Goal: Task Accomplishment & Management: Manage account settings

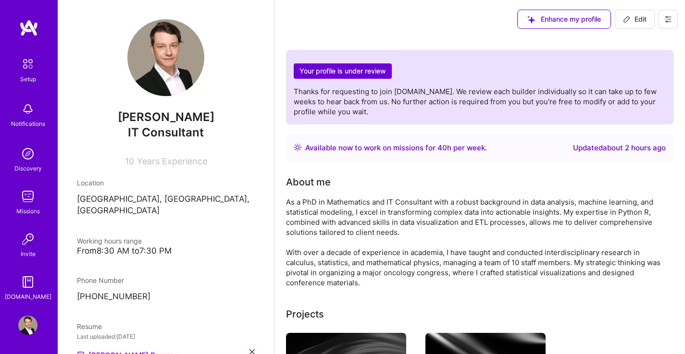
click at [399, 220] on div "As a PhD in Mathematics and IT Consultant with a robust background in data anal…" at bounding box center [478, 242] width 384 height 91
click at [645, 16] on span "Edit" at bounding box center [635, 19] width 24 height 10
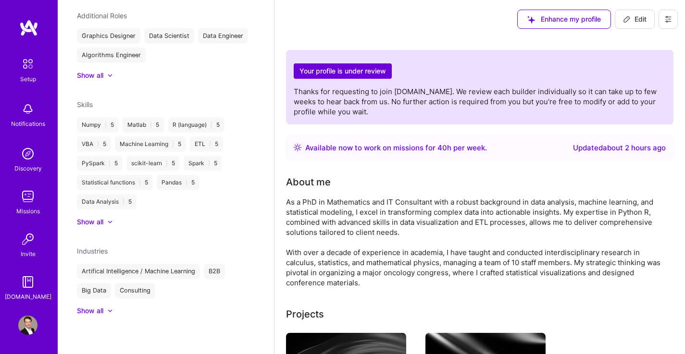
select select "DE"
select select "Right Now"
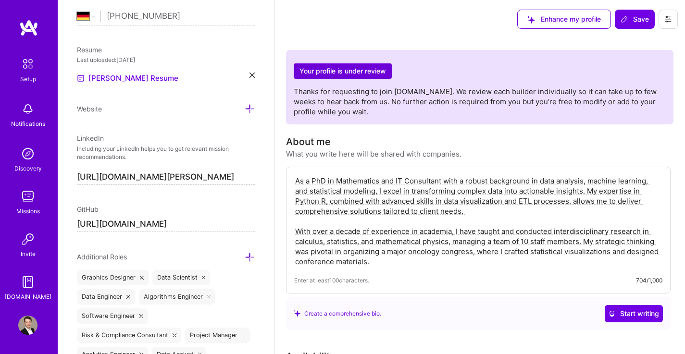
click at [319, 203] on textarea "As a PhD in Mathematics and IT Consultant with a robust background in data anal…" at bounding box center [478, 221] width 368 height 93
click at [482, 214] on textarea "As a PhD in Mathematics and IT Consultant with a robust background in data anal…" at bounding box center [478, 221] width 368 height 93
click at [367, 188] on textarea "As a PhD in Mathematics and IT Consultant with a robust background in data anal…" at bounding box center [478, 221] width 368 height 93
type textarea "As a PhD in Mathematics and IT Consultant with a robust background in data anal…"
click at [654, 316] on span "Start writing" at bounding box center [633, 314] width 50 height 10
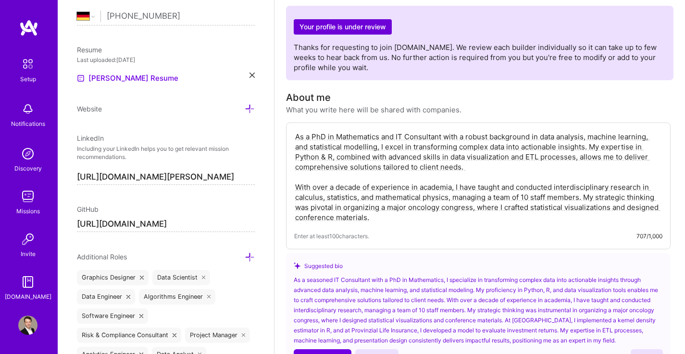
scroll to position [45, 0]
click at [310, 136] on textarea "As a PhD in Mathematics and IT Consultant with a robust background in data anal…" at bounding box center [478, 176] width 368 height 93
click at [293, 134] on div "As a PhD in Mathematics and IT Consultant with a robust background in data anal…" at bounding box center [478, 185] width 384 height 127
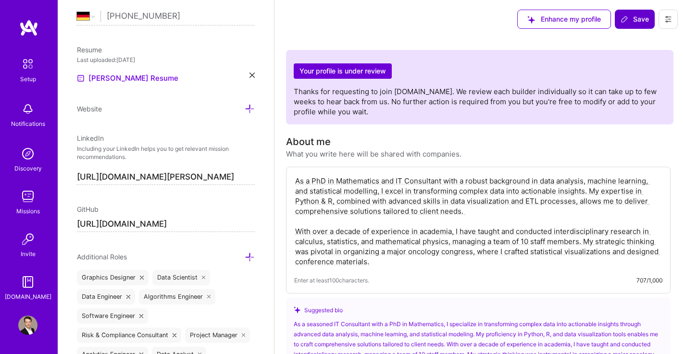
click at [629, 16] on span "Save" at bounding box center [634, 19] width 28 height 10
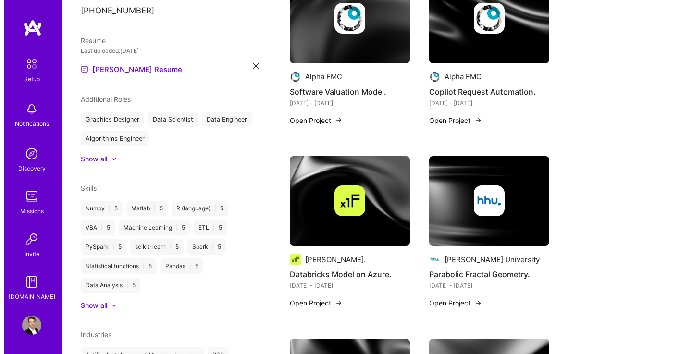
scroll to position [518, 0]
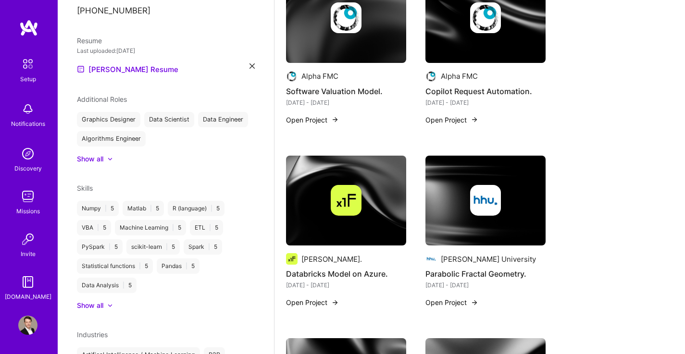
click at [449, 304] on button "Open Project" at bounding box center [451, 302] width 53 height 10
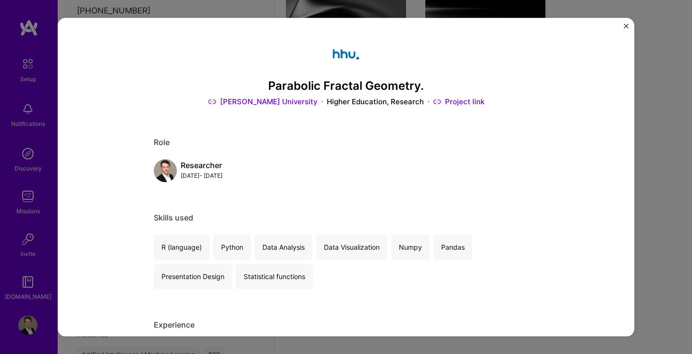
click at [455, 98] on link "Project link" at bounding box center [458, 102] width 51 height 10
click at [624, 25] on img "Close" at bounding box center [626, 26] width 5 height 5
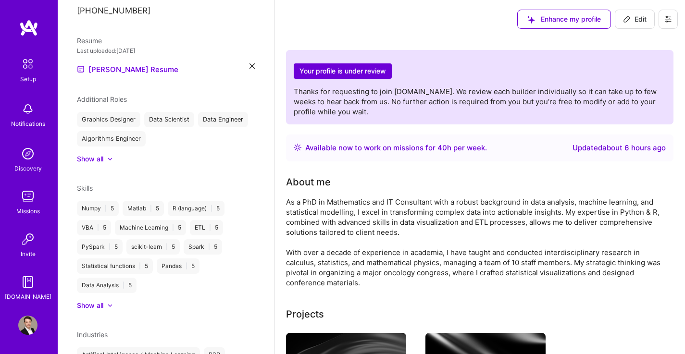
click at [625, 24] on span "Edit" at bounding box center [635, 19] width 24 height 10
select select "DE"
select select "Right Now"
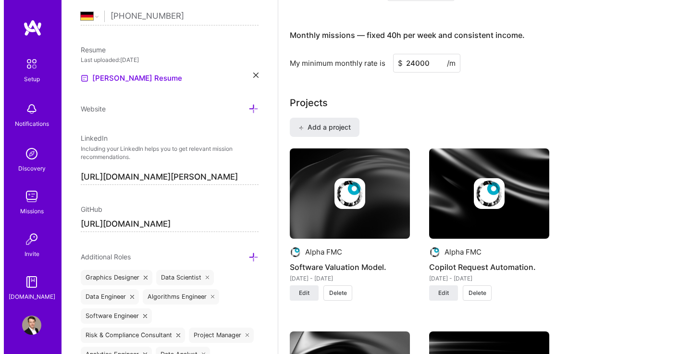
scroll to position [634, 0]
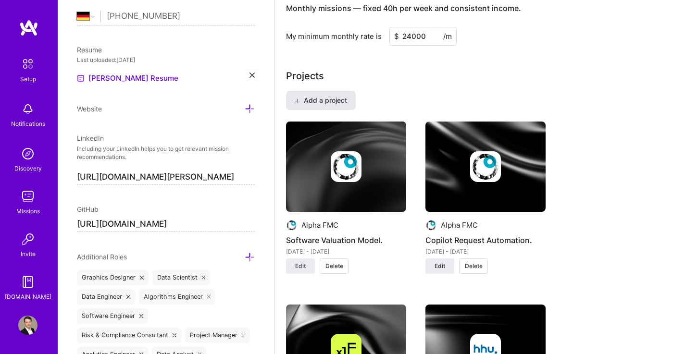
click at [336, 96] on span "Add a project" at bounding box center [320, 101] width 52 height 10
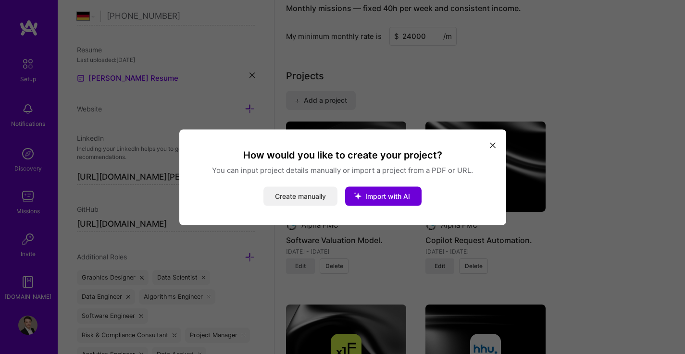
click at [314, 195] on button "Create manually" at bounding box center [300, 195] width 74 height 19
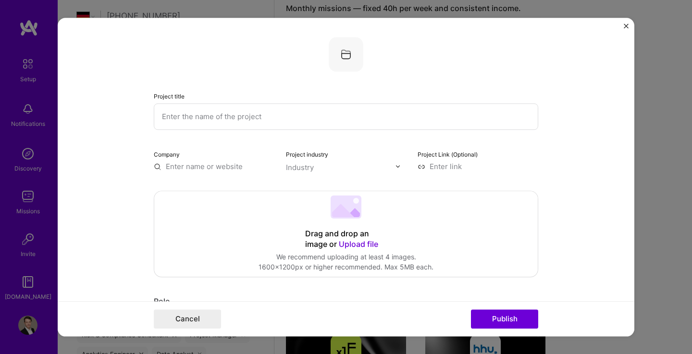
click at [315, 116] on input "text" at bounding box center [346, 116] width 384 height 26
type input "Dissertation in Mathematics."
click at [221, 169] on input "text" at bounding box center [214, 166] width 121 height 10
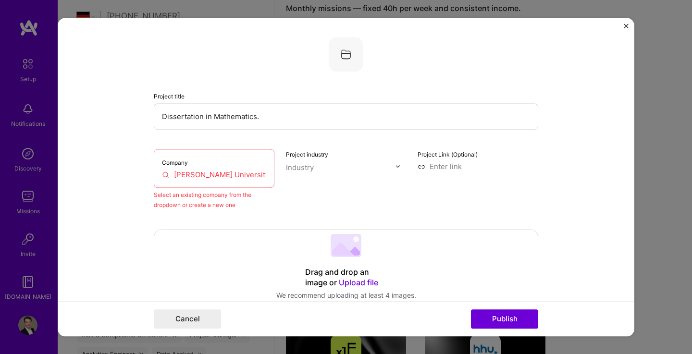
click at [228, 176] on input "[PERSON_NAME] University" at bounding box center [214, 175] width 104 height 10
click at [207, 177] on input "[PERSON_NAME] University" at bounding box center [214, 175] width 104 height 10
click at [258, 177] on input "[PERSON_NAME] University" at bounding box center [214, 175] width 104 height 10
click at [471, 309] on button "Publish" at bounding box center [504, 318] width 67 height 19
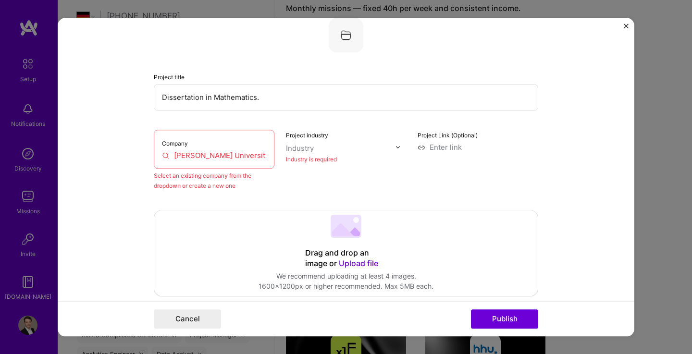
click at [196, 161] on div "Company [PERSON_NAME][GEOGRAPHIC_DATA]" at bounding box center [214, 149] width 121 height 39
click at [162, 158] on input "[PERSON_NAME] University" at bounding box center [214, 155] width 104 height 10
click at [260, 158] on input "[PERSON_NAME] University" at bounding box center [214, 155] width 104 height 10
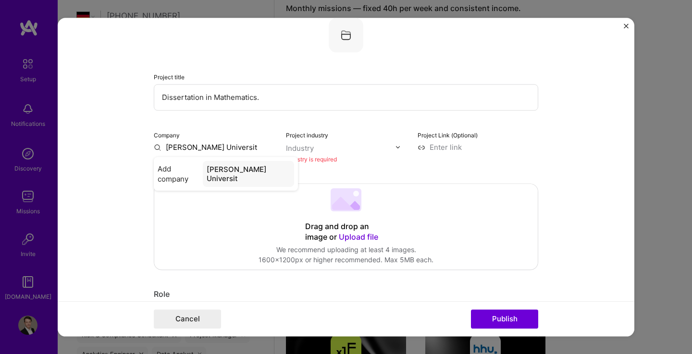
type input "[PERSON_NAME] University"
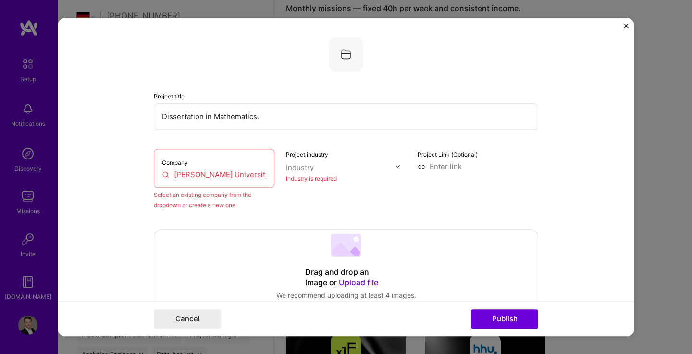
scroll to position [0, 0]
click at [245, 175] on input "[PERSON_NAME] University" at bounding box center [214, 174] width 104 height 10
click at [168, 322] on button "Cancel" at bounding box center [187, 318] width 67 height 19
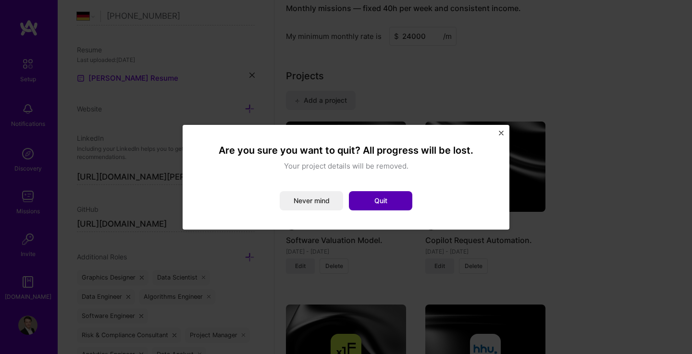
click at [380, 200] on button "Quit" at bounding box center [380, 200] width 63 height 19
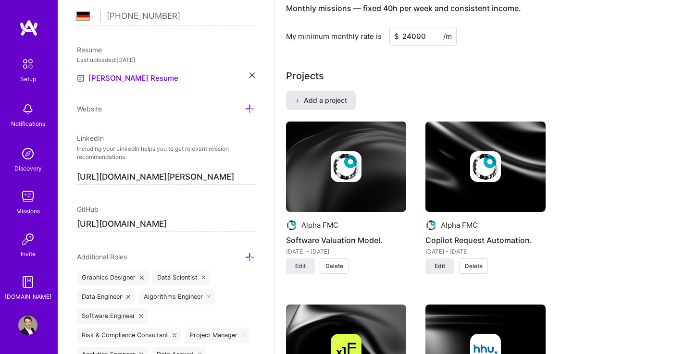
click at [339, 99] on span "Add a project" at bounding box center [320, 101] width 52 height 10
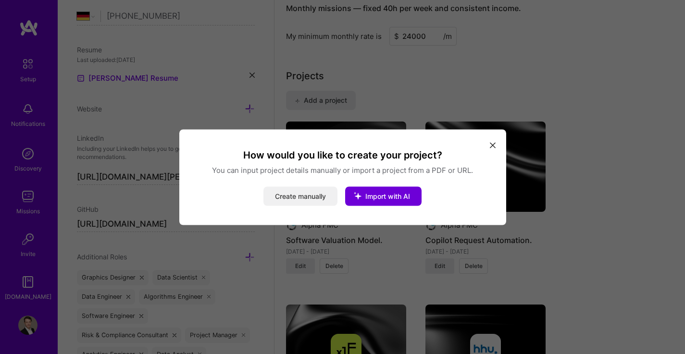
click at [307, 197] on button "Create manually" at bounding box center [300, 195] width 74 height 19
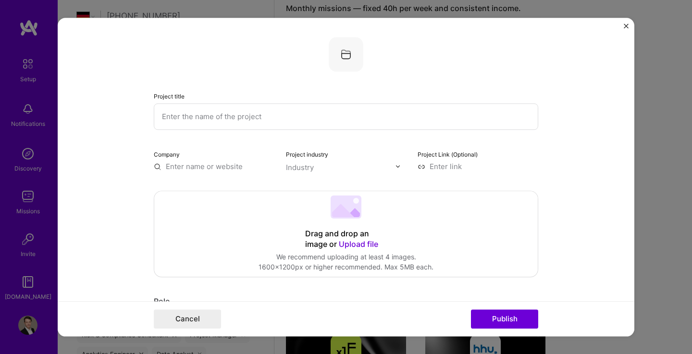
click at [234, 114] on input "text" at bounding box center [346, 116] width 384 height 26
type input "D"
type input "Dr. rer. nat. in Mathematics."
click at [218, 165] on input "text" at bounding box center [214, 166] width 121 height 10
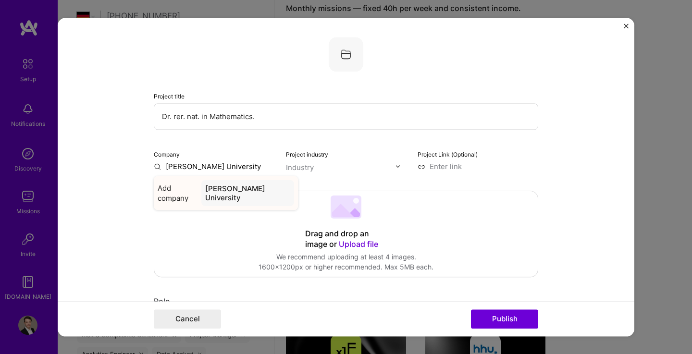
type input "[PERSON_NAME] University"
click at [170, 194] on span "Add company" at bounding box center [178, 193] width 40 height 20
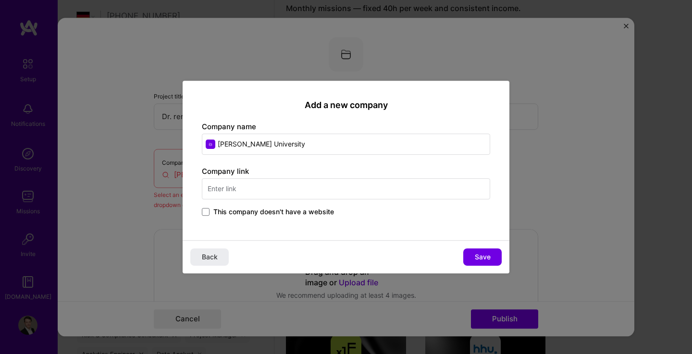
click at [258, 188] on div "Company link This company doesn't have a website" at bounding box center [346, 192] width 288 height 52
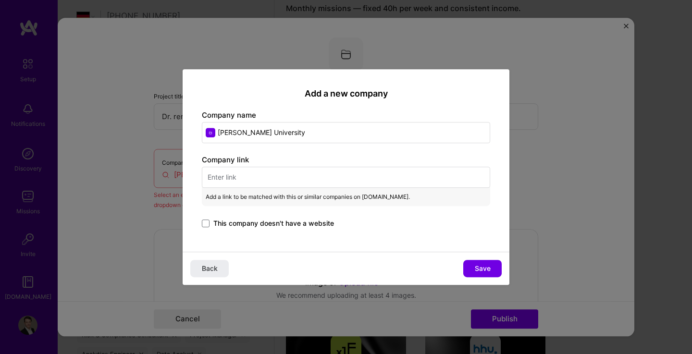
paste input "[URL][DOMAIN_NAME]"
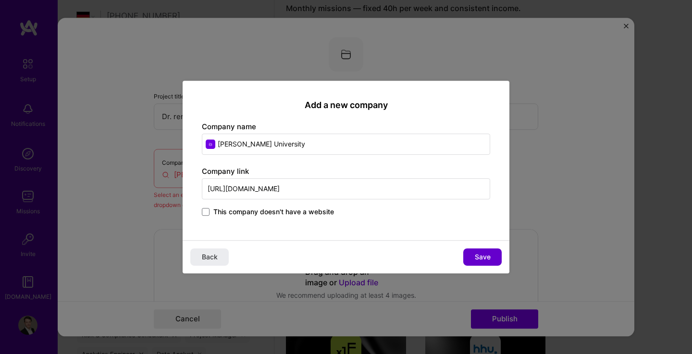
type input "[URL][DOMAIN_NAME]"
click at [494, 257] on button "Save" at bounding box center [482, 256] width 38 height 17
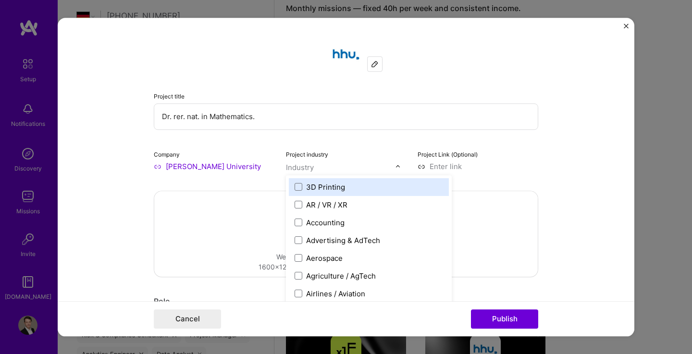
click at [335, 167] on input "text" at bounding box center [341, 167] width 110 height 10
type input "high"
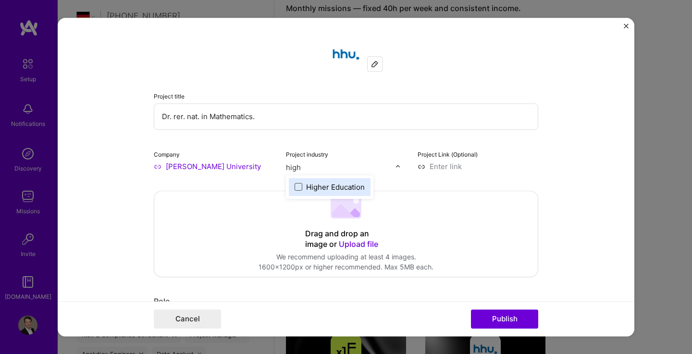
click at [294, 190] on span at bounding box center [298, 187] width 8 height 8
click at [454, 168] on input at bounding box center [477, 166] width 121 height 10
click at [456, 171] on input at bounding box center [477, 166] width 121 height 10
paste input "[URL][DOMAIN_NAME]"
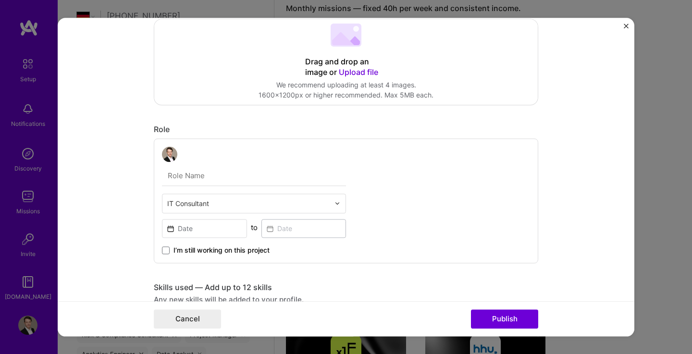
scroll to position [172, 0]
type input "[URL][DOMAIN_NAME]"
click at [221, 179] on input "text" at bounding box center [254, 176] width 184 height 20
type input "Researcher"
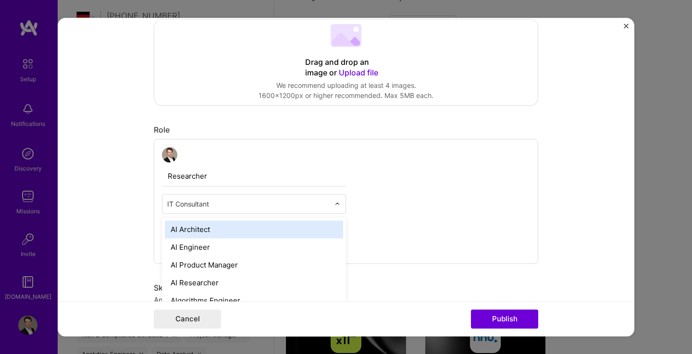
click at [338, 204] on div at bounding box center [339, 204] width 11 height 19
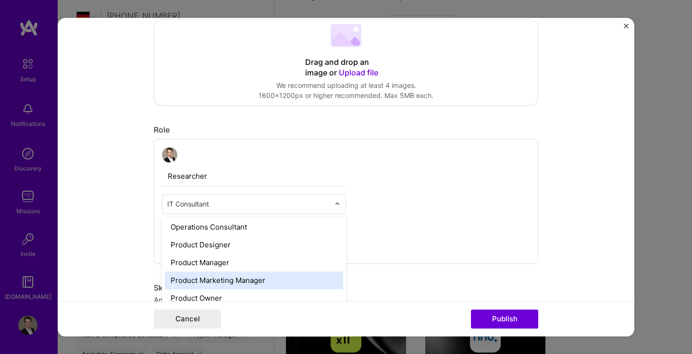
scroll to position [818, 0]
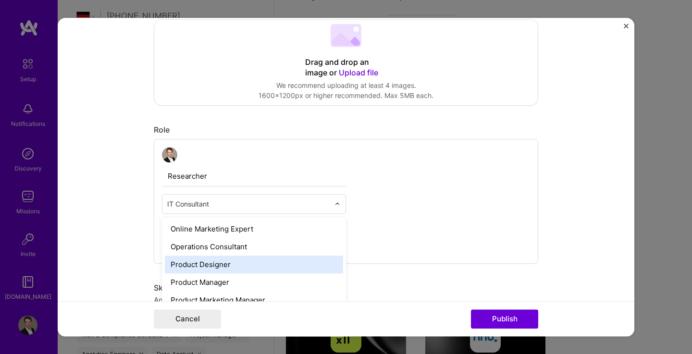
click at [258, 265] on div "Product Designer" at bounding box center [254, 265] width 178 height 18
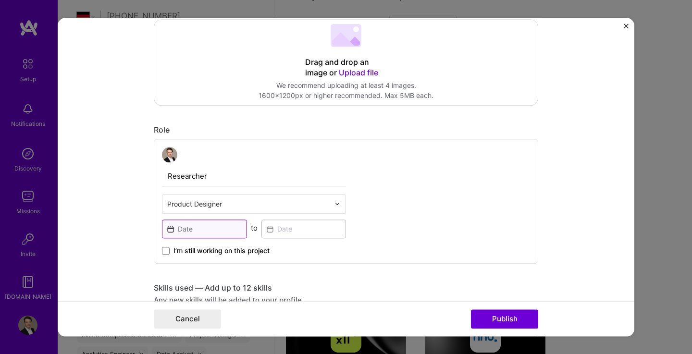
click at [223, 228] on input at bounding box center [204, 229] width 85 height 19
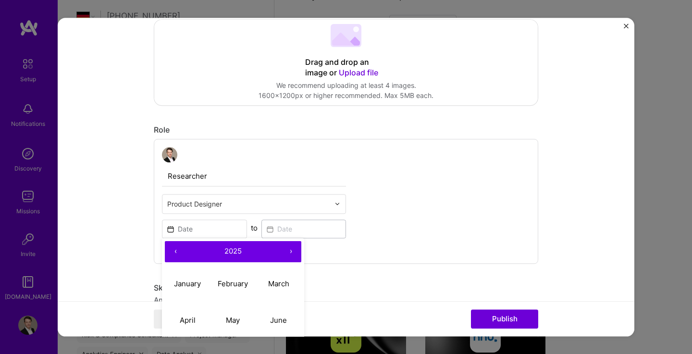
click at [170, 255] on button "‹" at bounding box center [175, 251] width 21 height 21
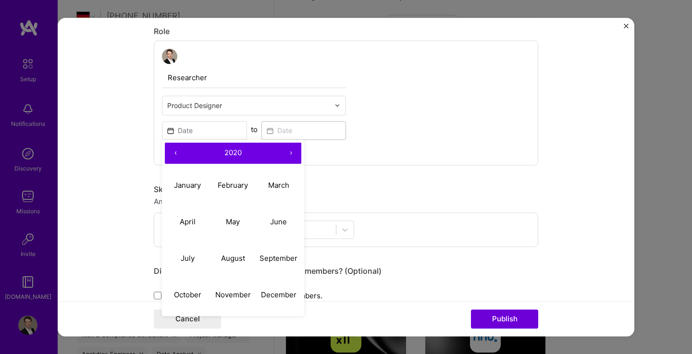
scroll to position [271, 0]
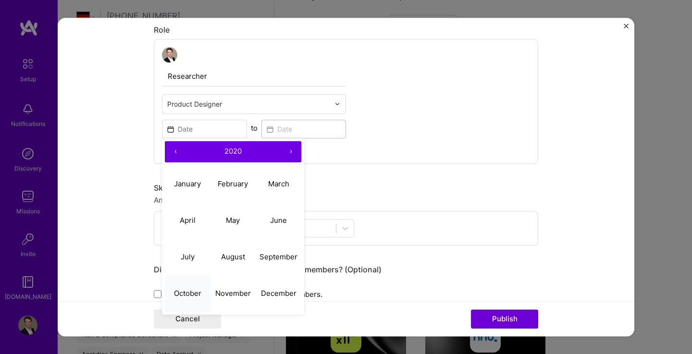
click at [191, 294] on abbr "October" at bounding box center [187, 293] width 27 height 9
type input "[DATE]"
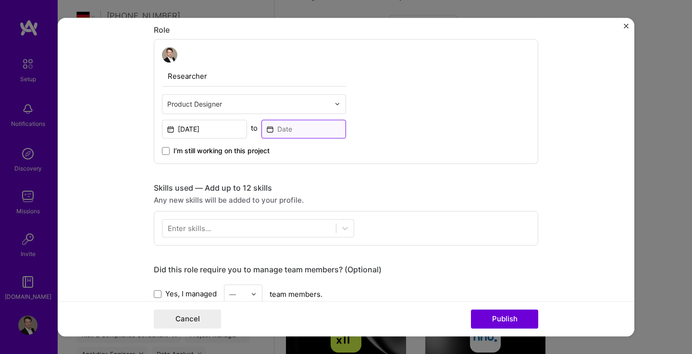
click at [291, 128] on input at bounding box center [303, 129] width 85 height 19
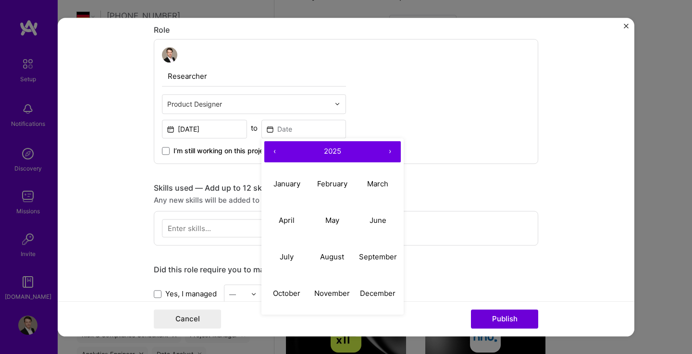
click at [271, 151] on button "‹" at bounding box center [274, 151] width 21 height 21
click at [377, 188] on abbr "March" at bounding box center [377, 183] width 21 height 9
type input "[DATE]"
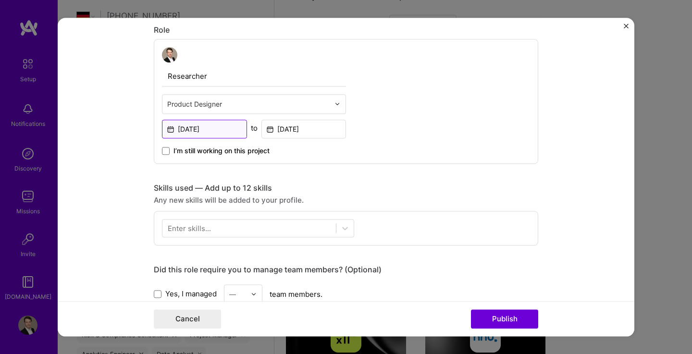
click at [192, 131] on input "[DATE]" at bounding box center [204, 129] width 85 height 19
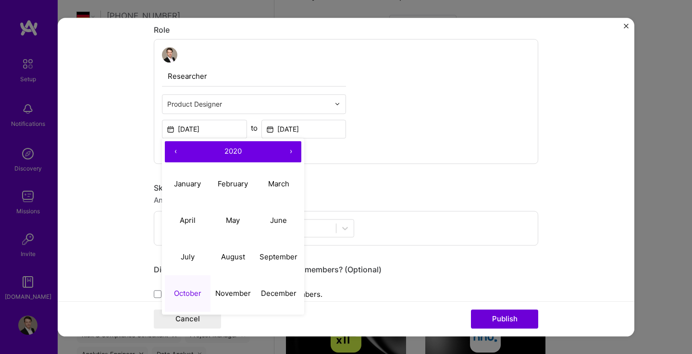
click at [174, 151] on button "‹" at bounding box center [175, 151] width 21 height 21
click at [189, 297] on abbr "October" at bounding box center [187, 293] width 27 height 9
type input "[DATE]"
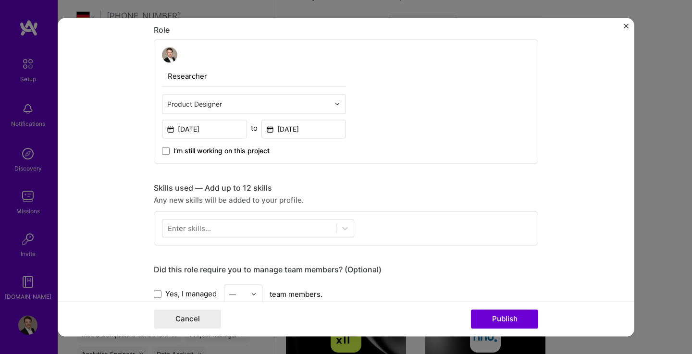
click at [368, 140] on div "Researcher Product Designer [DATE] to [DATE] I’m still working on this project" at bounding box center [346, 101] width 384 height 125
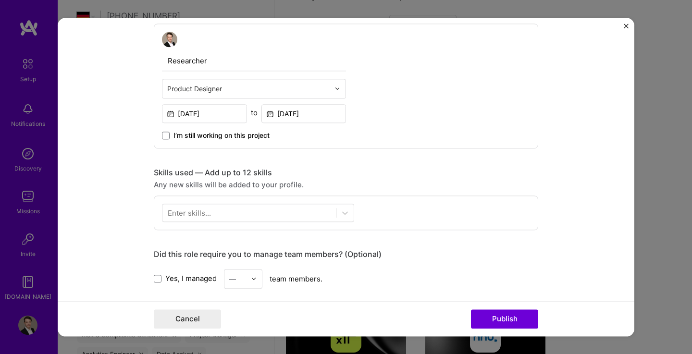
scroll to position [287, 0]
click at [336, 212] on div at bounding box center [344, 212] width 17 height 17
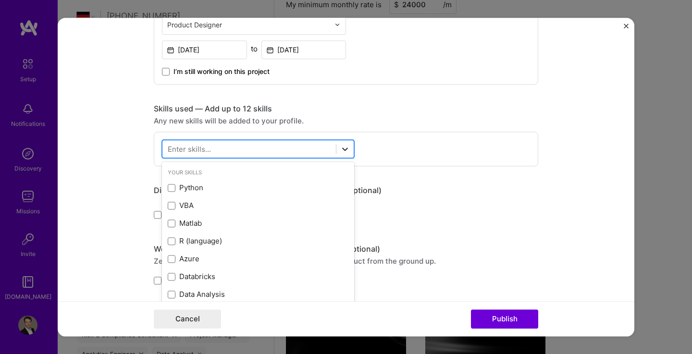
scroll to position [378, 0]
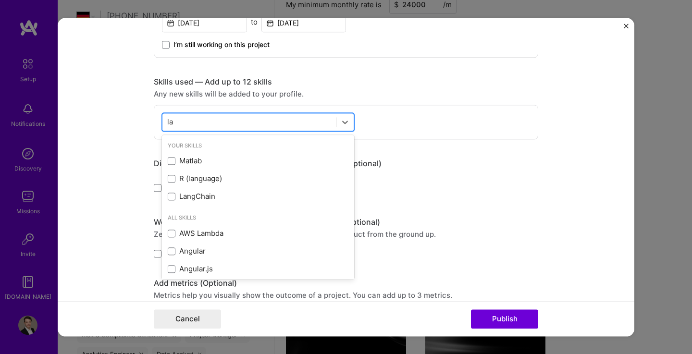
type input "l"
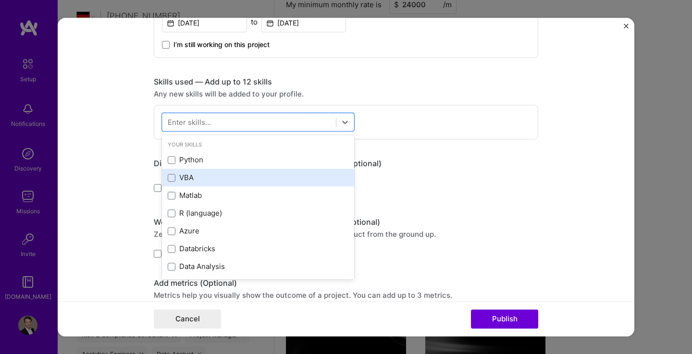
scroll to position [0, 0]
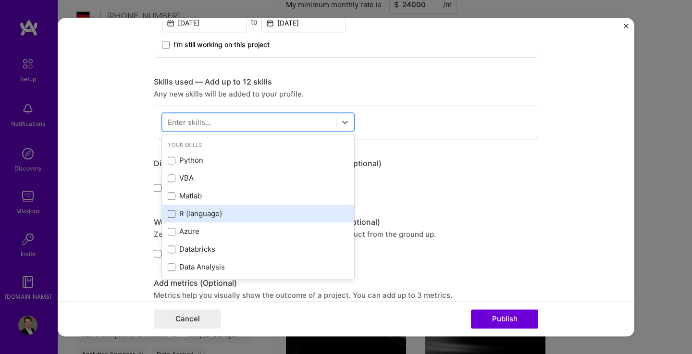
click at [168, 215] on span at bounding box center [172, 214] width 8 height 8
click at [0, 0] on input "checkbox" at bounding box center [0, 0] width 0 height 0
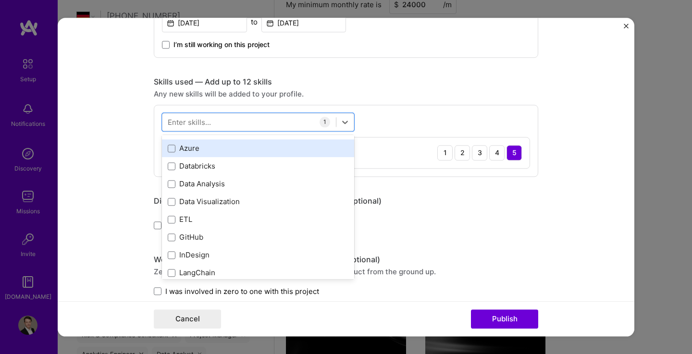
scroll to position [85, 0]
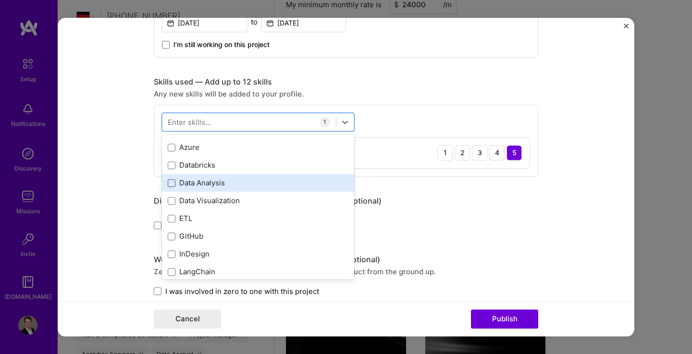
click at [168, 184] on span at bounding box center [172, 183] width 8 height 8
click at [0, 0] on input "checkbox" at bounding box center [0, 0] width 0 height 0
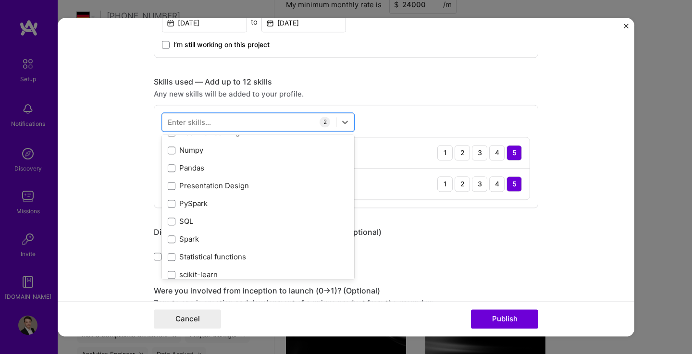
scroll to position [259, 0]
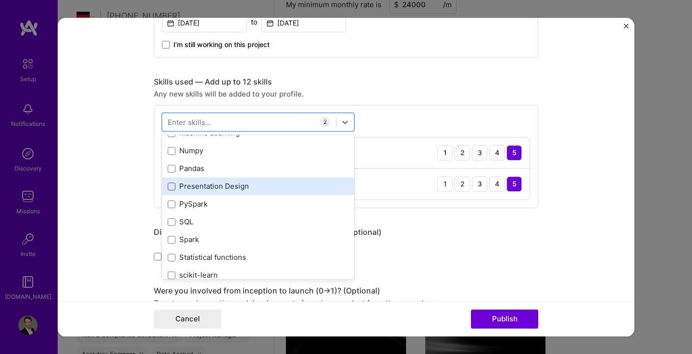
click at [171, 189] on span at bounding box center [172, 187] width 8 height 8
click at [0, 0] on input "checkbox" at bounding box center [0, 0] width 0 height 0
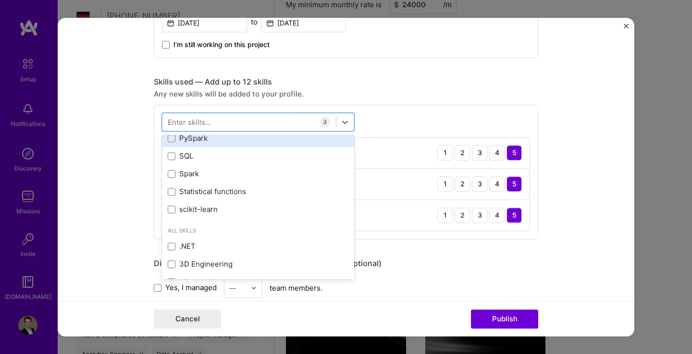
scroll to position [326, 0]
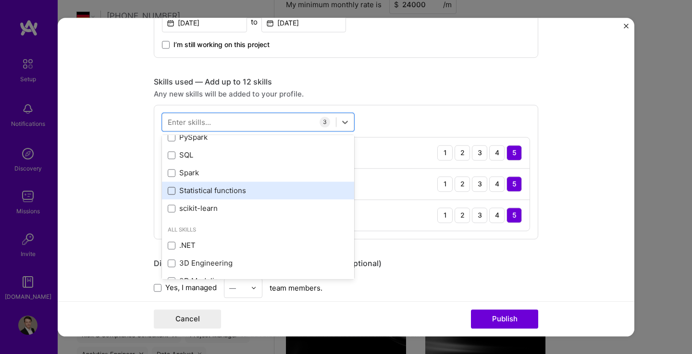
click at [168, 190] on span at bounding box center [172, 191] width 8 height 8
click at [0, 0] on input "checkbox" at bounding box center [0, 0] width 0 height 0
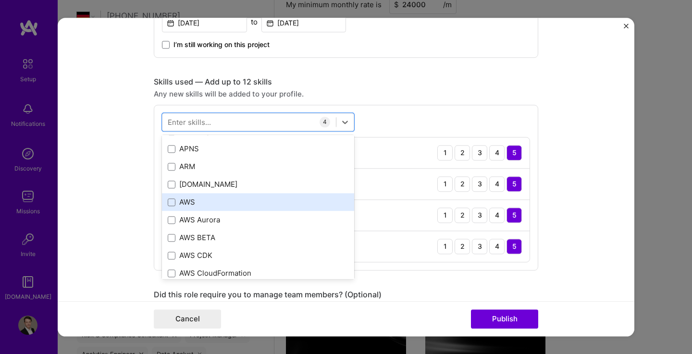
scroll to position [512, 0]
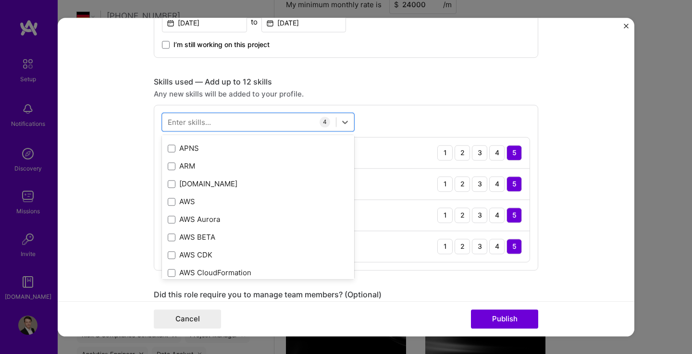
click at [553, 285] on form "Project title Dr. rer. nat. in Mathematics. Company [PERSON_NAME][GEOGRAPHIC_DA…" at bounding box center [346, 177] width 576 height 319
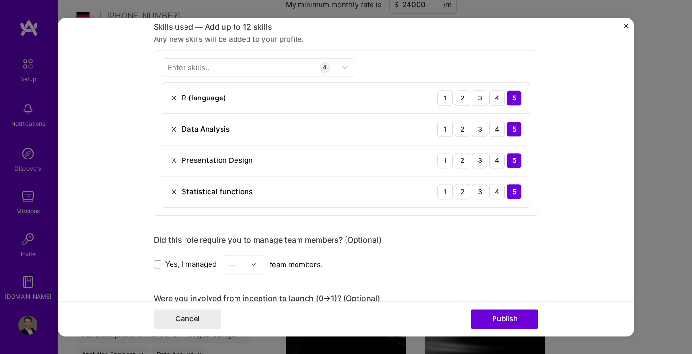
scroll to position [525, 0]
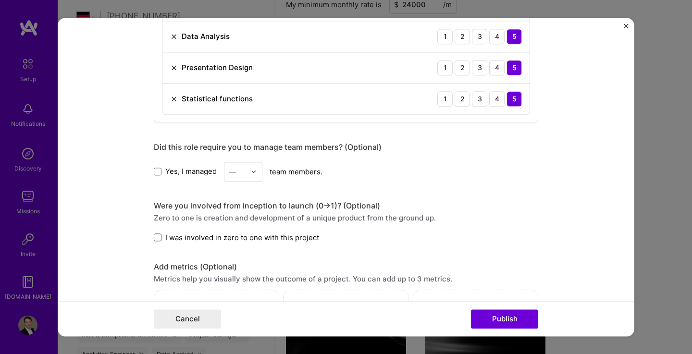
click at [156, 237] on span at bounding box center [158, 238] width 8 height 8
click at [0, 0] on input "I was involved in zero to one with this project" at bounding box center [0, 0] width 0 height 0
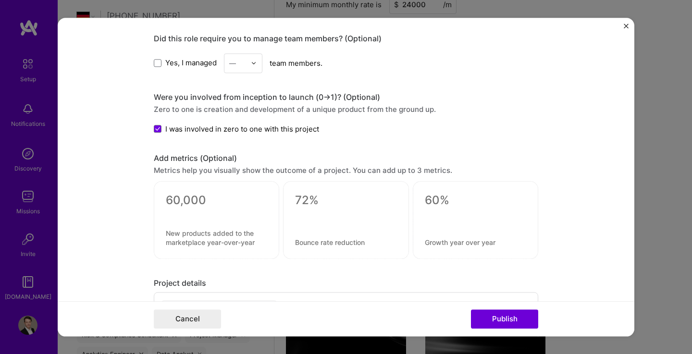
scroll to position [633, 0]
click at [320, 218] on div at bounding box center [345, 218] width 101 height 10
click at [309, 199] on textarea at bounding box center [345, 201] width 101 height 14
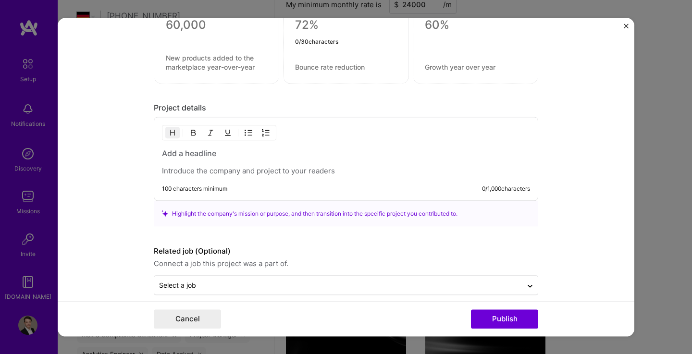
scroll to position [809, 0]
click at [186, 158] on h3 at bounding box center [346, 153] width 368 height 11
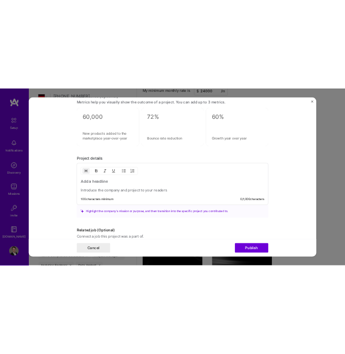
scroll to position [780, 0]
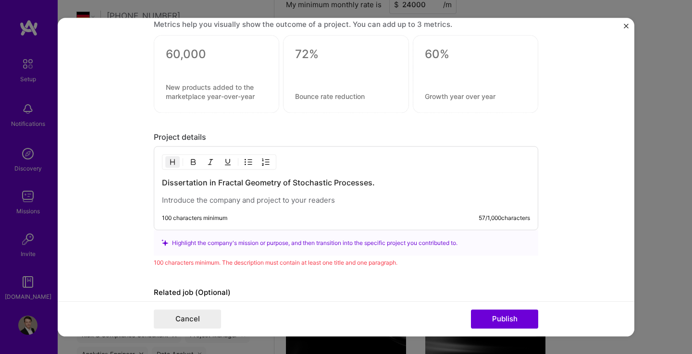
click at [226, 202] on p at bounding box center [346, 201] width 368 height 10
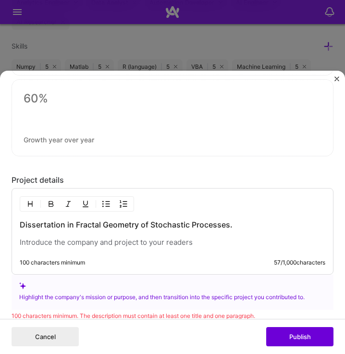
scroll to position [1114, 0]
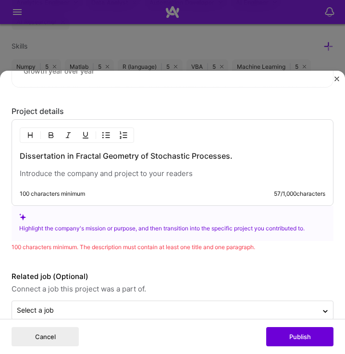
click at [117, 174] on p at bounding box center [173, 174] width 306 height 10
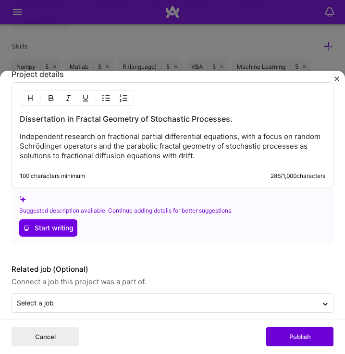
scroll to position [1162, 0]
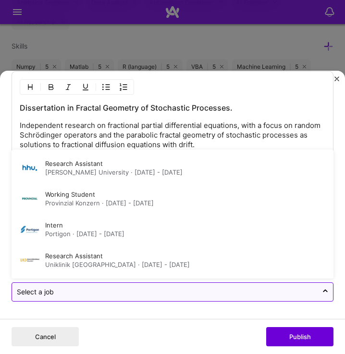
click at [274, 295] on div at bounding box center [165, 291] width 296 height 11
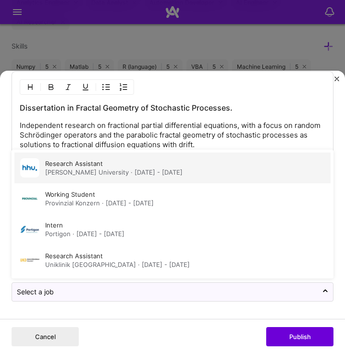
click at [156, 165] on div "Research Assistant [PERSON_NAME][GEOGRAPHIC_DATA] · [DATE] - [DATE]" at bounding box center [113, 167] width 137 height 17
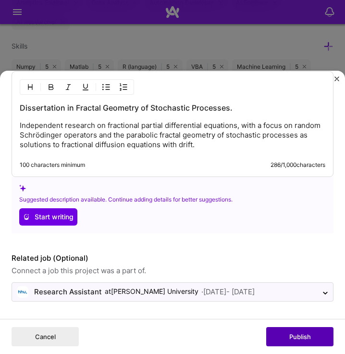
click at [301, 333] on button "Publish" at bounding box center [299, 336] width 67 height 19
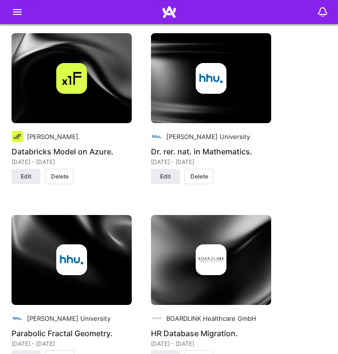
scroll to position [1859, 0]
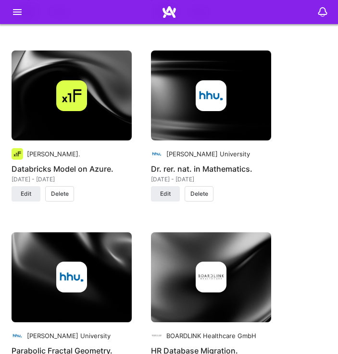
click at [301, 251] on div "Alpha FMC Software Valuation Model. [DATE] - [DATE] Edit Delete Alpha FMC Copil…" at bounding box center [169, 225] width 315 height 712
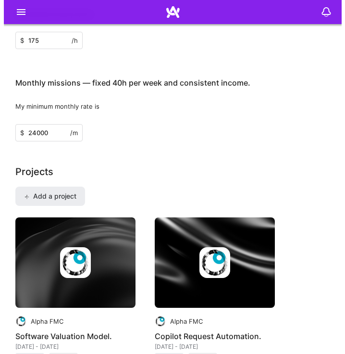
scroll to position [1502, 0]
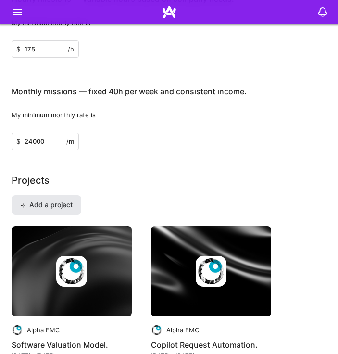
click at [56, 207] on span "Add a project" at bounding box center [46, 205] width 52 height 10
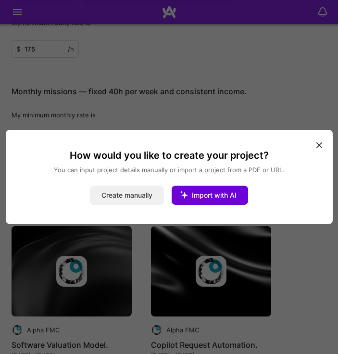
click at [124, 194] on button "Create manually" at bounding box center [127, 194] width 74 height 19
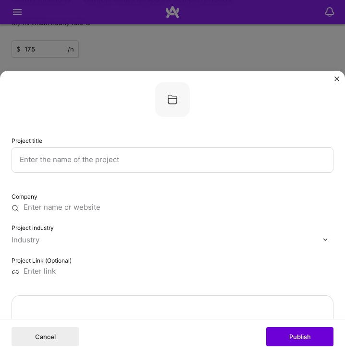
click at [131, 158] on input "text" at bounding box center [173, 159] width 322 height 25
type input "Lecture on Multivariate Statistics."
click at [107, 206] on input "text" at bounding box center [173, 207] width 322 height 9
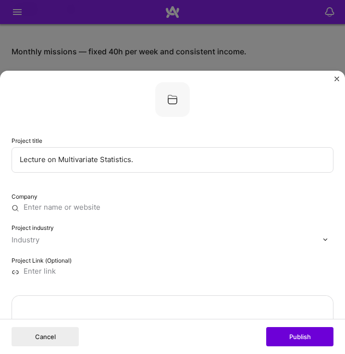
click at [61, 239] on input "text" at bounding box center [167, 239] width 311 height 9
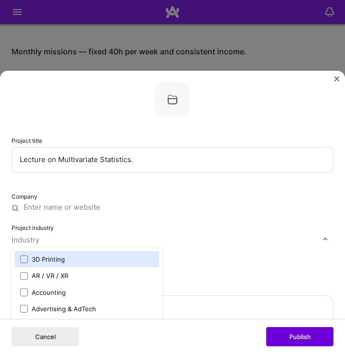
scroll to position [1544, 0]
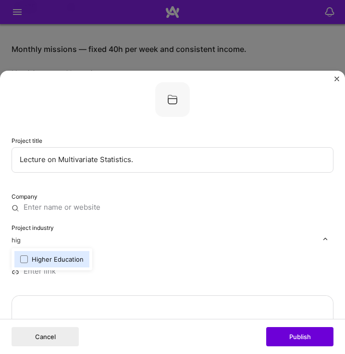
type input "high"
click at [24, 259] on span at bounding box center [24, 259] width 8 height 8
click at [95, 207] on input "text" at bounding box center [173, 207] width 322 height 9
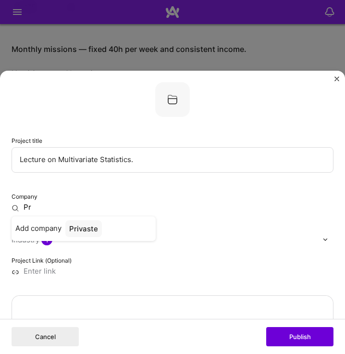
type input "P"
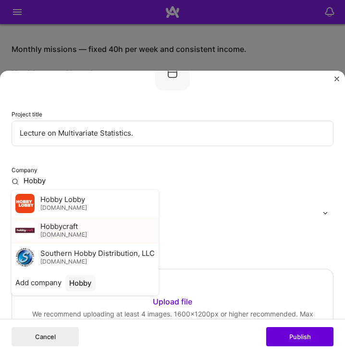
scroll to position [0, 0]
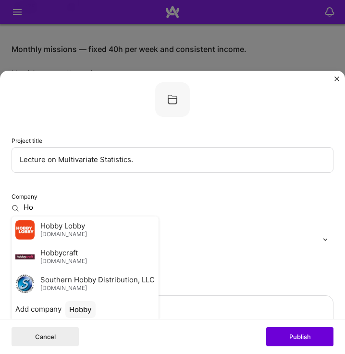
type input "H"
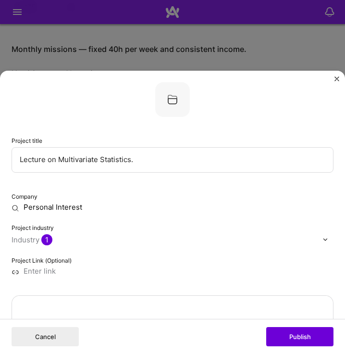
drag, startPoint x: 52, startPoint y: 207, endPoint x: 24, endPoint y: 206, distance: 28.4
click at [24, 206] on input "Personal Interest" at bounding box center [173, 207] width 322 height 9
type input "Personal Interest"
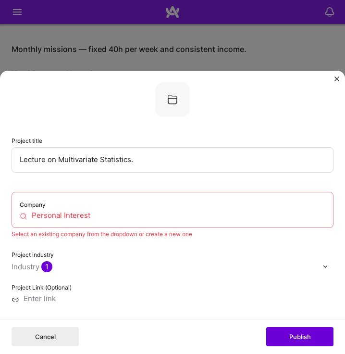
click at [111, 215] on input "Personal Interest" at bounding box center [173, 215] width 306 height 9
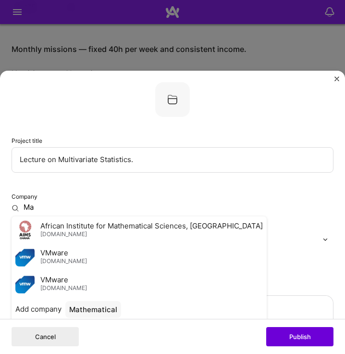
type input "M"
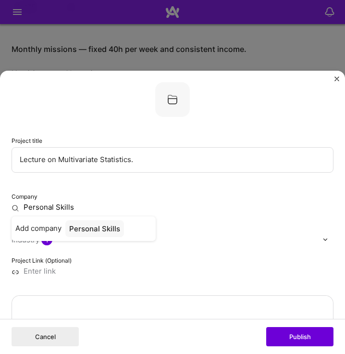
click at [81, 205] on input "Personal Skills" at bounding box center [173, 207] width 322 height 9
click at [44, 209] on input "Personal Skills" at bounding box center [173, 207] width 322 height 9
click at [79, 207] on input "Personal Skills" at bounding box center [173, 207] width 322 height 9
type input "Personal Skills"
click at [50, 230] on span "Add company" at bounding box center [38, 228] width 46 height 9
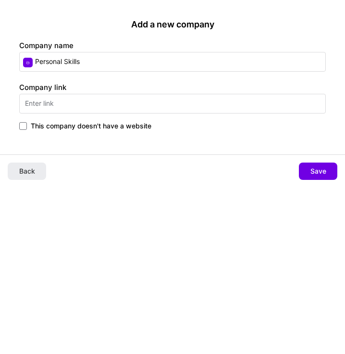
click at [83, 107] on input "text" at bounding box center [172, 104] width 307 height 20
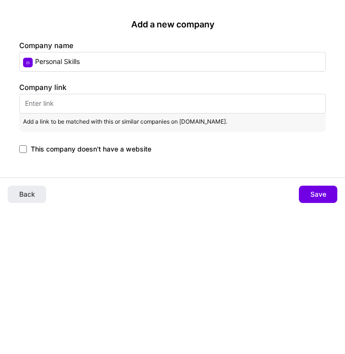
click at [91, 64] on input "Personal Skills" at bounding box center [172, 62] width 307 height 20
type input "P"
type input "[PERSON_NAME]"
click at [110, 106] on input "text" at bounding box center [172, 104] width 307 height 20
click at [174, 106] on input "text" at bounding box center [172, 104] width 307 height 20
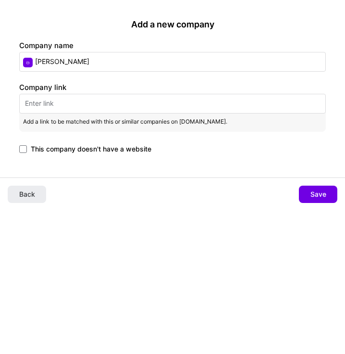
paste input "[URL][DOMAIN_NAME]"
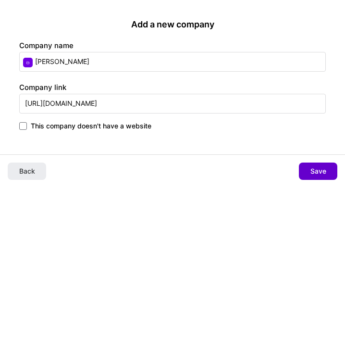
type input "[URL][DOMAIN_NAME]"
click at [326, 164] on button "Save" at bounding box center [318, 170] width 38 height 17
type input "[PERSON_NAME]"
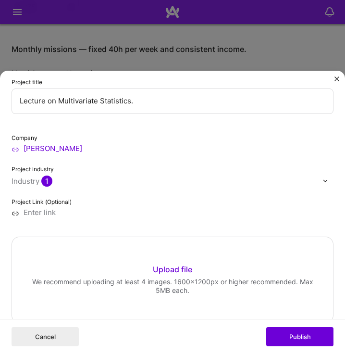
scroll to position [59, 0]
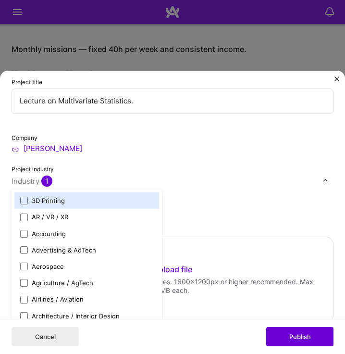
click at [36, 182] on div "Industry 1" at bounding box center [32, 181] width 41 height 9
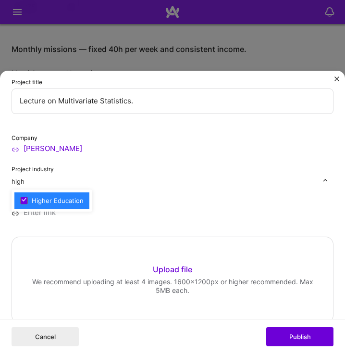
type input "high"
click at [154, 192] on div "Company [PERSON_NAME] Project industry option Higher Education focused, 71 of 1…" at bounding box center [173, 175] width 322 height 84
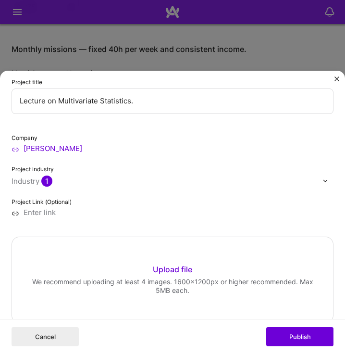
click at [59, 212] on input at bounding box center [173, 212] width 322 height 9
click at [54, 215] on input at bounding box center [173, 212] width 322 height 9
paste input "[URL][DOMAIN_NAME]"
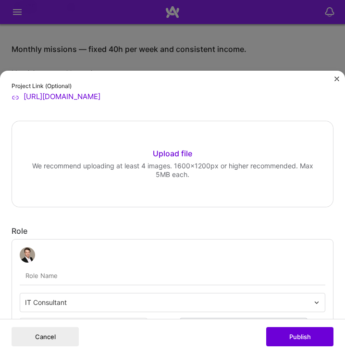
scroll to position [175, 0]
type input "[URL][DOMAIN_NAME]"
click at [180, 150] on div "Upload file" at bounding box center [172, 153] width 39 height 11
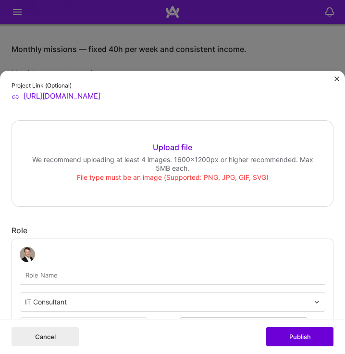
click at [180, 152] on div "Upload file" at bounding box center [172, 147] width 39 height 11
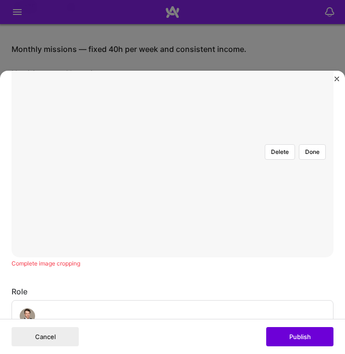
scroll to position [276, 0]
click at [188, 140] on div at bounding box center [261, 207] width 179 height 134
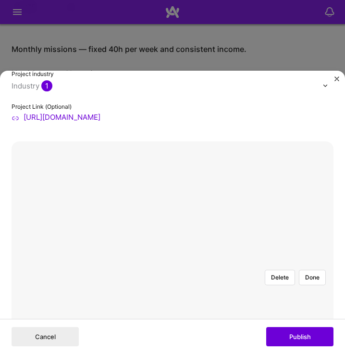
scroll to position [154, 0]
click at [278, 269] on button "Delete" at bounding box center [280, 276] width 30 height 15
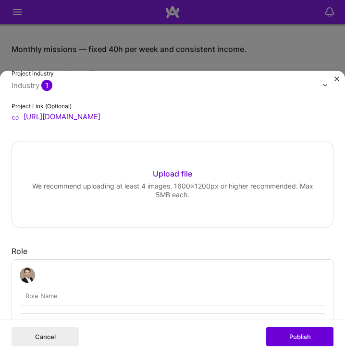
click at [176, 171] on div "Upload file" at bounding box center [172, 174] width 39 height 11
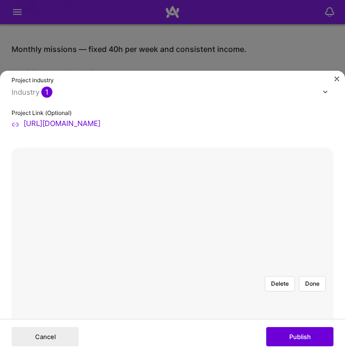
scroll to position [169, 0]
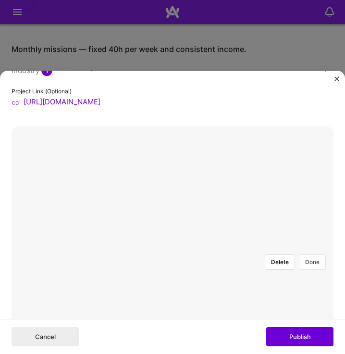
click at [315, 254] on button "Done" at bounding box center [312, 261] width 27 height 15
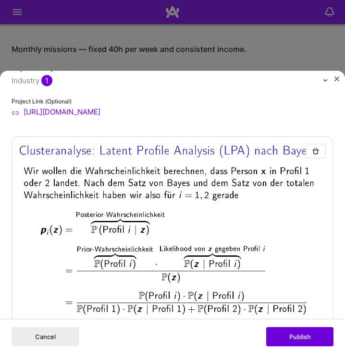
scroll to position [167, 0]
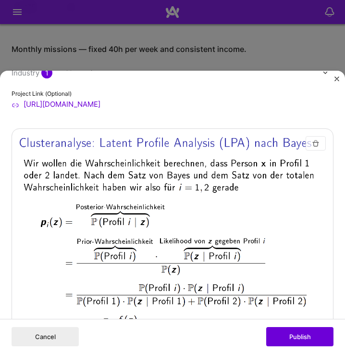
click at [312, 143] on img "button" at bounding box center [316, 143] width 8 height 8
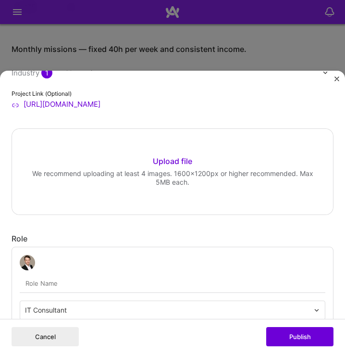
click at [172, 161] on div "Upload file" at bounding box center [172, 161] width 39 height 11
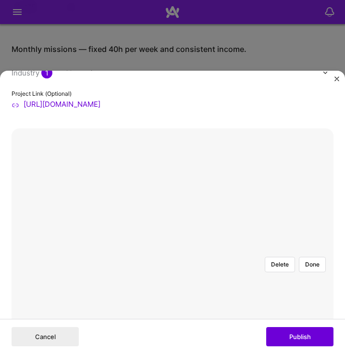
scroll to position [202, 0]
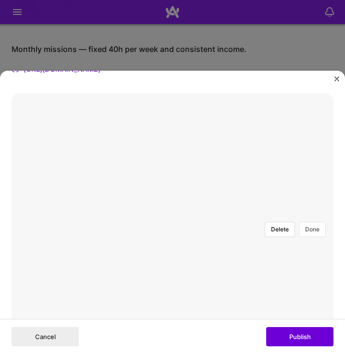
click at [299, 221] on button "Done" at bounding box center [312, 228] width 27 height 15
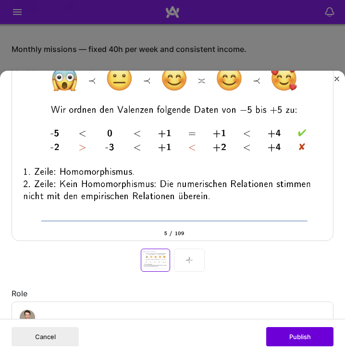
scroll to position [297, 0]
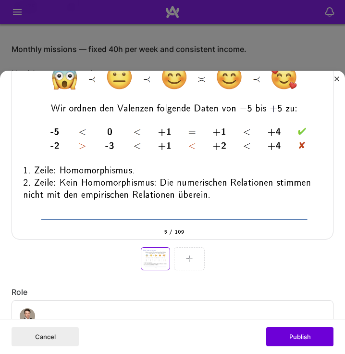
click at [185, 255] on img at bounding box center [189, 259] width 8 height 8
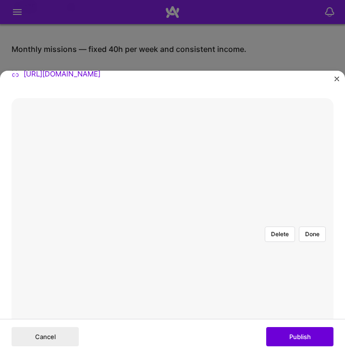
scroll to position [144, 0]
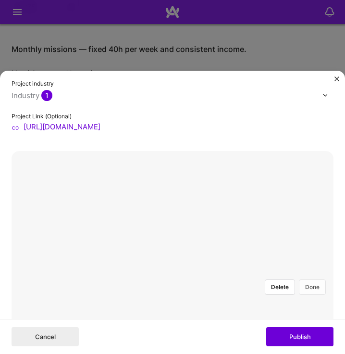
click at [304, 279] on button "Done" at bounding box center [312, 286] width 27 height 15
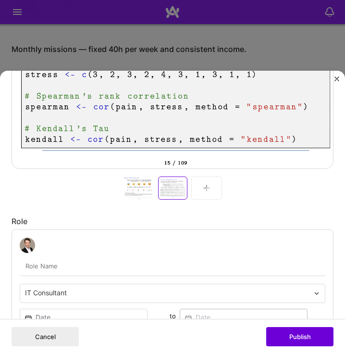
scroll to position [368, 0]
click at [198, 180] on div at bounding box center [206, 187] width 31 height 23
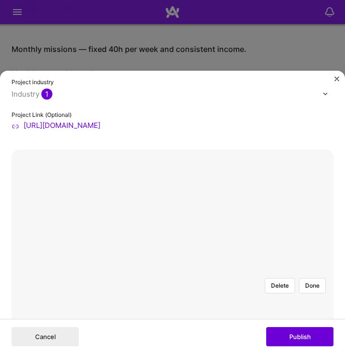
scroll to position [145, 0]
click at [303, 278] on button "Done" at bounding box center [312, 285] width 27 height 15
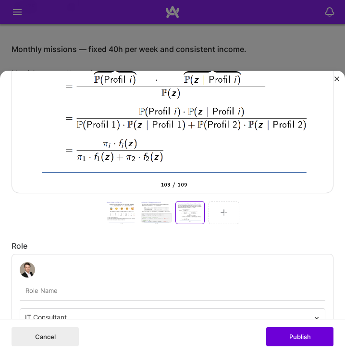
scroll to position [354, 0]
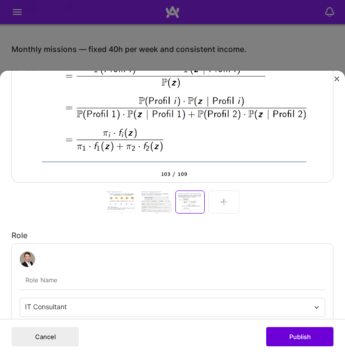
click at [209, 202] on div at bounding box center [223, 201] width 31 height 23
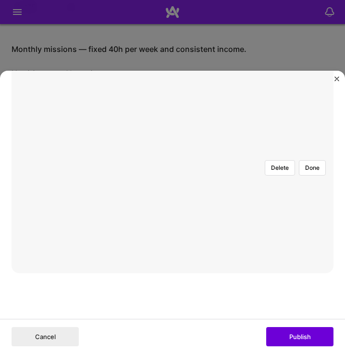
scroll to position [201, 0]
click at [306, 222] on button "Done" at bounding box center [312, 229] width 27 height 15
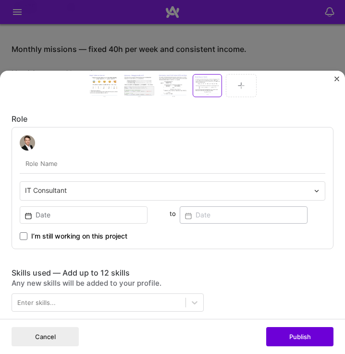
scroll to position [470, 0]
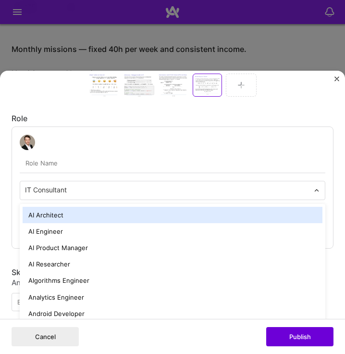
click at [136, 185] on input "text" at bounding box center [167, 189] width 284 height 9
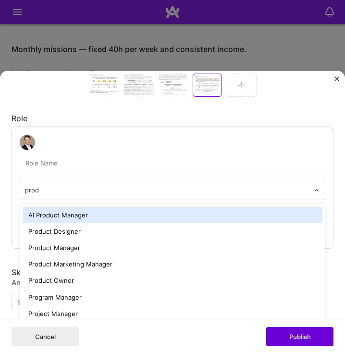
type input "produ"
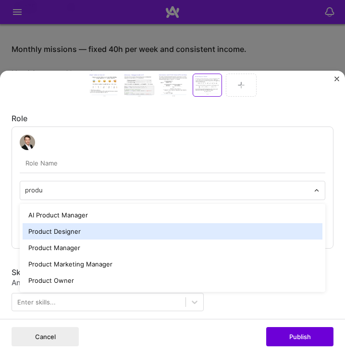
click at [111, 225] on div "Product Designer" at bounding box center [173, 231] width 300 height 16
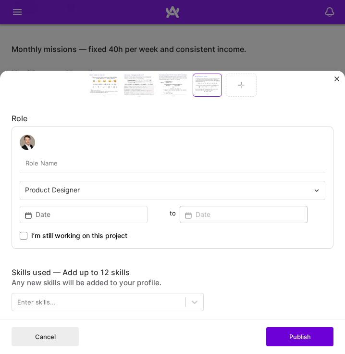
click at [74, 159] on input "text" at bounding box center [173, 163] width 306 height 19
click at [98, 160] on input "Researcher" at bounding box center [173, 163] width 306 height 19
type input "Mathematician"
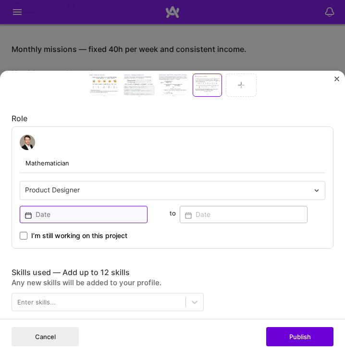
click at [105, 208] on input at bounding box center [84, 214] width 128 height 17
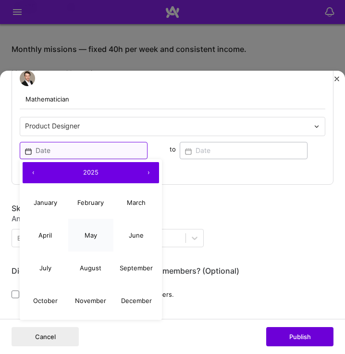
scroll to position [535, 0]
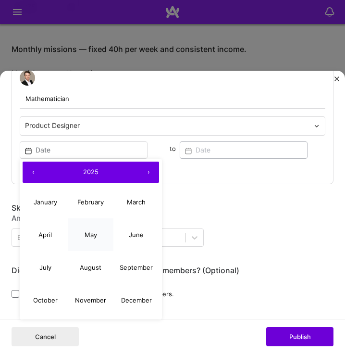
click at [101, 233] on button "May" at bounding box center [91, 234] width 46 height 33
type input "[DATE]"
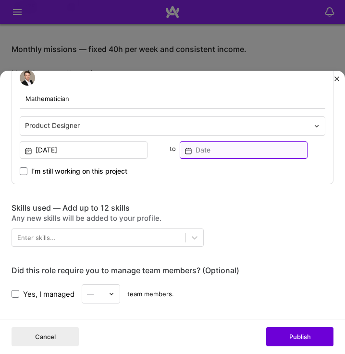
click at [226, 143] on input at bounding box center [244, 149] width 128 height 17
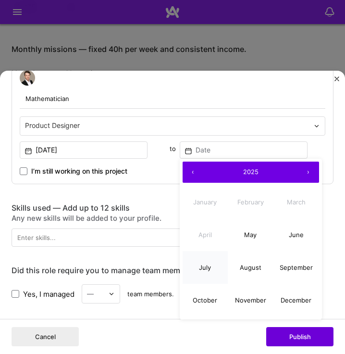
click at [206, 263] on abbr "July" at bounding box center [205, 267] width 12 height 8
type input "[DATE]"
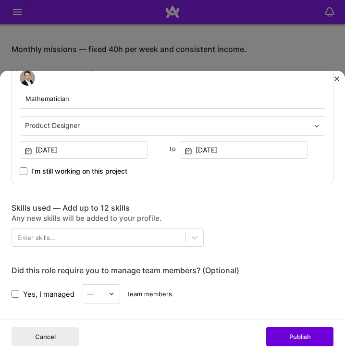
click at [162, 165] on div "I’m still working on this project" at bounding box center [173, 167] width 306 height 17
click at [25, 167] on span at bounding box center [24, 171] width 8 height 8
click at [0, 0] on input "I’m still working on this project" at bounding box center [0, 0] width 0 height 0
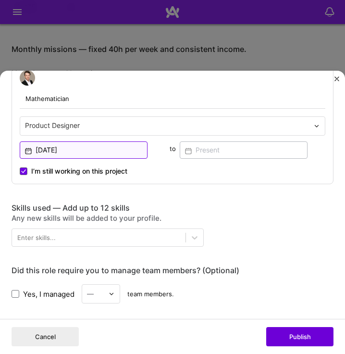
click at [66, 145] on input "[DATE]" at bounding box center [84, 149] width 128 height 17
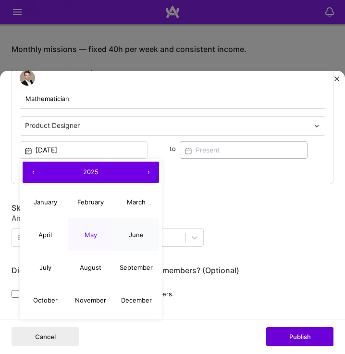
click at [136, 232] on abbr "June" at bounding box center [136, 235] width 15 height 8
type input "[DATE]"
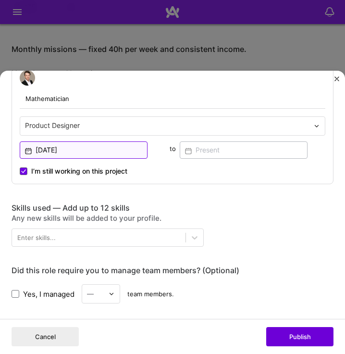
click at [87, 142] on input "[DATE]" at bounding box center [84, 149] width 128 height 17
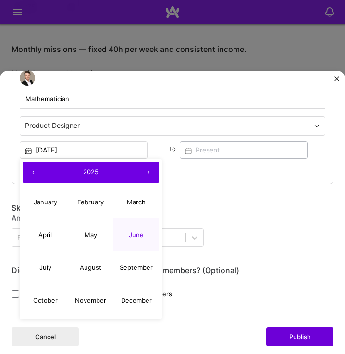
click at [136, 233] on button "June" at bounding box center [136, 234] width 46 height 33
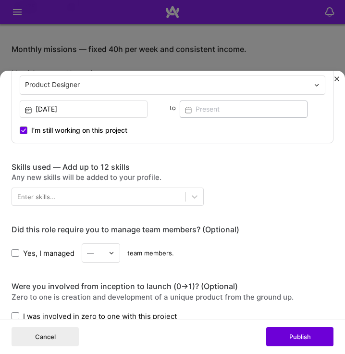
scroll to position [576, 0]
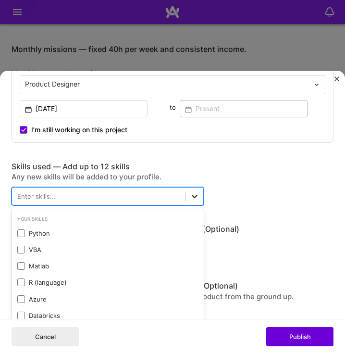
click at [193, 187] on div at bounding box center [194, 195] width 17 height 17
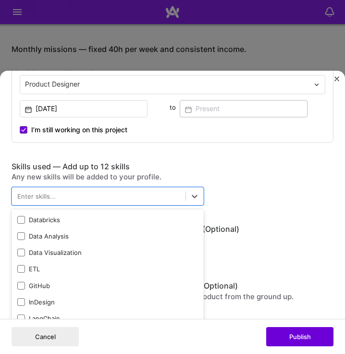
scroll to position [96, 0]
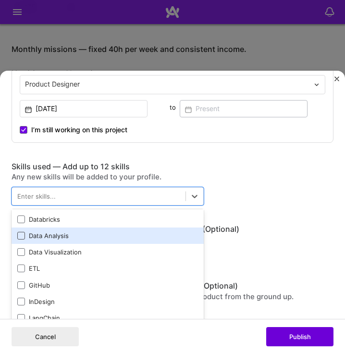
click at [22, 232] on span at bounding box center [21, 236] width 8 height 8
click at [0, 0] on input "checkbox" at bounding box center [0, 0] width 0 height 0
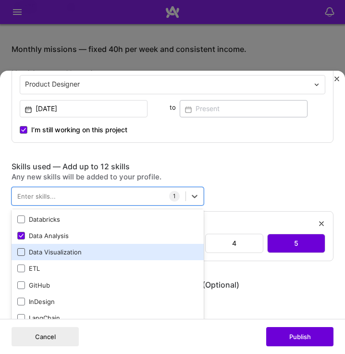
click at [22, 249] on span at bounding box center [21, 252] width 8 height 8
click at [0, 0] on input "checkbox" at bounding box center [0, 0] width 0 height 0
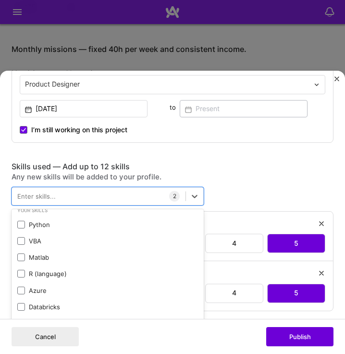
scroll to position [12, 0]
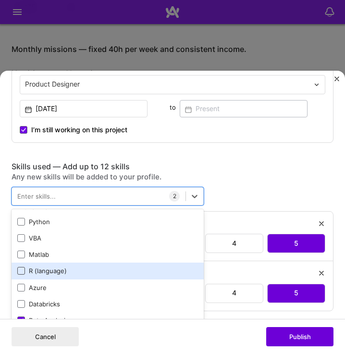
click at [21, 267] on span at bounding box center [21, 271] width 8 height 8
click at [0, 0] on input "checkbox" at bounding box center [0, 0] width 0 height 0
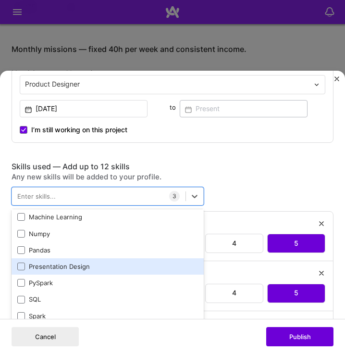
scroll to position [230, 0]
click at [24, 262] on span at bounding box center [21, 266] width 8 height 8
click at [0, 0] on input "checkbox" at bounding box center [0, 0] width 0 height 0
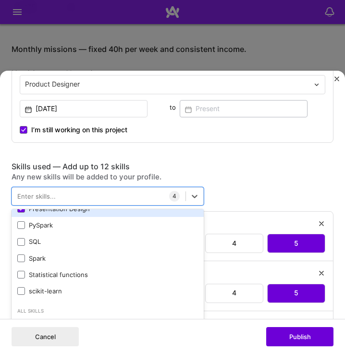
scroll to position [288, 0]
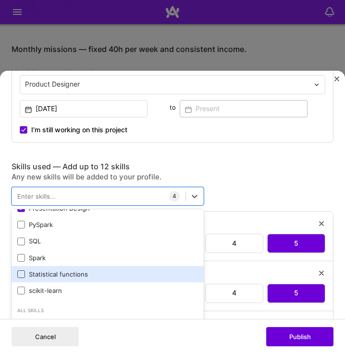
click at [21, 270] on span at bounding box center [21, 274] width 8 height 8
click at [0, 0] on input "checkbox" at bounding box center [0, 0] width 0 height 0
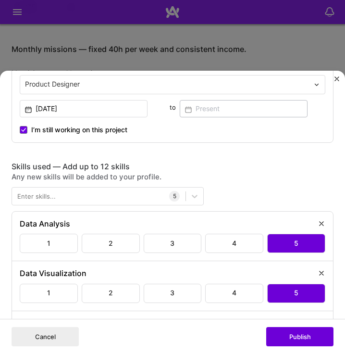
click at [299, 176] on div "Skills used — Add up to 12 skills Any new skills will be added to your profile.…" at bounding box center [173, 310] width 322 height 297
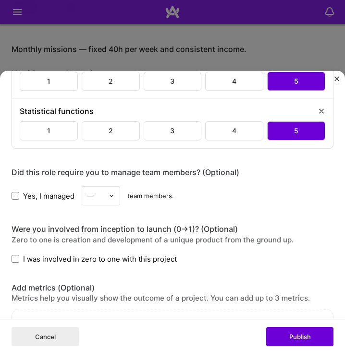
scroll to position [887, 0]
click at [15, 255] on span at bounding box center [16, 259] width 8 height 8
click at [0, 0] on input "I was involved in zero to one with this project" at bounding box center [0, 0] width 0 height 0
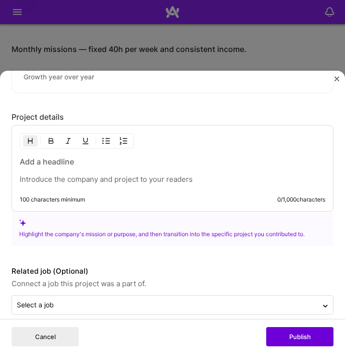
scroll to position [1349, 0]
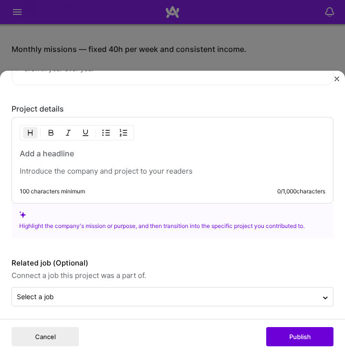
click at [73, 150] on h3 at bounding box center [173, 153] width 306 height 11
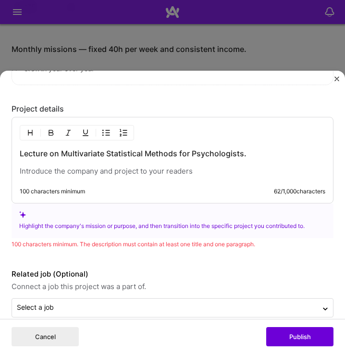
click at [137, 166] on p at bounding box center [173, 171] width 306 height 10
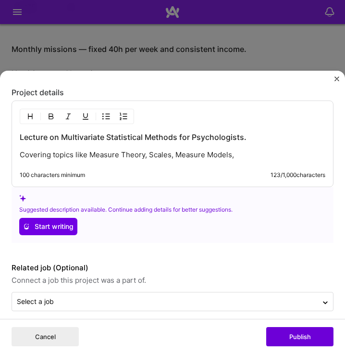
scroll to position [1370, 0]
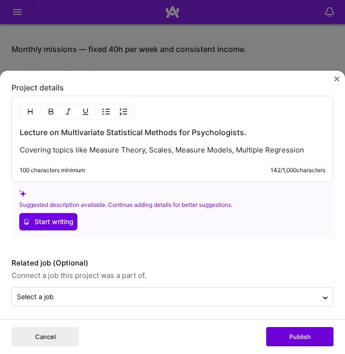
click at [317, 145] on p "Covering topics like Measure Theory, Scales, Measure Models, Multiple Regression" at bounding box center [173, 150] width 306 height 10
click at [230, 145] on p "Covering topics like Measure Theory, Scales, Measure Models, Multiple Regression" at bounding box center [173, 150] width 306 height 10
click at [247, 145] on p "Covering topics like Measure Theory, Scales, Multiple Regression" at bounding box center [173, 150] width 306 height 10
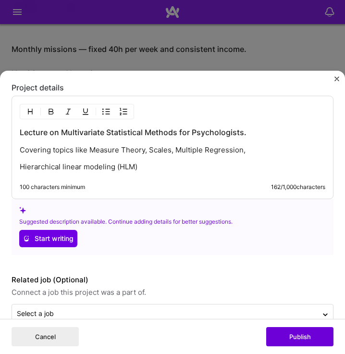
click at [22, 162] on p "Hierarchical linear modeling (HLM)" at bounding box center [173, 167] width 306 height 10
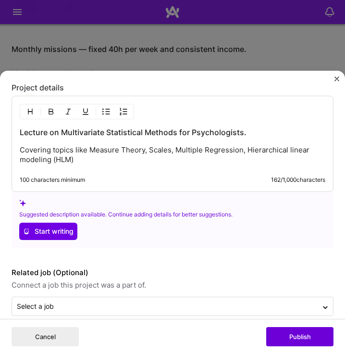
click at [289, 145] on p "Covering topics like Measure Theory, Scales, Multiple Regression, Hierarchical …" at bounding box center [173, 154] width 306 height 19
click at [26, 155] on p "Covering topics like Measure Theory, Scales, Multiple Regression, Hierarchical …" at bounding box center [173, 154] width 306 height 19
click at [106, 155] on p "Covering topics like Measure Theory, Scales, Multiple Regression, Hierarchical …" at bounding box center [173, 154] width 306 height 19
click at [40, 152] on p "Covering topics like Measure Theory, Scales, Multiple Regression, Hierarchical …" at bounding box center [173, 154] width 306 height 19
click at [109, 154] on p "Covering topics like Measure Theory, Scales, Multiple Regression, Hierarchical …" at bounding box center [173, 154] width 306 height 19
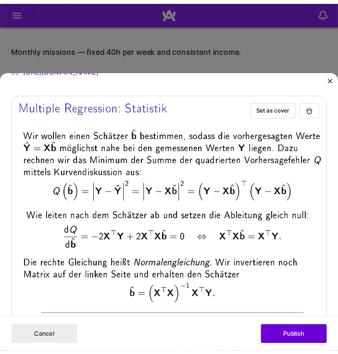
scroll to position [0, 0]
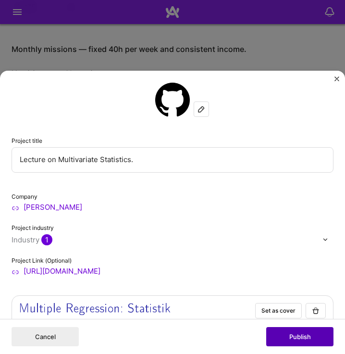
click at [325, 339] on button "Publish" at bounding box center [299, 336] width 67 height 19
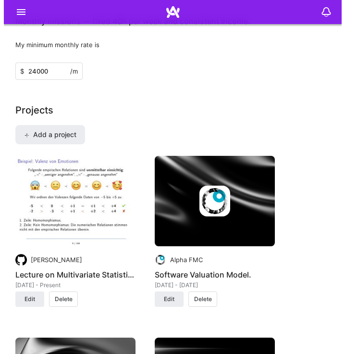
scroll to position [1572, 0]
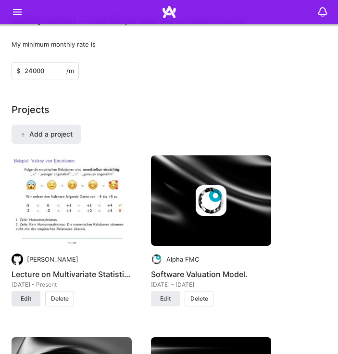
click at [36, 295] on button "Edit" at bounding box center [26, 298] width 29 height 15
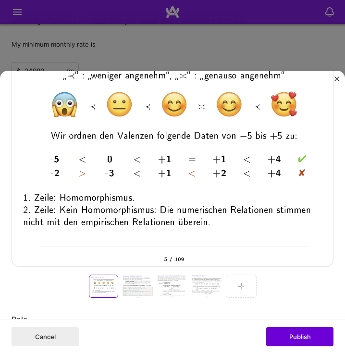
scroll to position [307, 0]
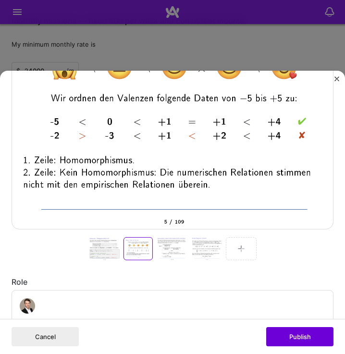
click at [112, 245] on div at bounding box center [104, 248] width 31 height 23
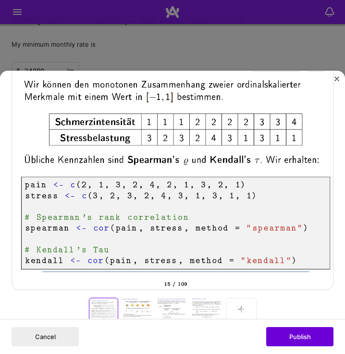
scroll to position [247, 0]
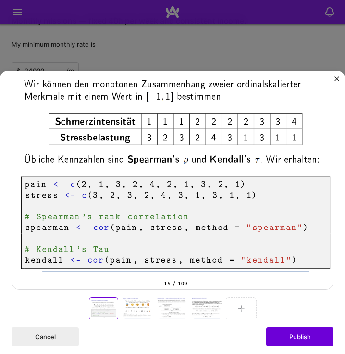
click at [164, 302] on div at bounding box center [172, 308] width 31 height 23
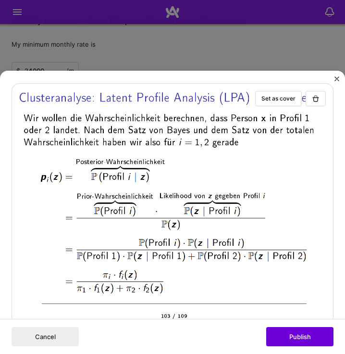
scroll to position [285, 0]
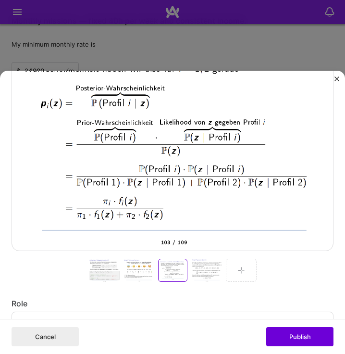
click at [205, 263] on div at bounding box center [206, 269] width 31 height 23
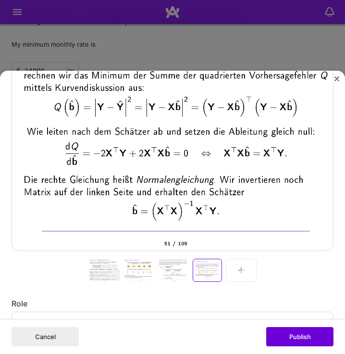
click at [165, 267] on div at bounding box center [173, 269] width 31 height 23
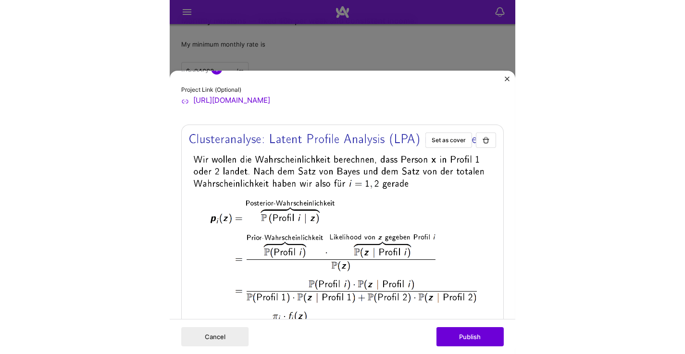
scroll to position [171, 0]
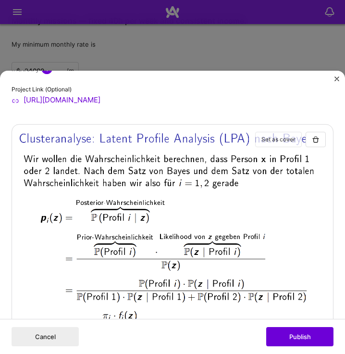
click at [283, 134] on button "Set as cover" at bounding box center [278, 139] width 47 height 15
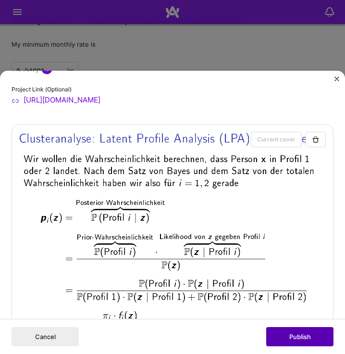
click at [299, 337] on button "Publish" at bounding box center [299, 336] width 67 height 19
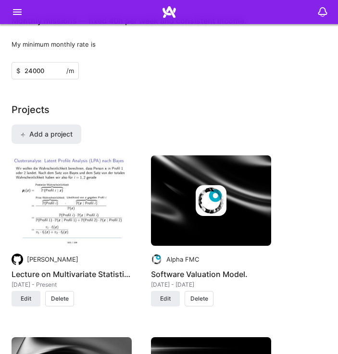
click at [53, 274] on h4 "Lecture on Multivariate Statistics." at bounding box center [72, 274] width 120 height 12
click at [35, 301] on button "Edit" at bounding box center [26, 298] width 29 height 15
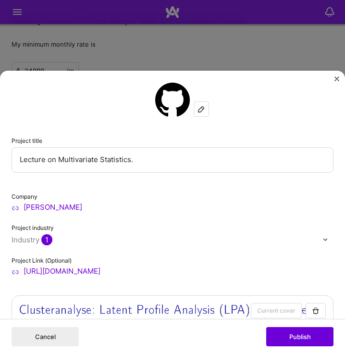
click at [52, 162] on input "Lecture on Multivariate Statistics." at bounding box center [173, 159] width 322 height 25
click at [57, 160] on input "Lecture on Multivariate Statistics." at bounding box center [173, 159] width 322 height 25
type input "Lecture: Multivariate Statistics."
click at [305, 338] on button "Publish" at bounding box center [299, 336] width 67 height 19
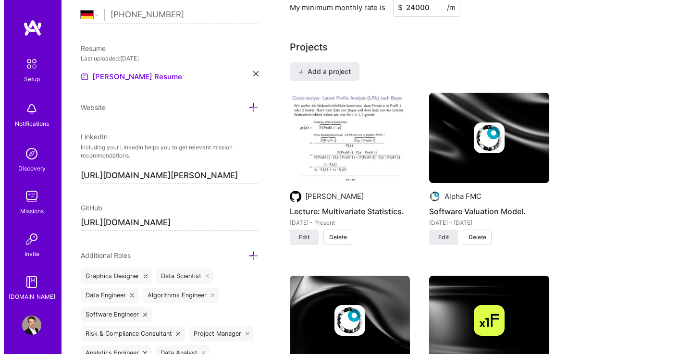
scroll to position [633, 0]
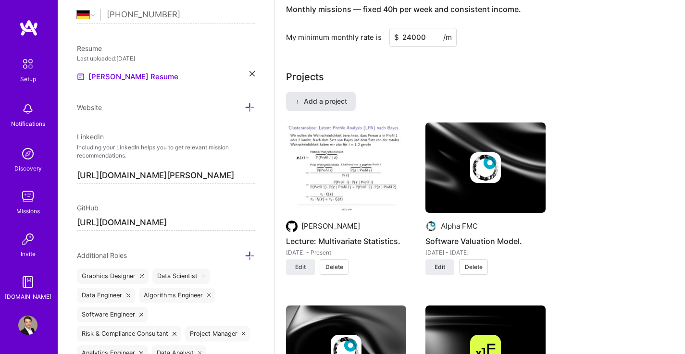
click at [339, 109] on button "Add a project" at bounding box center [321, 101] width 70 height 19
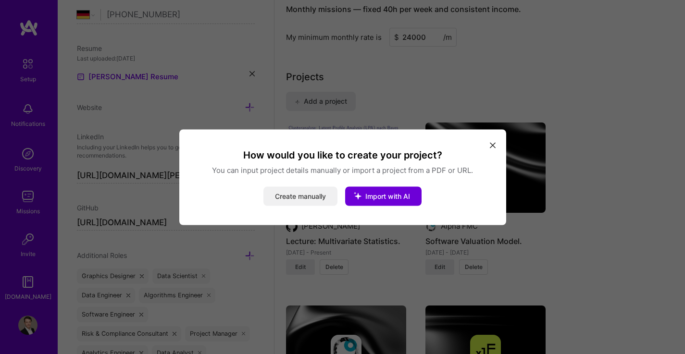
click at [324, 195] on button "Create manually" at bounding box center [300, 195] width 74 height 19
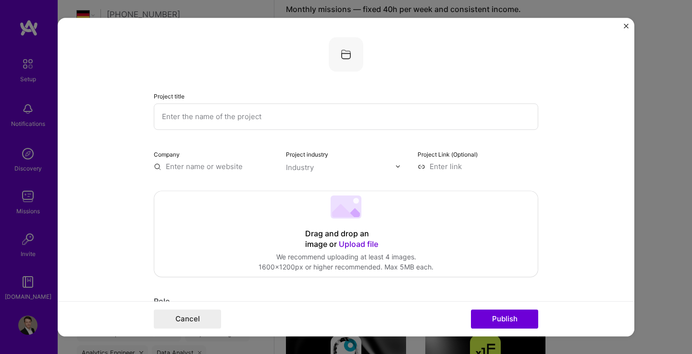
click at [276, 115] on input "text" at bounding box center [346, 116] width 384 height 26
click at [177, 116] on input "Tree based Machine Learning." at bounding box center [346, 116] width 384 height 26
type input "Tree-based Machine Learning."
click at [217, 164] on input "text" at bounding box center [214, 166] width 121 height 10
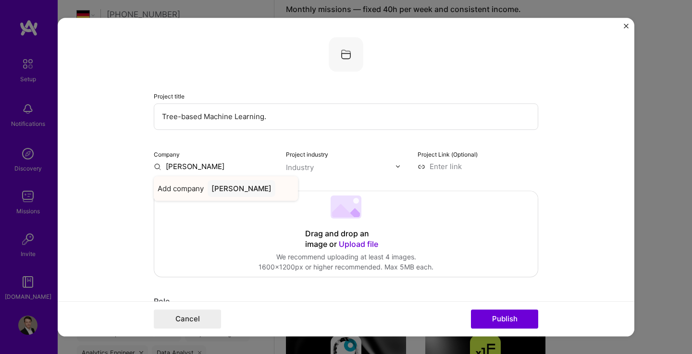
type input "[PERSON_NAME]"
click at [191, 187] on span "Add company" at bounding box center [181, 189] width 46 height 10
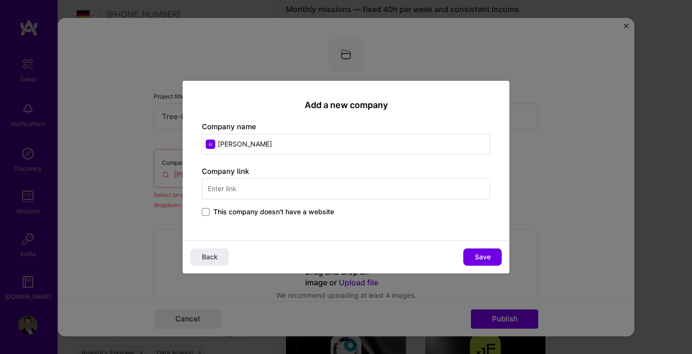
click at [234, 189] on input "text" at bounding box center [346, 188] width 288 height 21
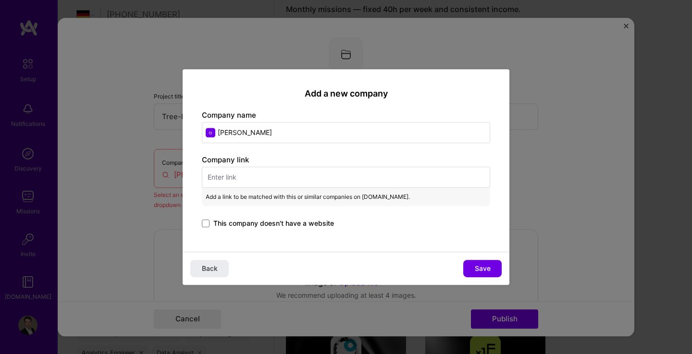
paste input "[URL][DOMAIN_NAME]"
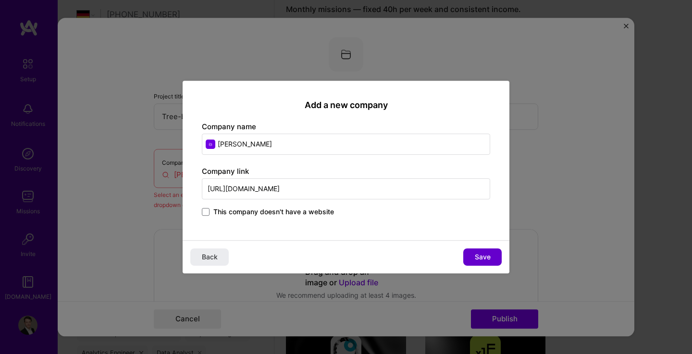
type input "[URL][DOMAIN_NAME]"
click at [481, 257] on span "Save" at bounding box center [483, 257] width 16 height 10
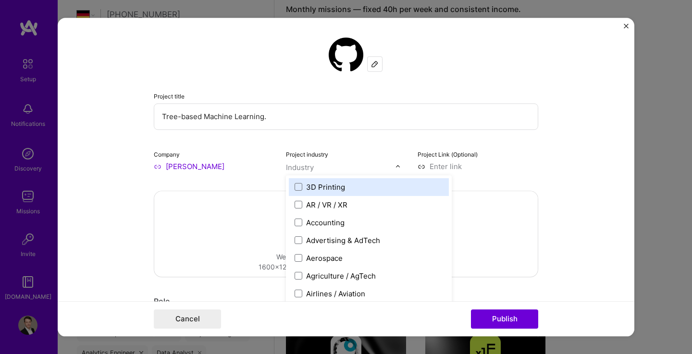
click at [313, 169] on input "text" at bounding box center [341, 167] width 110 height 10
type input "h"
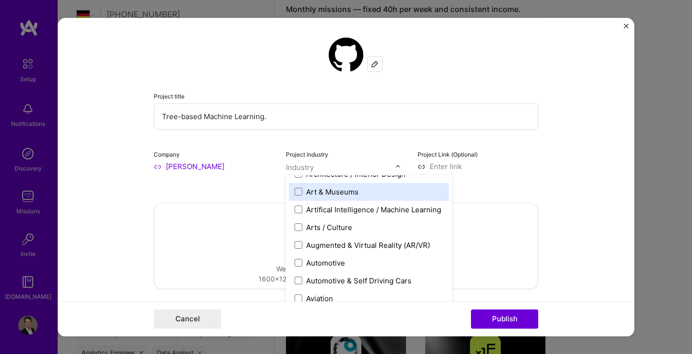
scroll to position [139, 0]
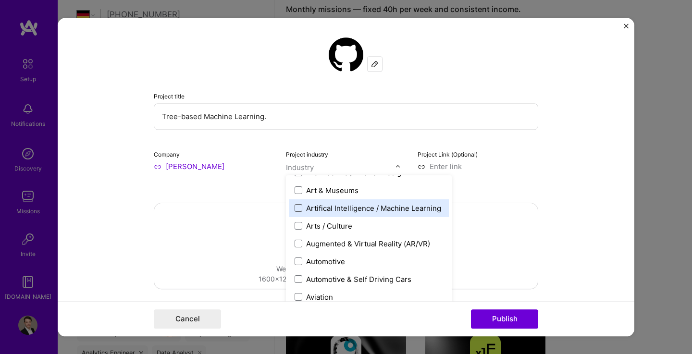
click at [296, 209] on span at bounding box center [298, 208] width 8 height 8
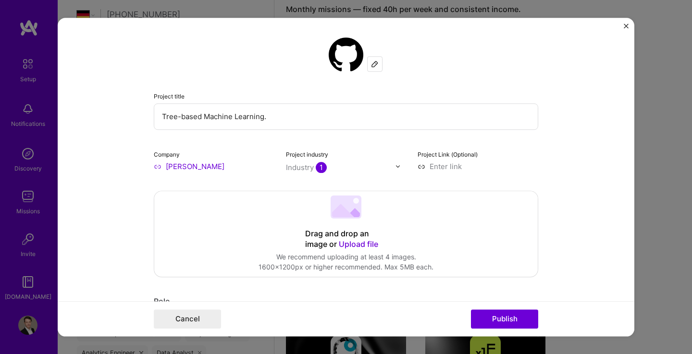
click at [498, 159] on div "Project Link (Optional)" at bounding box center [477, 160] width 121 height 23
click at [454, 164] on input at bounding box center [477, 166] width 121 height 10
paste input "[URL][DOMAIN_NAME]"
type input "[URL][DOMAIN_NAME]"
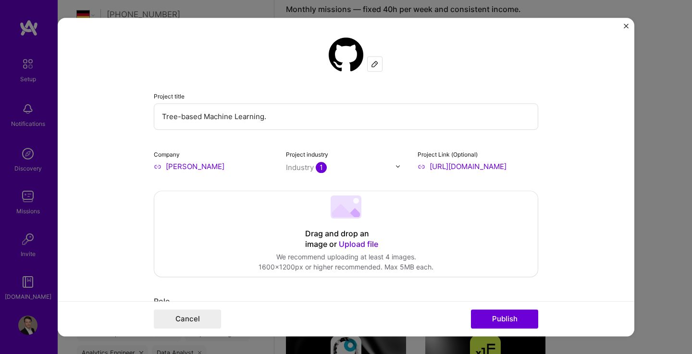
scroll to position [0, 0]
click at [353, 245] on span "Upload file" at bounding box center [358, 244] width 39 height 10
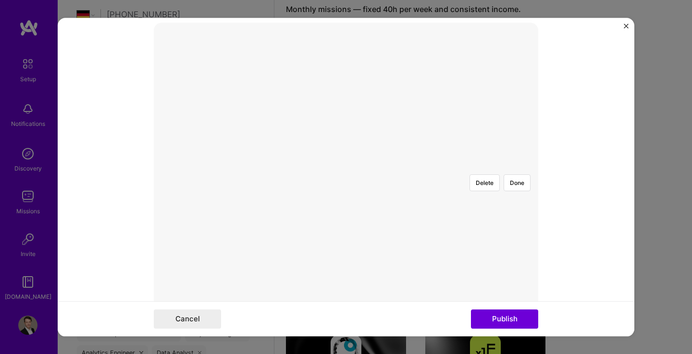
scroll to position [167, 0]
click at [442, 69] on div "Delete Done" at bounding box center [346, 168] width 384 height 288
click at [346, 168] on div at bounding box center [346, 168] width 0 height 0
click at [380, 168] on div at bounding box center [487, 248] width 215 height 161
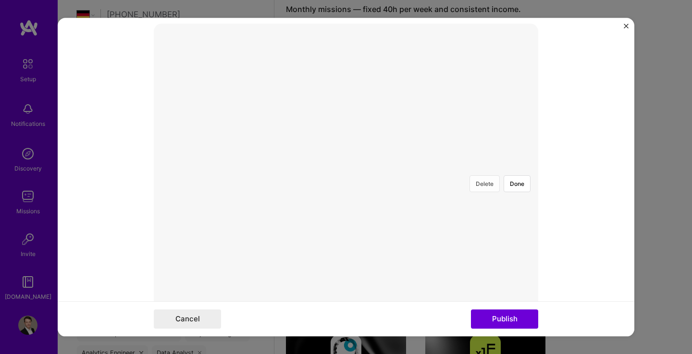
click at [485, 175] on button "Delete" at bounding box center [484, 183] width 30 height 17
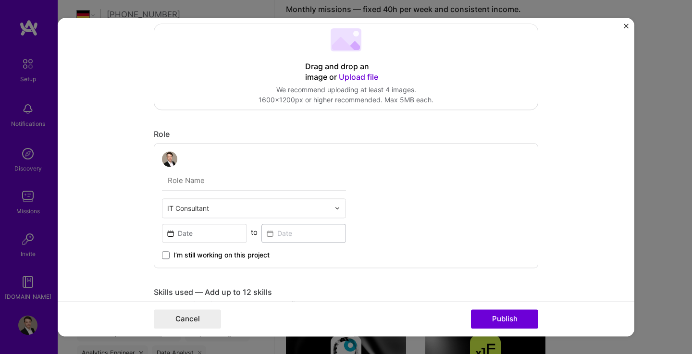
click at [364, 78] on span "Upload file" at bounding box center [358, 77] width 39 height 10
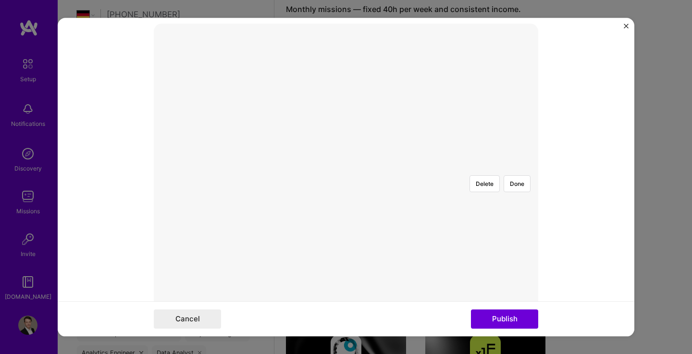
click at [346, 168] on div at bounding box center [346, 168] width 0 height 0
click at [511, 175] on button "Done" at bounding box center [516, 183] width 27 height 17
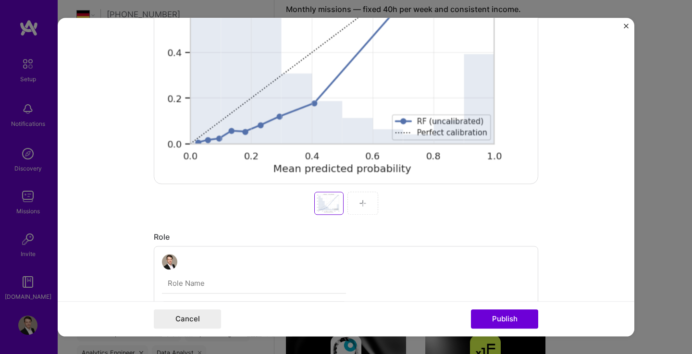
click at [358, 196] on div at bounding box center [362, 203] width 31 height 23
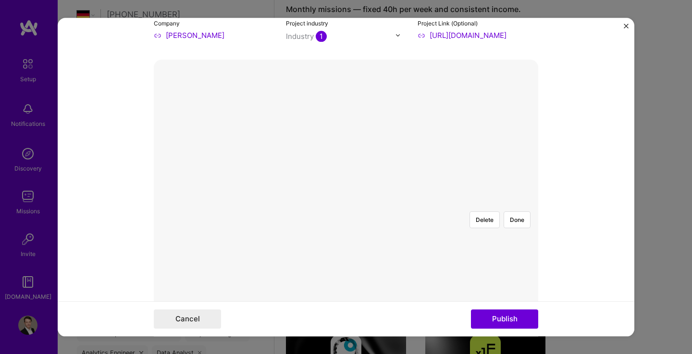
scroll to position [131, 0]
click at [605, 152] on form "Project title Tree-based Machine Learning. Company [PERSON_NAME] Project indust…" at bounding box center [346, 177] width 576 height 319
click at [533, 213] on div at bounding box center [533, 213] width 0 height 0
click at [513, 212] on button "Done" at bounding box center [516, 220] width 27 height 17
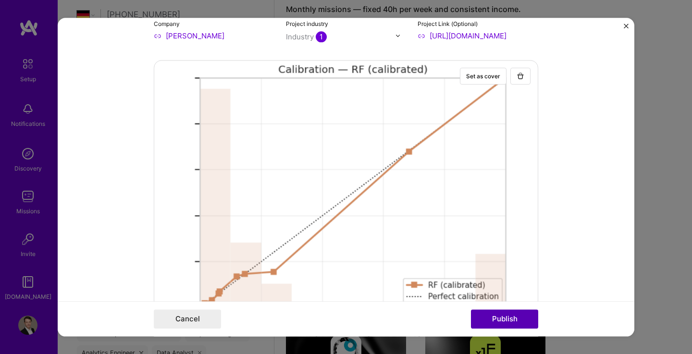
click at [508, 316] on button "Publish" at bounding box center [504, 318] width 67 height 19
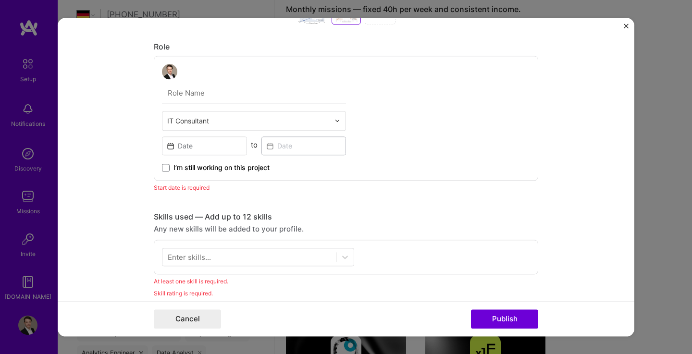
scroll to position [510, 0]
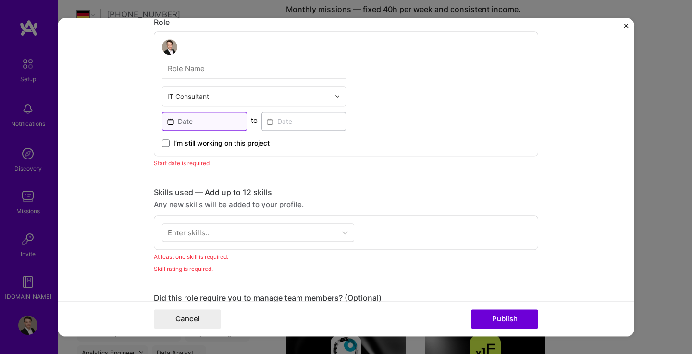
click at [212, 116] on input at bounding box center [204, 121] width 85 height 19
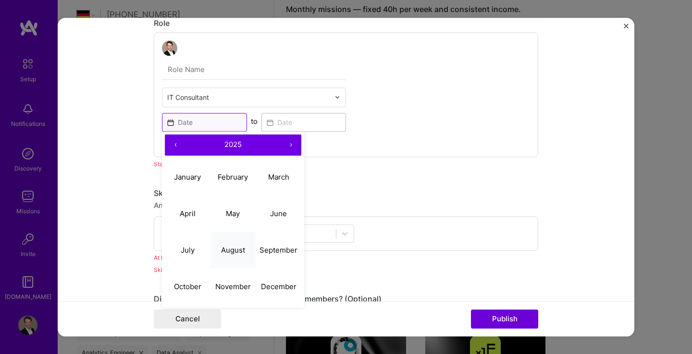
scroll to position [508, 0]
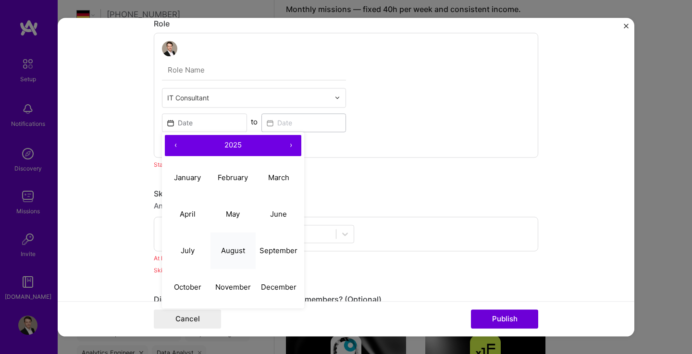
click at [240, 251] on abbr "August" at bounding box center [233, 250] width 24 height 9
type input "[DATE]"
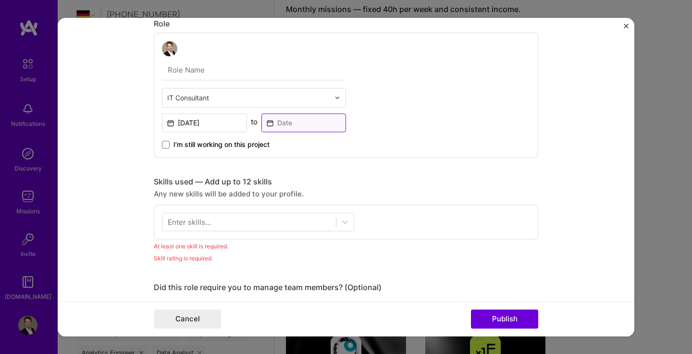
click at [276, 125] on input at bounding box center [303, 122] width 85 height 19
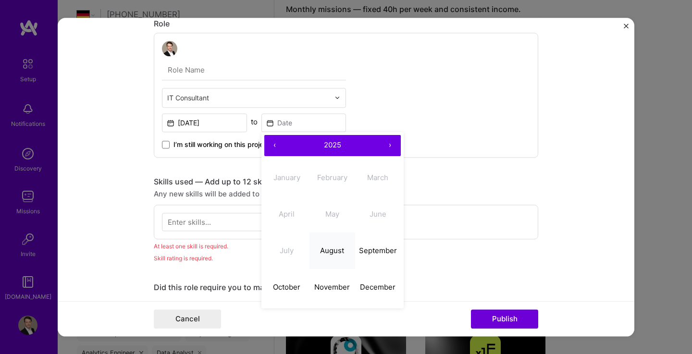
click at [325, 259] on button "August" at bounding box center [332, 251] width 46 height 37
type input "[DATE]"
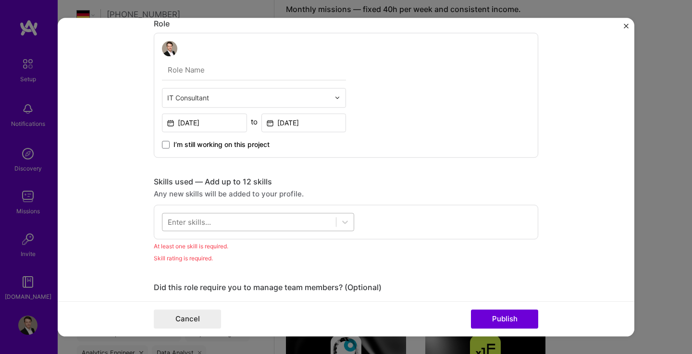
click at [289, 219] on div at bounding box center [248, 222] width 173 height 16
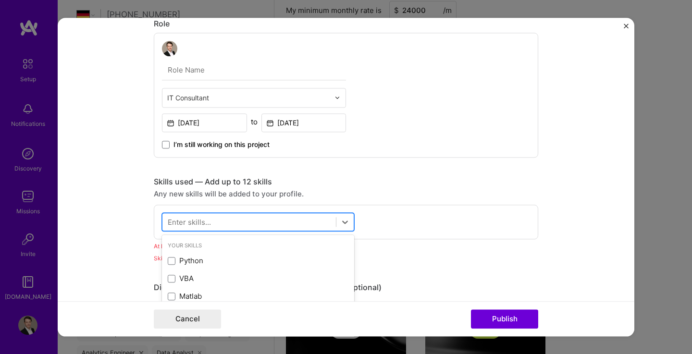
scroll to position [662, 0]
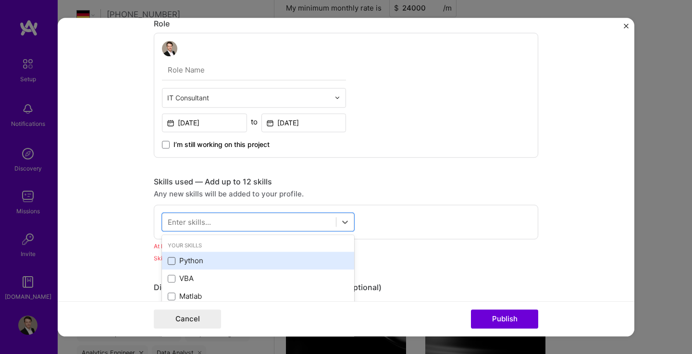
click at [171, 258] on span at bounding box center [172, 261] width 8 height 8
click at [0, 0] on input "checkbox" at bounding box center [0, 0] width 0 height 0
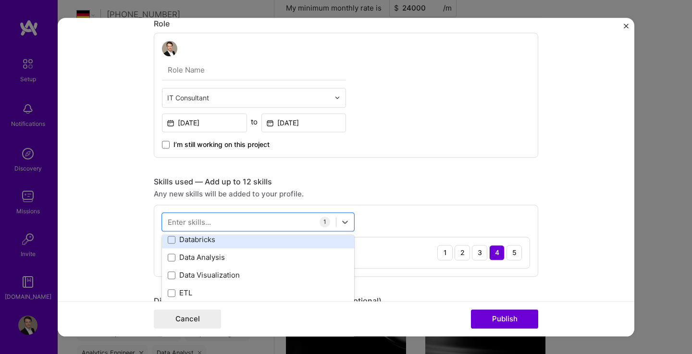
scroll to position [110, 0]
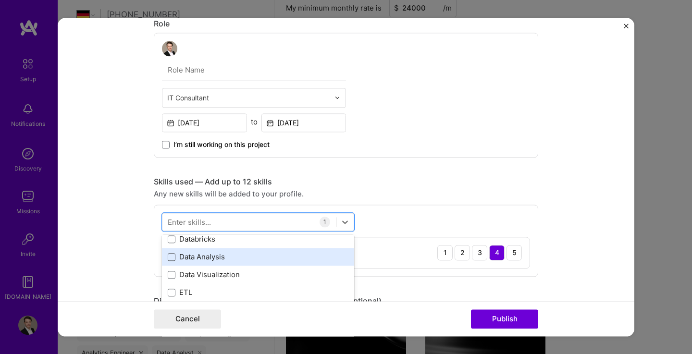
click at [168, 258] on span at bounding box center [172, 257] width 8 height 8
click at [0, 0] on input "checkbox" at bounding box center [0, 0] width 0 height 0
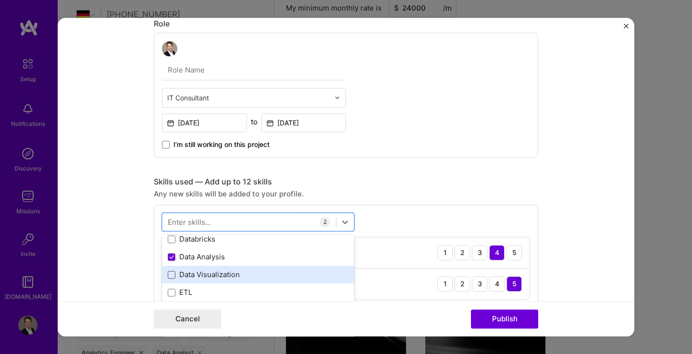
click at [168, 274] on span at bounding box center [172, 275] width 8 height 8
click at [0, 0] on input "checkbox" at bounding box center [0, 0] width 0 height 0
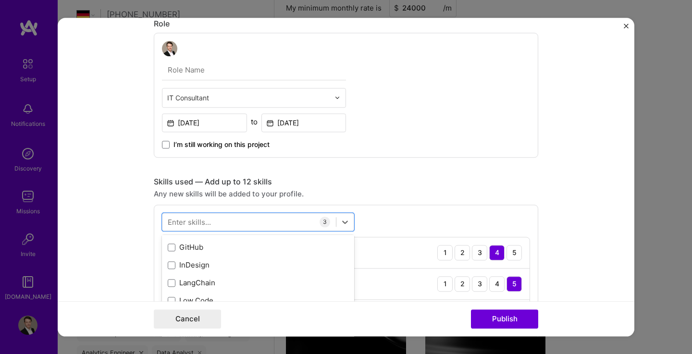
scroll to position [174, 0]
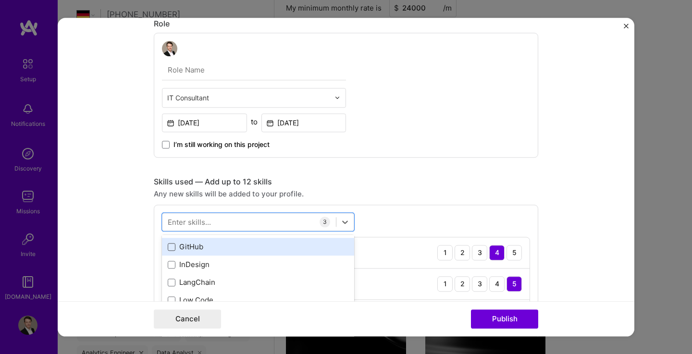
click at [171, 249] on span at bounding box center [172, 247] width 8 height 8
click at [0, 0] on input "checkbox" at bounding box center [0, 0] width 0 height 0
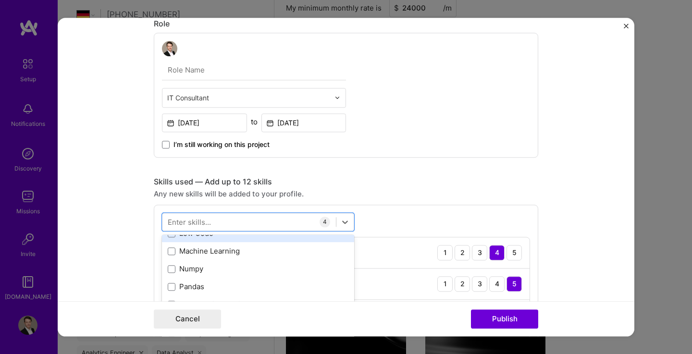
scroll to position [241, 0]
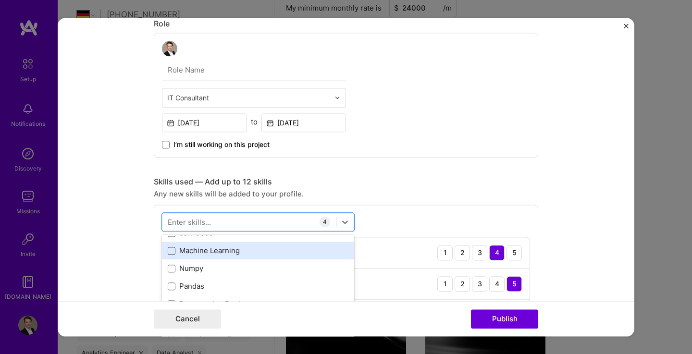
click at [171, 250] on span at bounding box center [172, 251] width 8 height 8
click at [0, 0] on input "checkbox" at bounding box center [0, 0] width 0 height 0
click at [168, 254] on span at bounding box center [172, 250] width 8 height 8
click at [0, 0] on input "checkbox" at bounding box center [0, 0] width 0 height 0
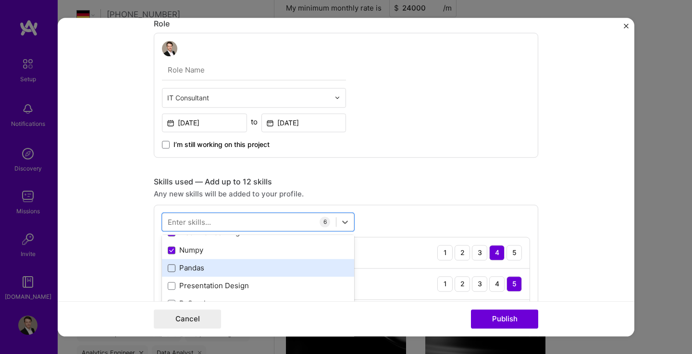
click at [168, 270] on span at bounding box center [172, 268] width 8 height 8
click at [0, 0] on input "checkbox" at bounding box center [0, 0] width 0 height 0
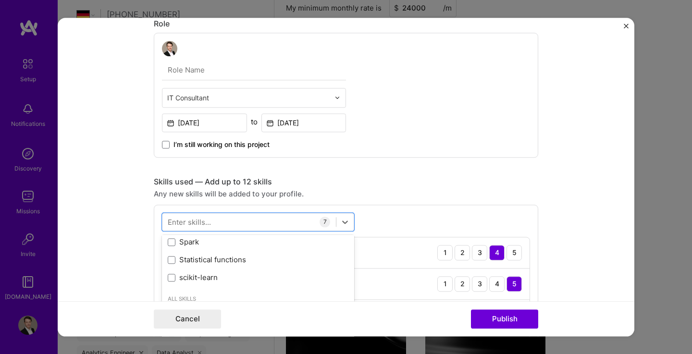
scroll to position [357, 0]
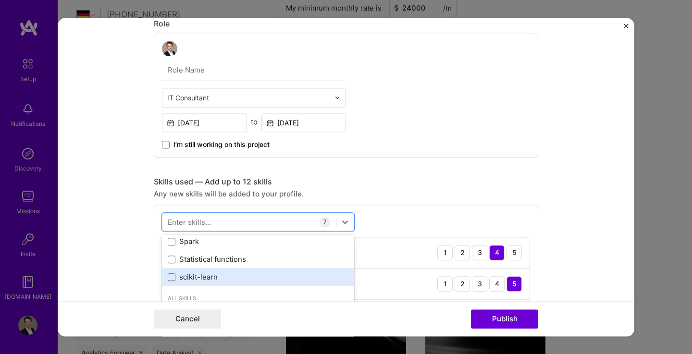
click at [168, 281] on span at bounding box center [172, 277] width 8 height 8
click at [0, 0] on input "checkbox" at bounding box center [0, 0] width 0 height 0
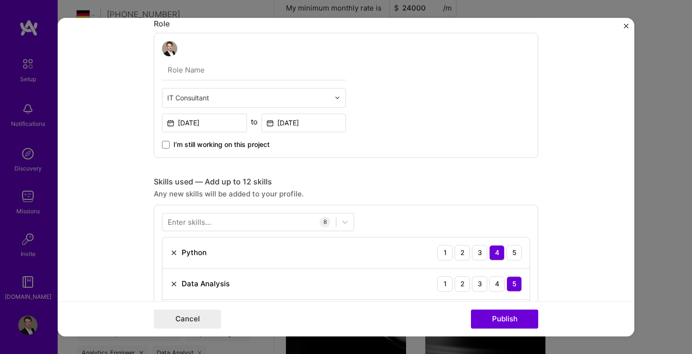
click at [544, 224] on form "Project title Tree-based Machine Learning. Company [PERSON_NAME] Project indust…" at bounding box center [346, 177] width 576 height 319
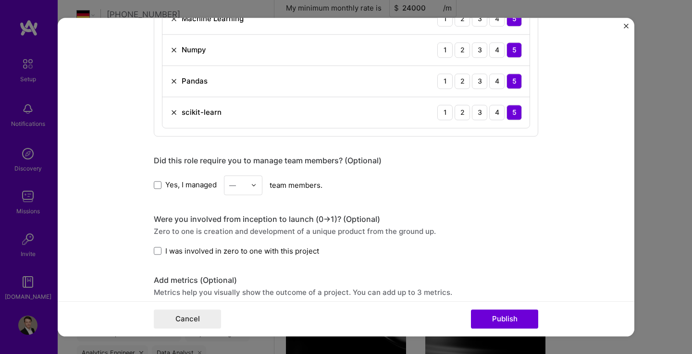
scroll to position [868, 0]
click at [156, 248] on span at bounding box center [158, 251] width 8 height 8
click at [0, 0] on input "I was involved in zero to one with this project" at bounding box center [0, 0] width 0 height 0
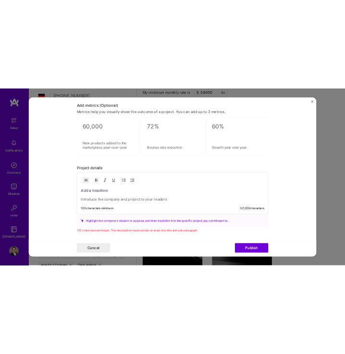
scroll to position [1116, 0]
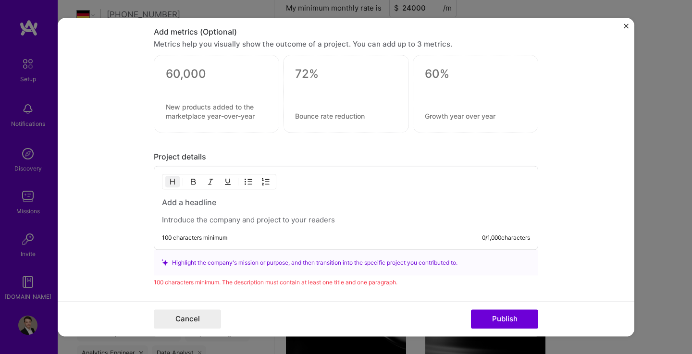
click at [212, 204] on h3 at bounding box center [346, 202] width 368 height 11
click at [303, 202] on h3 "Tree-based Machine Learning for Credsit Risk" at bounding box center [346, 202] width 368 height 11
click at [344, 209] on div "Tree-based Machine Learning for Credit Risk" at bounding box center [346, 211] width 368 height 28
click at [346, 203] on h3 "Tree-based Machine Learning for Credit Risk" at bounding box center [346, 202] width 368 height 11
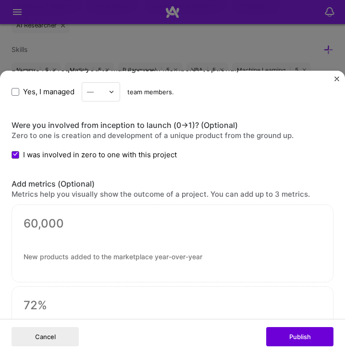
scroll to position [1509, 0]
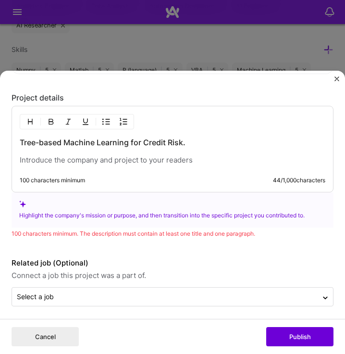
click at [127, 155] on p at bounding box center [173, 160] width 306 height 10
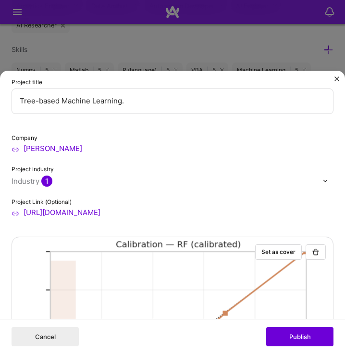
scroll to position [0, 0]
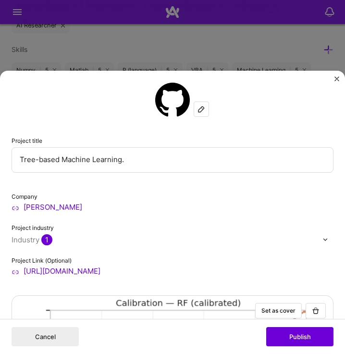
click at [272, 322] on div "Cancel Publish" at bounding box center [172, 336] width 345 height 35
click at [282, 335] on button "Publish" at bounding box center [299, 336] width 67 height 19
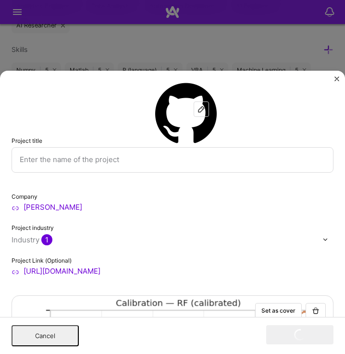
scroll to position [1530, 0]
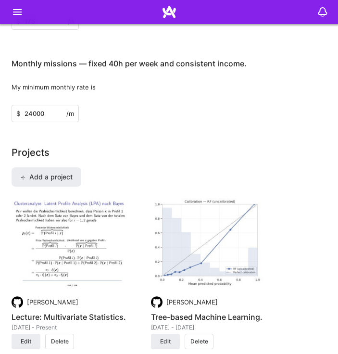
click at [219, 241] on img at bounding box center [211, 243] width 120 height 90
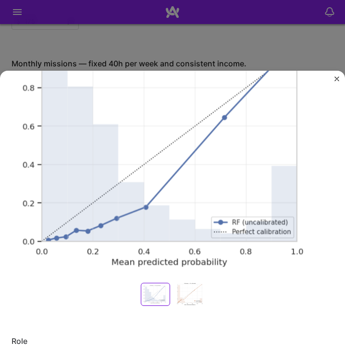
scroll to position [137, 0]
click at [186, 283] on div at bounding box center [189, 293] width 31 height 23
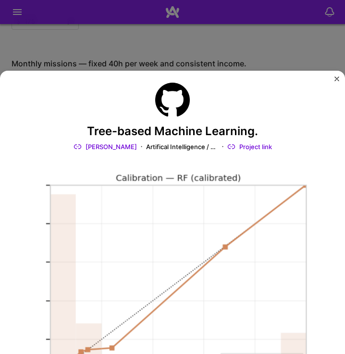
scroll to position [1, 0]
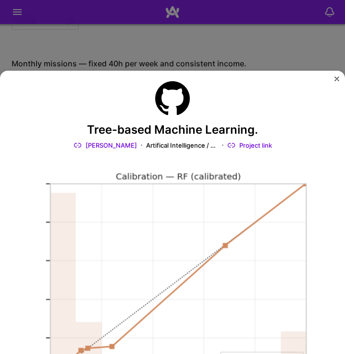
click at [242, 216] on img at bounding box center [173, 290] width 322 height 242
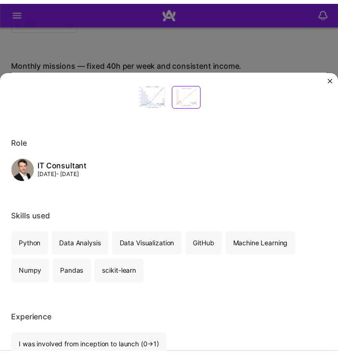
scroll to position [0, 0]
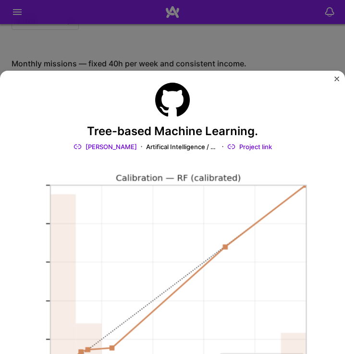
click at [336, 78] on img "Close" at bounding box center [336, 78] width 5 height 5
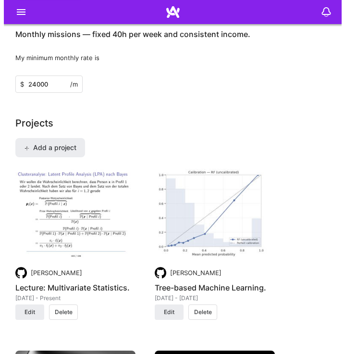
scroll to position [1560, 0]
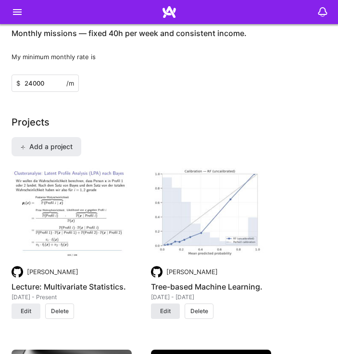
click at [168, 309] on span "Edit" at bounding box center [165, 311] width 11 height 9
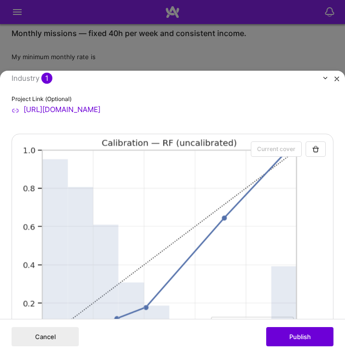
scroll to position [295, 0]
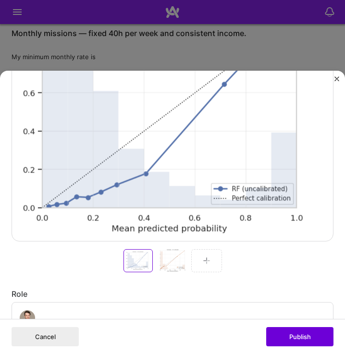
click at [173, 256] on div at bounding box center [172, 260] width 31 height 23
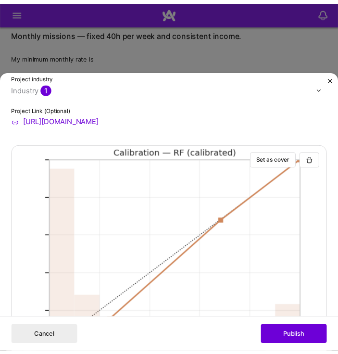
scroll to position [150, 0]
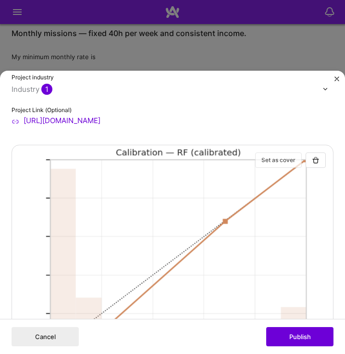
click at [273, 160] on button "Set as cover" at bounding box center [278, 159] width 47 height 15
click at [300, 338] on button "Publish" at bounding box center [299, 336] width 67 height 19
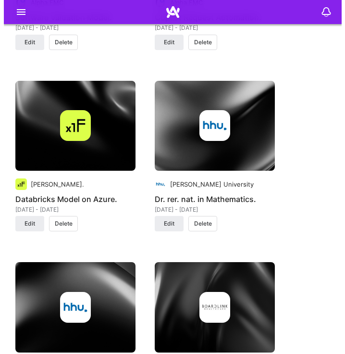
scroll to position [2010, 0]
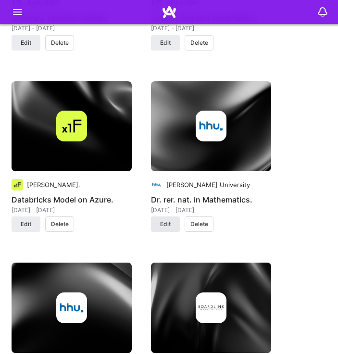
click at [176, 226] on button "Edit" at bounding box center [165, 223] width 29 height 15
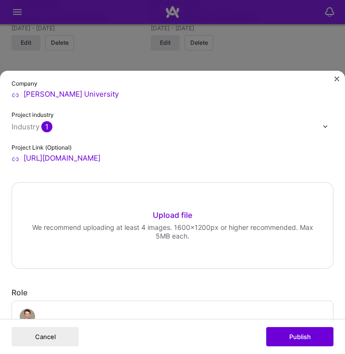
scroll to position [125, 0]
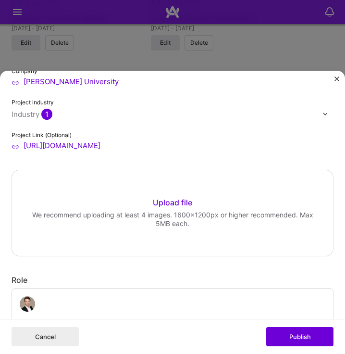
click at [154, 201] on div "Upload file" at bounding box center [172, 202] width 39 height 11
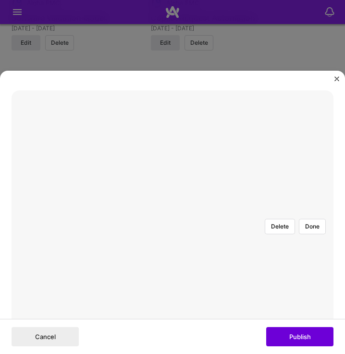
scroll to position [206, 0]
click at [240, 222] on div at bounding box center [329, 340] width 315 height 236
click at [240, 218] on div at bounding box center [329, 336] width 315 height 236
click at [271, 222] on div at bounding box center [329, 279] width 315 height 236
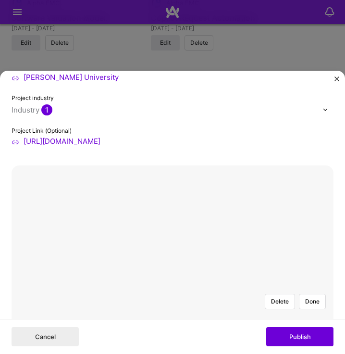
scroll to position [129, 0]
click at [306, 294] on button "Done" at bounding box center [312, 301] width 27 height 15
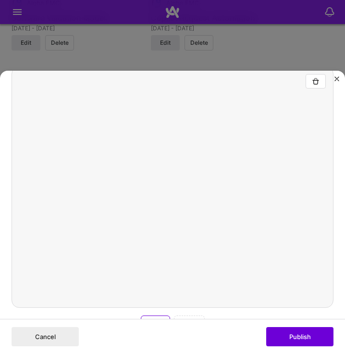
scroll to position [268, 0]
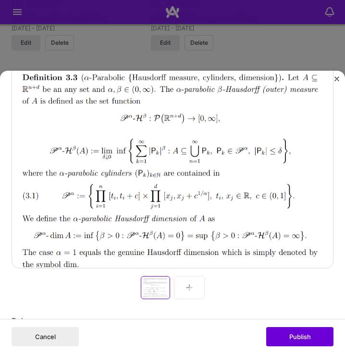
click at [191, 276] on div at bounding box center [189, 287] width 31 height 23
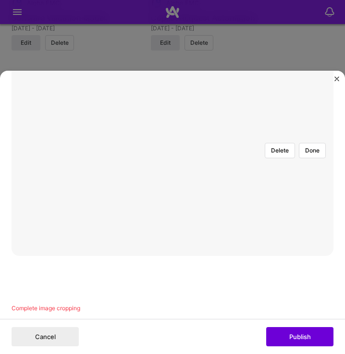
click at [39, 292] on div "Delete Done Complete image cropping" at bounding box center [173, 163] width 322 height 298
click at [335, 80] on img "Close" at bounding box center [336, 78] width 5 height 5
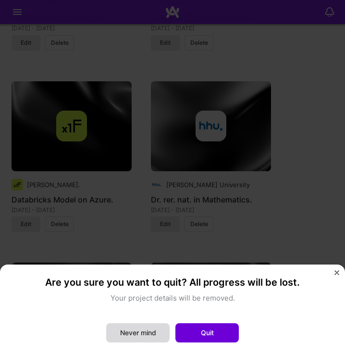
click at [144, 328] on button "Never mind" at bounding box center [137, 332] width 63 height 19
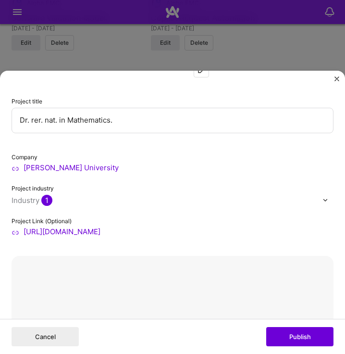
scroll to position [30, 0]
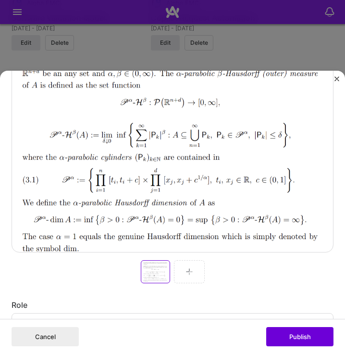
scroll to position [289, 0]
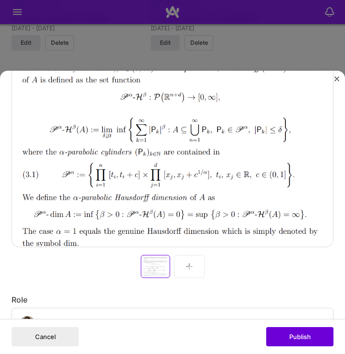
click at [191, 266] on div at bounding box center [189, 266] width 31 height 23
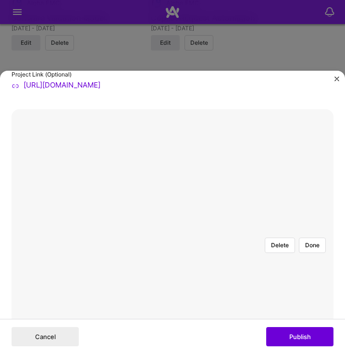
scroll to position [188, 0]
click at [300, 235] on button "Done" at bounding box center [312, 242] width 27 height 15
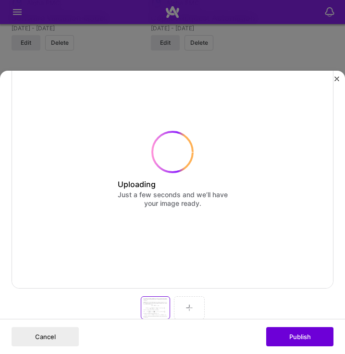
scroll to position [349, 0]
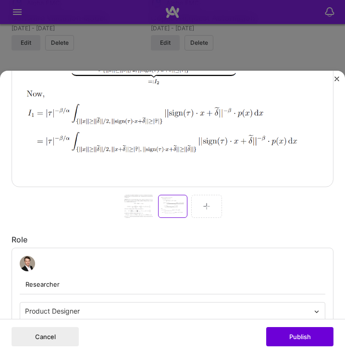
click at [206, 205] on div at bounding box center [206, 206] width 31 height 23
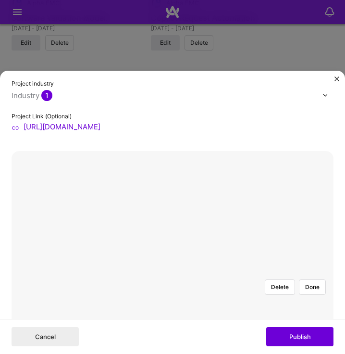
scroll to position [145, 0]
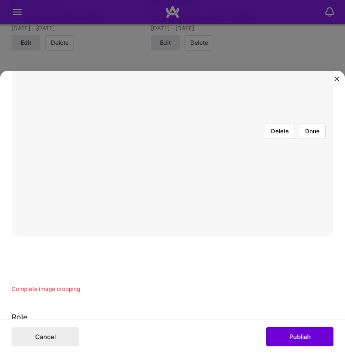
scroll to position [299, 0]
click at [218, 196] on div at bounding box center [329, 250] width 315 height 236
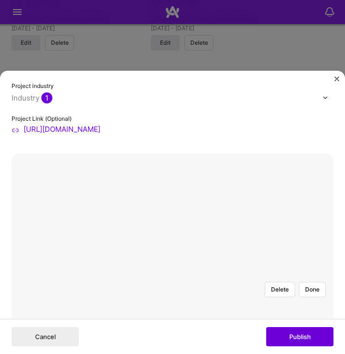
scroll to position [142, 0]
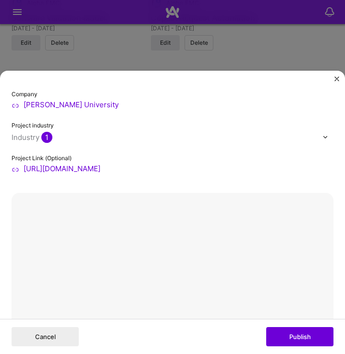
scroll to position [103, 0]
click at [304, 320] on button "Done" at bounding box center [312, 327] width 27 height 15
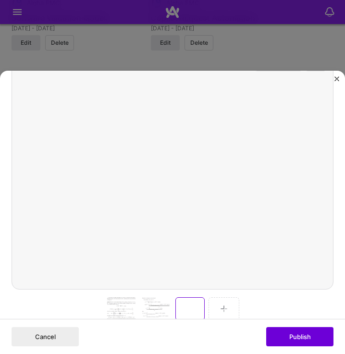
scroll to position [247, 0]
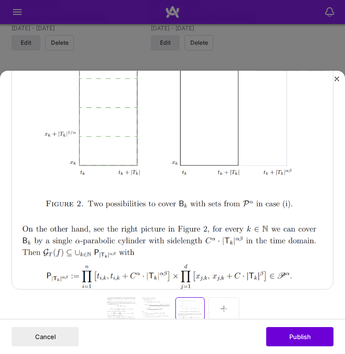
click at [220, 305] on img at bounding box center [224, 309] width 8 height 8
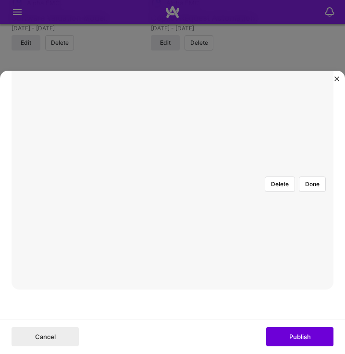
scroll to position [259, 0]
click at [212, 205] on div at bounding box center [327, 272] width 310 height 233
click at [272, 202] on div at bounding box center [329, 318] width 310 height 233
click at [272, 202] on div at bounding box center [330, 318] width 310 height 233
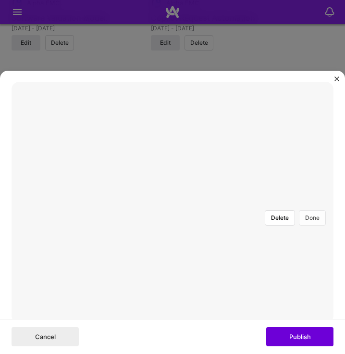
click at [302, 210] on button "Done" at bounding box center [312, 217] width 27 height 15
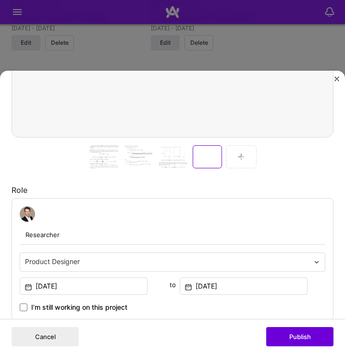
scroll to position [399, 0]
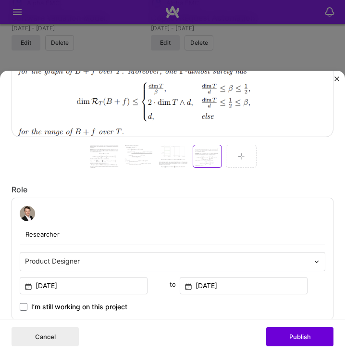
click at [240, 152] on img at bounding box center [241, 156] width 8 height 8
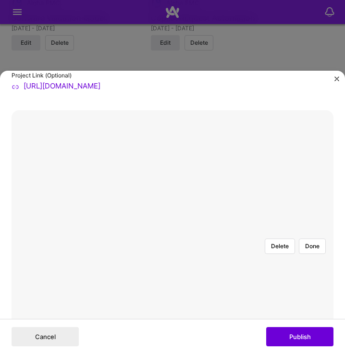
scroll to position [185, 0]
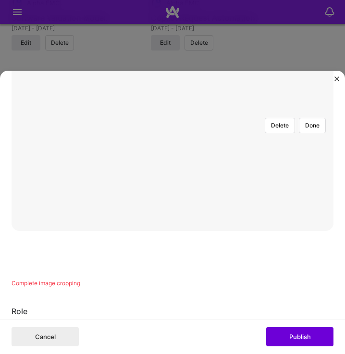
scroll to position [294, 0]
click at [224, 234] on div at bounding box center [329, 277] width 315 height 236
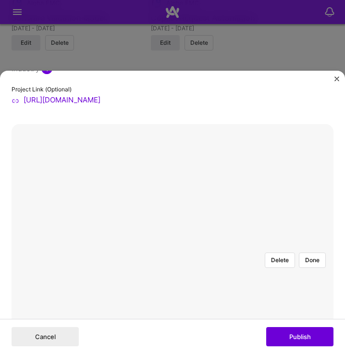
scroll to position [171, 0]
click at [185, 291] on div at bounding box center [185, 291] width 0 height 0
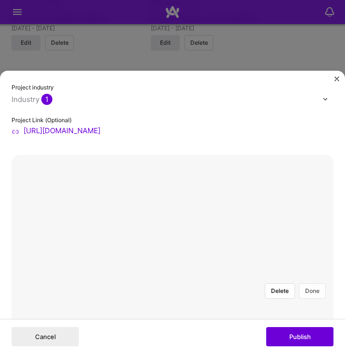
click at [316, 283] on button "Done" at bounding box center [312, 290] width 27 height 15
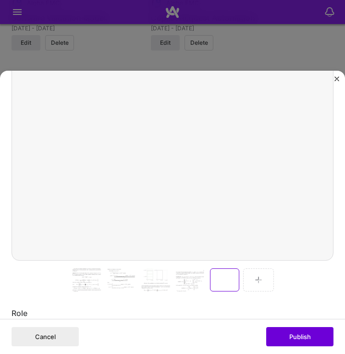
scroll to position [276, 0]
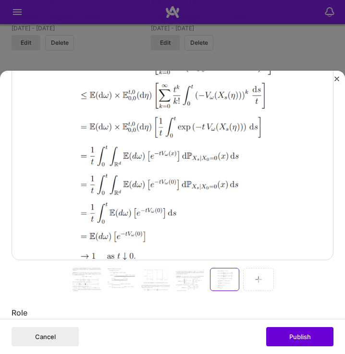
click at [89, 272] on div at bounding box center [87, 279] width 31 height 23
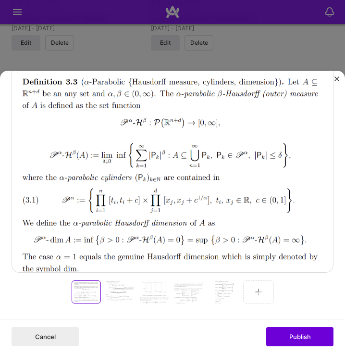
scroll to position [264, 0]
click at [119, 284] on div at bounding box center [120, 291] width 31 height 23
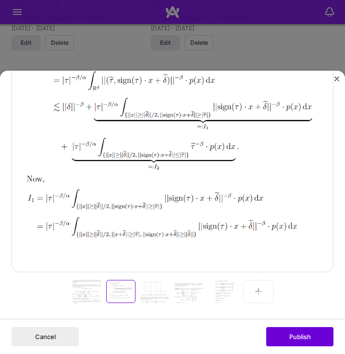
click at [155, 290] on div at bounding box center [154, 291] width 31 height 23
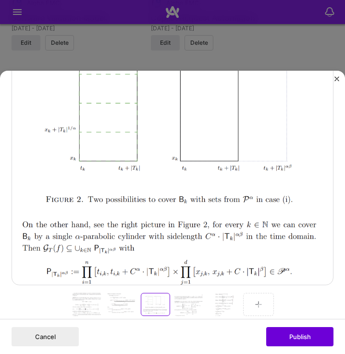
scroll to position [257, 0]
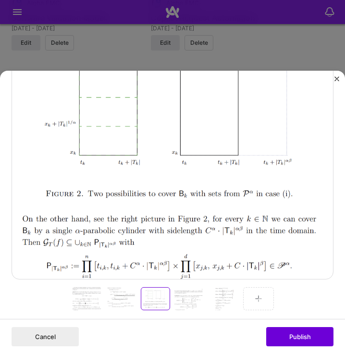
click at [190, 290] on div at bounding box center [189, 298] width 31 height 23
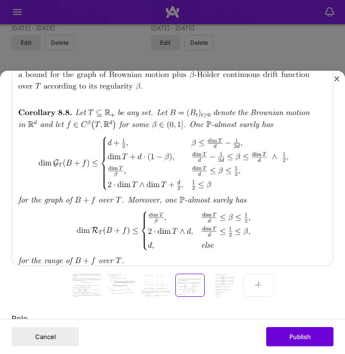
scroll to position [281, 0]
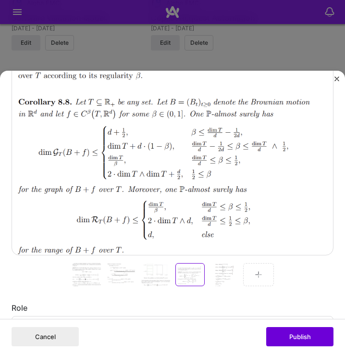
click at [222, 270] on div at bounding box center [223, 274] width 31 height 23
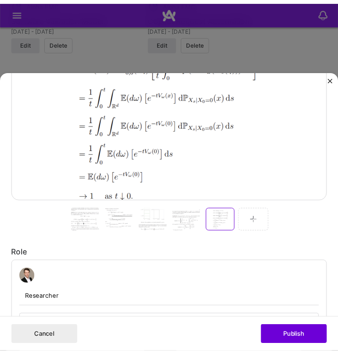
scroll to position [336, 0]
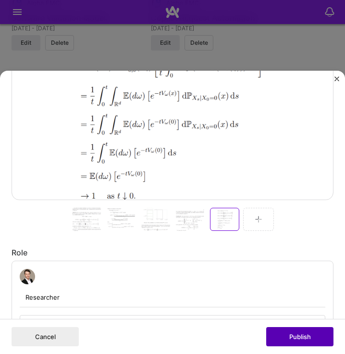
click at [310, 333] on button "Publish" at bounding box center [299, 336] width 67 height 19
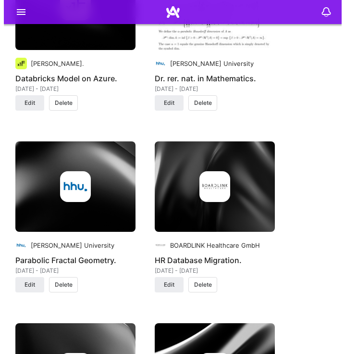
scroll to position [2130, 0]
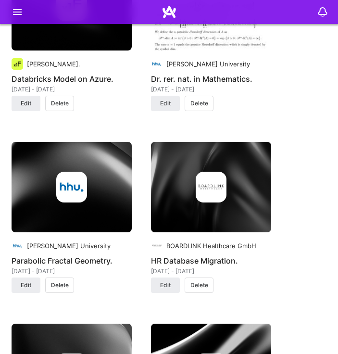
click at [76, 218] on img at bounding box center [72, 187] width 120 height 90
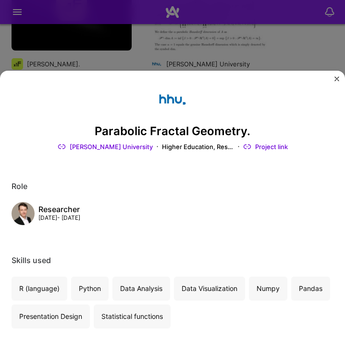
click at [335, 80] on img "Close" at bounding box center [336, 78] width 5 height 5
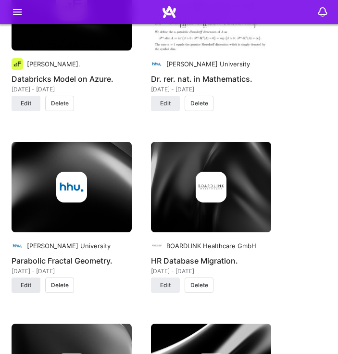
click at [25, 291] on button "Edit" at bounding box center [26, 284] width 29 height 15
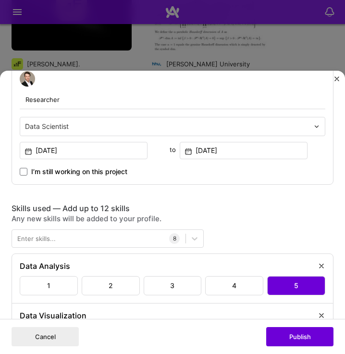
scroll to position [349, 0]
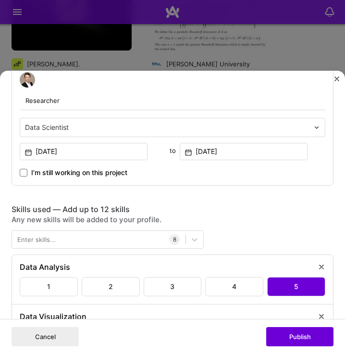
click at [107, 132] on div at bounding box center [167, 127] width 284 height 11
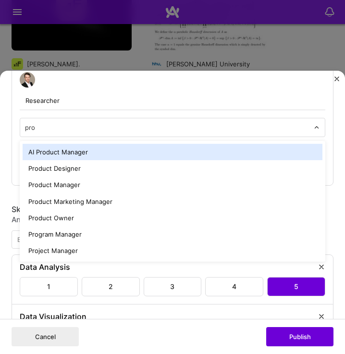
type input "prod"
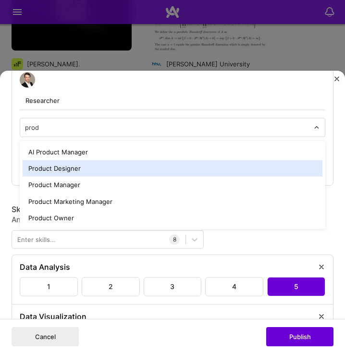
click at [86, 167] on div "Product Designer" at bounding box center [173, 168] width 300 height 16
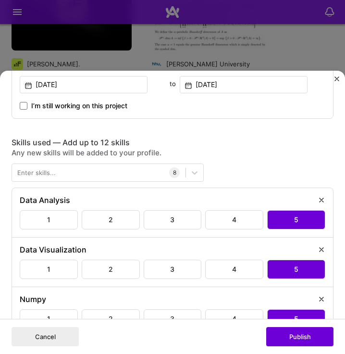
scroll to position [415, 0]
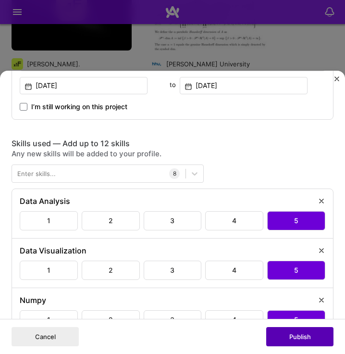
click at [298, 334] on button "Publish" at bounding box center [299, 336] width 67 height 19
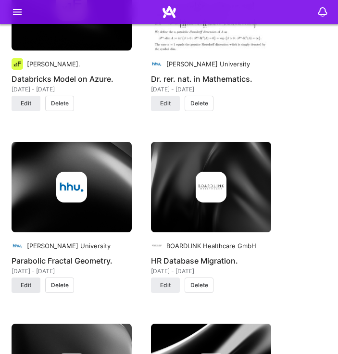
click at [27, 283] on span "Edit" at bounding box center [26, 285] width 11 height 9
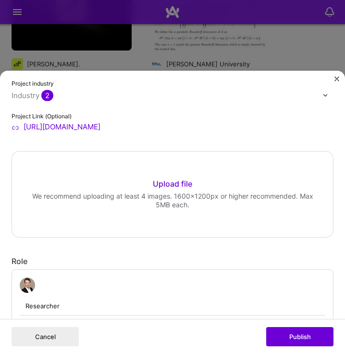
scroll to position [166, 0]
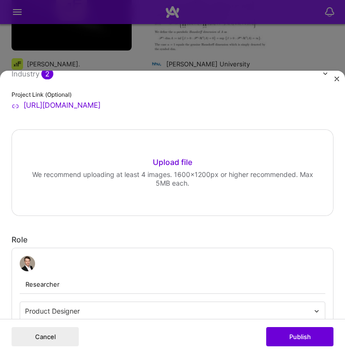
click at [173, 159] on div "Upload file" at bounding box center [172, 162] width 39 height 11
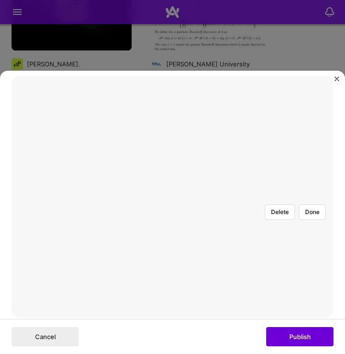
scroll to position [217, 0]
click at [302, 290] on div at bounding box center [329, 318] width 315 height 236
click at [299, 206] on button "Done" at bounding box center [312, 213] width 27 height 15
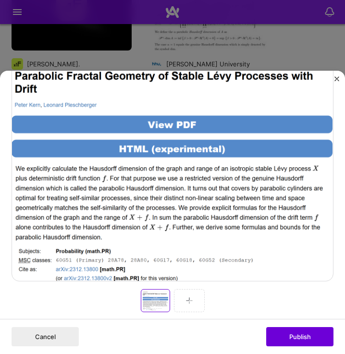
scroll to position [261, 0]
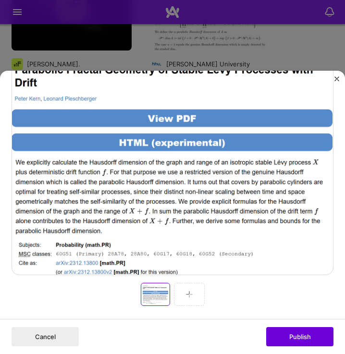
click at [185, 292] on img at bounding box center [189, 294] width 8 height 8
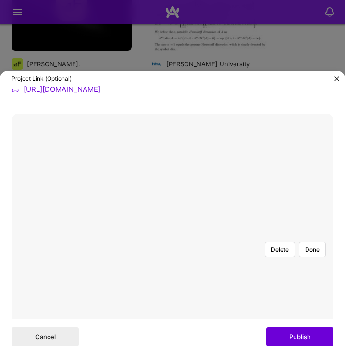
scroll to position [181, 0]
click at [203, 243] on div at bounding box center [329, 293] width 315 height 236
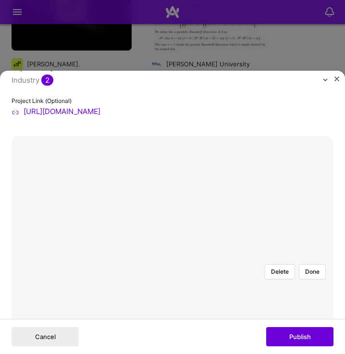
scroll to position [160, 0]
click at [302, 263] on button "Done" at bounding box center [312, 270] width 27 height 15
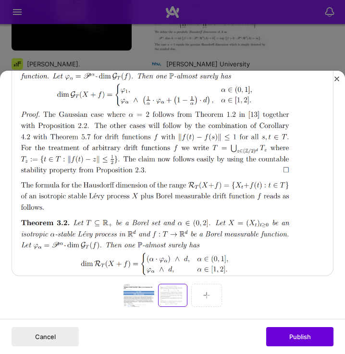
scroll to position [277, 0]
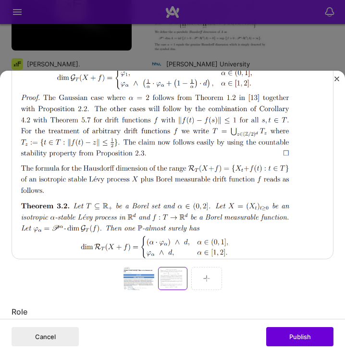
click at [209, 275] on div at bounding box center [206, 278] width 31 height 23
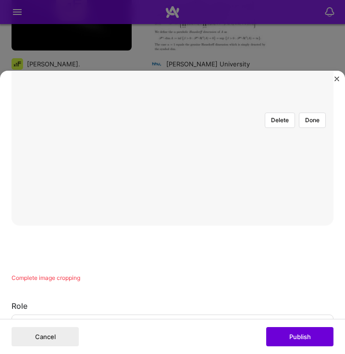
scroll to position [310, 0]
click at [245, 215] on div at bounding box center [329, 231] width 315 height 236
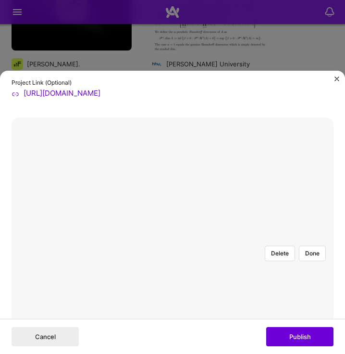
scroll to position [178, 0]
click at [308, 245] on button "Done" at bounding box center [312, 252] width 27 height 15
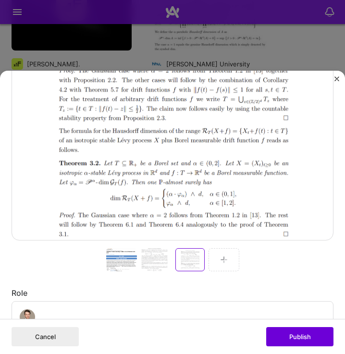
scroll to position [296, 0]
click at [152, 255] on div at bounding box center [156, 258] width 31 height 23
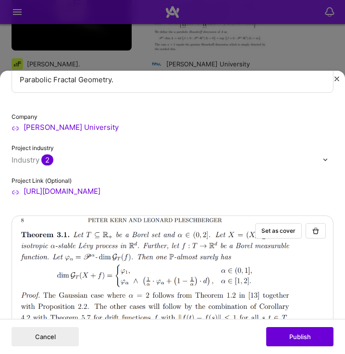
scroll to position [76, 0]
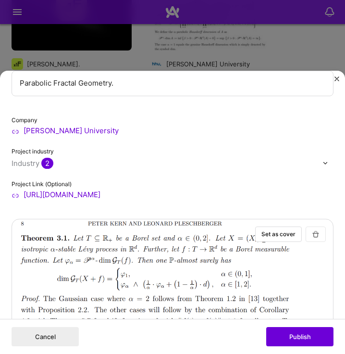
click at [312, 233] on img "button" at bounding box center [316, 234] width 8 height 8
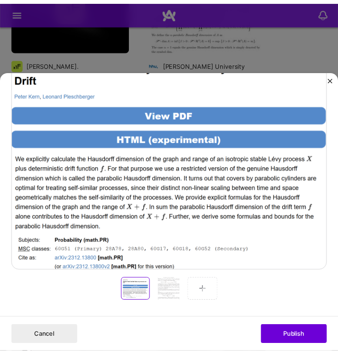
scroll to position [266, 0]
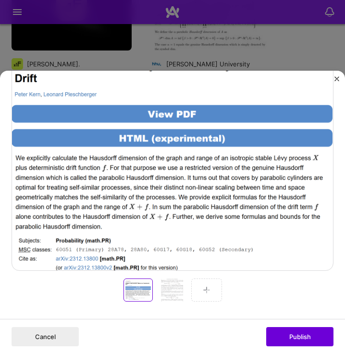
click at [172, 284] on div at bounding box center [172, 289] width 31 height 23
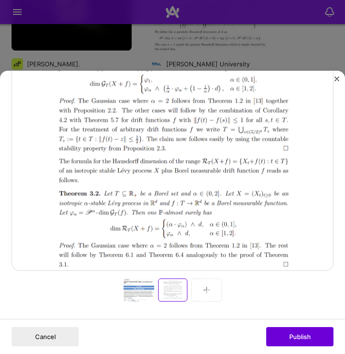
click at [143, 290] on div at bounding box center [138, 289] width 31 height 23
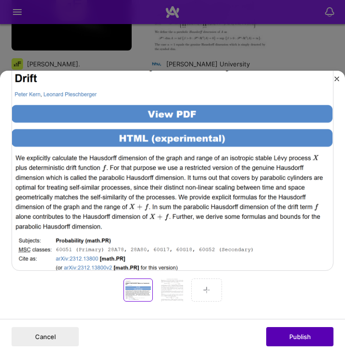
click at [319, 328] on button "Publish" at bounding box center [299, 336] width 67 height 19
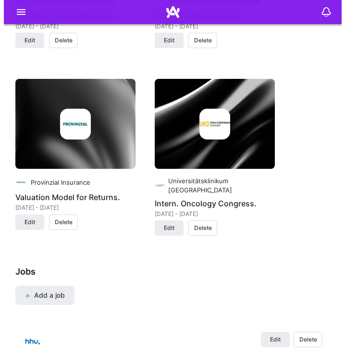
scroll to position [2376, 0]
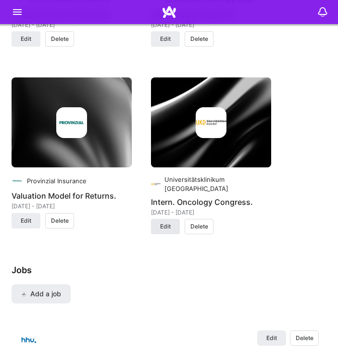
click at [167, 222] on span "Edit" at bounding box center [165, 226] width 11 height 9
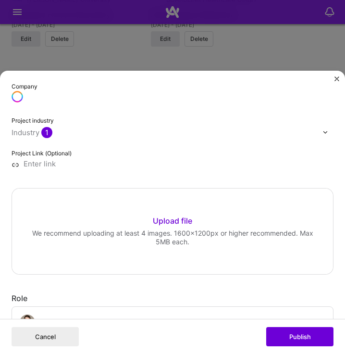
scroll to position [151, 0]
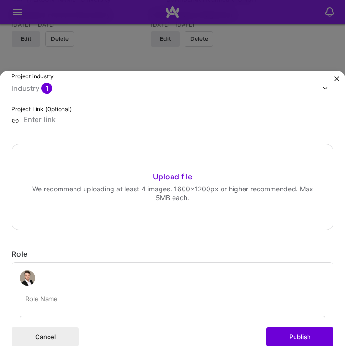
click at [177, 178] on div "Upload file" at bounding box center [172, 177] width 39 height 11
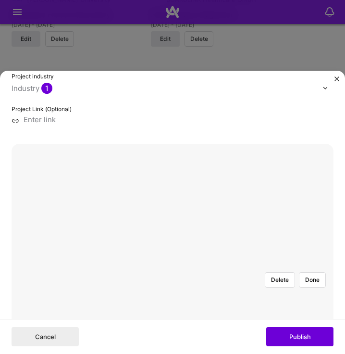
click at [172, 264] on div at bounding box center [172, 264] width 0 height 0
click at [263, 264] on div "Delete Done" at bounding box center [173, 264] width 322 height 0
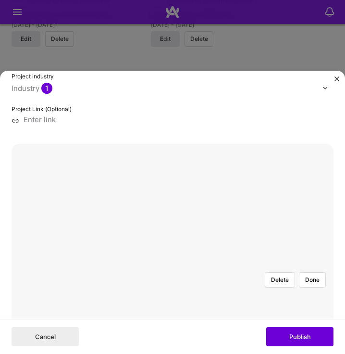
click at [172, 264] on div at bounding box center [172, 264] width 0 height 0
click at [238, 277] on div at bounding box center [274, 345] width 182 height 137
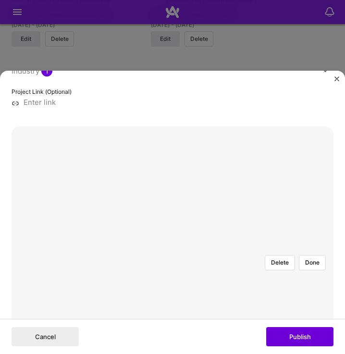
scroll to position [168, 0]
click at [305, 255] on button "Done" at bounding box center [312, 262] width 27 height 15
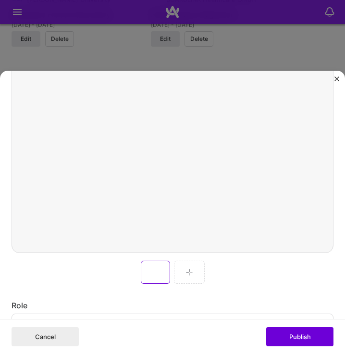
scroll to position [286, 0]
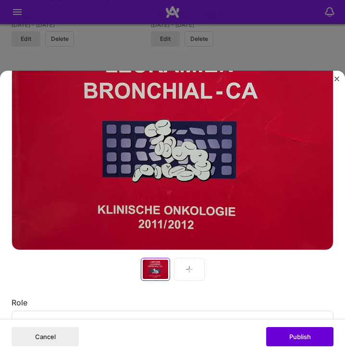
click at [185, 267] on img at bounding box center [189, 269] width 8 height 8
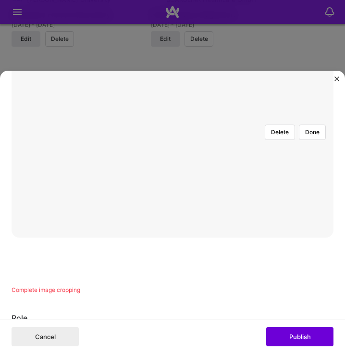
click at [223, 176] on div at bounding box center [280, 242] width 216 height 162
click at [243, 285] on div at bounding box center [265, 355] width 186 height 140
click at [191, 283] on div at bounding box center [281, 352] width 184 height 138
click at [172, 216] on div at bounding box center [172, 216] width 0 height 0
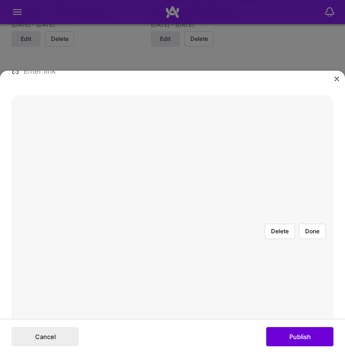
click at [209, 293] on div at bounding box center [278, 357] width 172 height 129
click at [307, 223] on button "Done" at bounding box center [312, 230] width 27 height 15
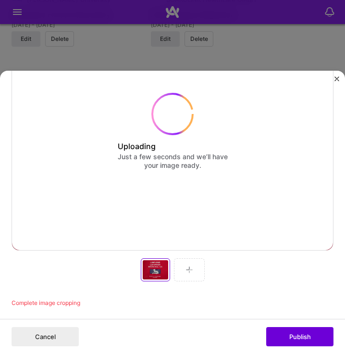
scroll to position [285, 0]
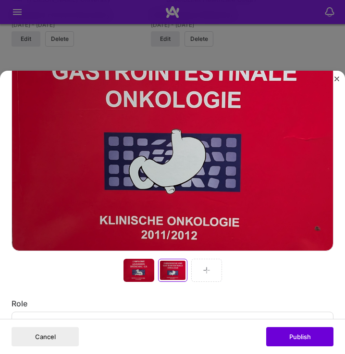
click at [209, 269] on div at bounding box center [206, 269] width 31 height 23
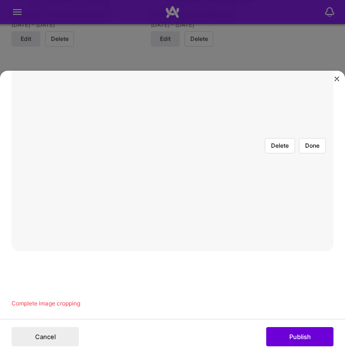
scroll to position [298, 0]
click at [200, 168] on div at bounding box center [280, 247] width 216 height 162
click at [221, 284] on div at bounding box center [253, 345] width 162 height 122
click at [202, 267] on div at bounding box center [278, 328] width 161 height 122
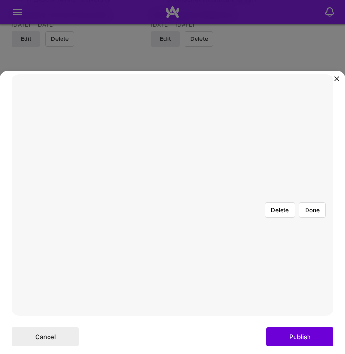
click at [233, 270] on div at bounding box center [280, 334] width 172 height 129
click at [305, 269] on button "Done" at bounding box center [312, 276] width 27 height 15
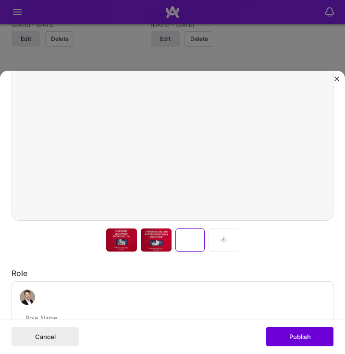
scroll to position [320, 0]
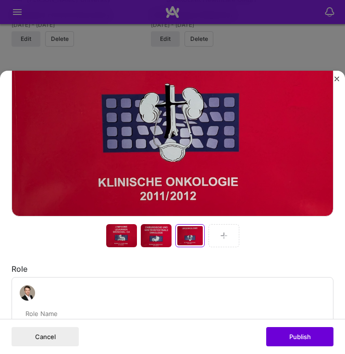
click at [225, 231] on div at bounding box center [223, 235] width 31 height 23
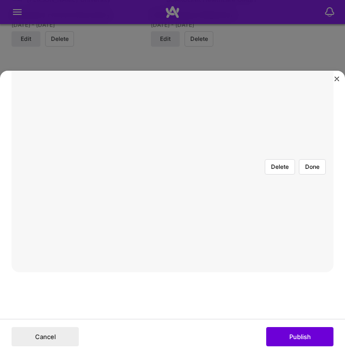
scroll to position [264, 0]
click at [189, 197] on div at bounding box center [280, 278] width 216 height 162
click at [217, 291] on div at bounding box center [217, 291] width 0 height 0
click at [191, 285] on div at bounding box center [276, 349] width 170 height 128
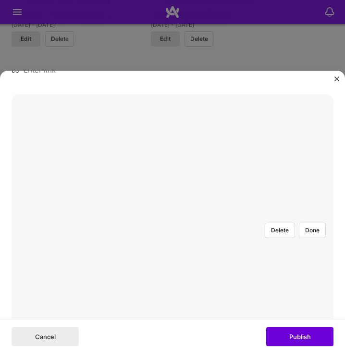
click at [172, 215] on div at bounding box center [172, 215] width 0 height 0
click at [199, 296] on div at bounding box center [274, 352] width 151 height 113
click at [308, 222] on button "Done" at bounding box center [312, 229] width 27 height 15
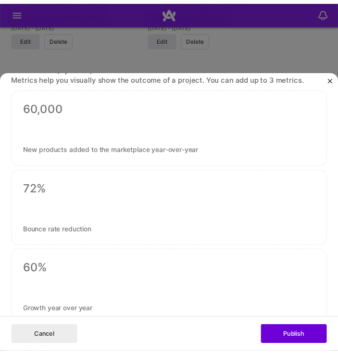
scroll to position [1156, 0]
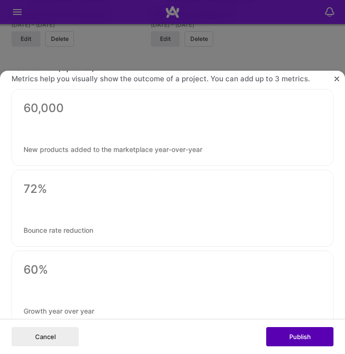
click at [293, 336] on button "Publish" at bounding box center [299, 336] width 67 height 19
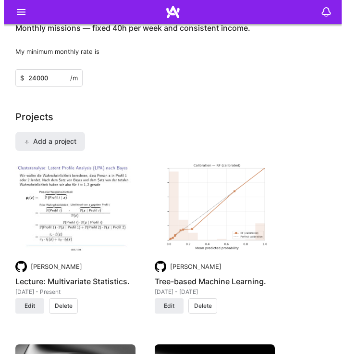
scroll to position [1564, 0]
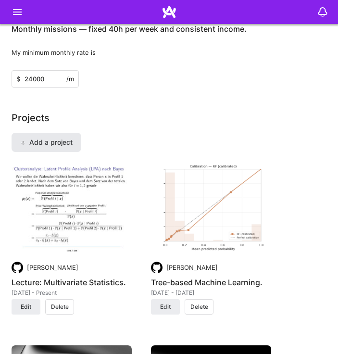
click at [72, 142] on span "Add a project" at bounding box center [46, 142] width 52 height 10
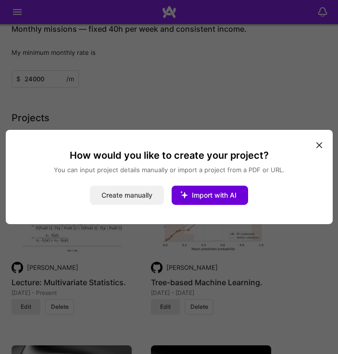
click at [138, 197] on button "Create manually" at bounding box center [127, 194] width 74 height 19
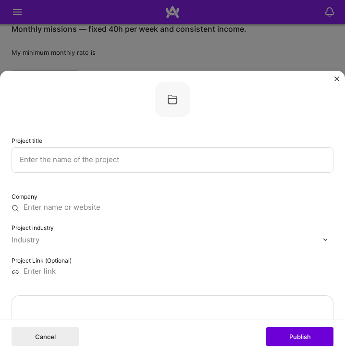
click at [81, 163] on input "text" at bounding box center [173, 159] width 322 height 25
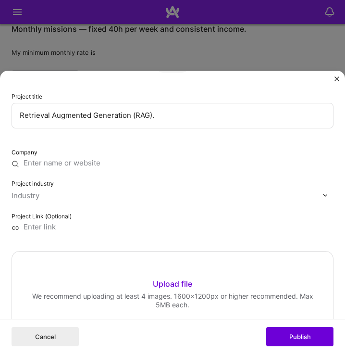
type input "Retrieval Augmented Generation (RAG)."
click at [76, 165] on input "text" at bounding box center [173, 163] width 322 height 9
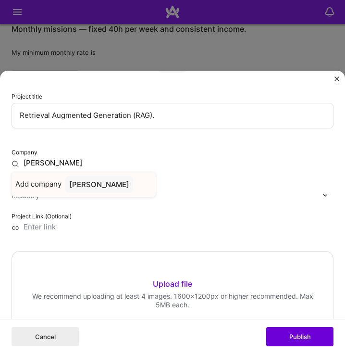
type input "[PERSON_NAME]"
click at [37, 186] on span "Add company" at bounding box center [38, 184] width 46 height 9
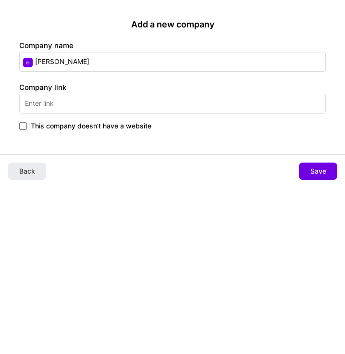
click at [61, 109] on input "text" at bounding box center [172, 104] width 307 height 20
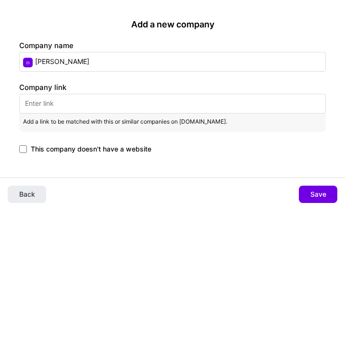
click at [125, 104] on input "text" at bounding box center [172, 104] width 307 height 20
paste input "[URL][DOMAIN_NAME]"
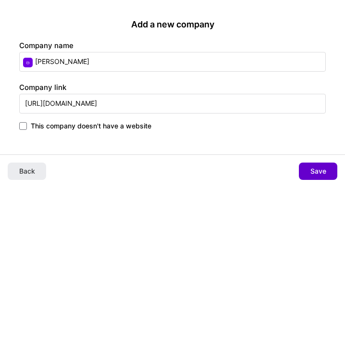
type input "[URL][DOMAIN_NAME]"
click at [319, 173] on span "Save" at bounding box center [318, 171] width 16 height 10
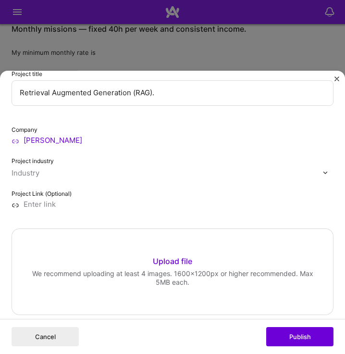
scroll to position [67, 0]
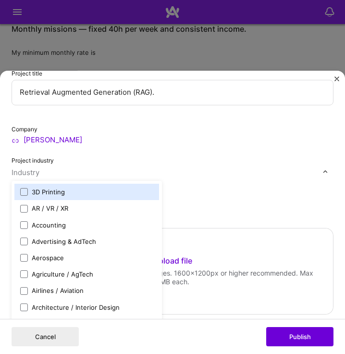
click at [36, 172] on div "Industry" at bounding box center [26, 172] width 28 height 9
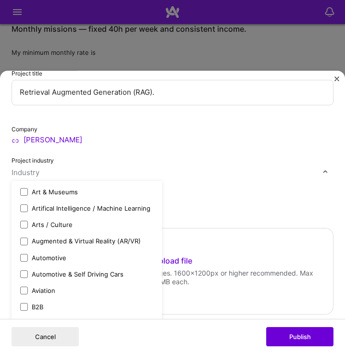
scroll to position [131, 0]
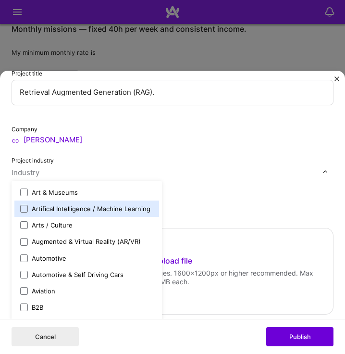
click at [93, 207] on div "Artifical Intelligence / Machine Learning" at bounding box center [91, 208] width 119 height 9
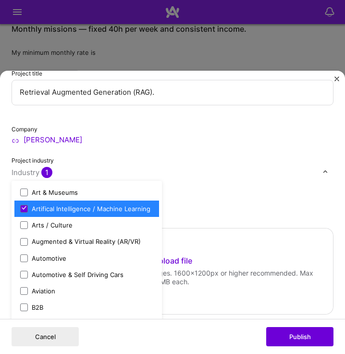
click at [199, 200] on input at bounding box center [173, 203] width 322 height 9
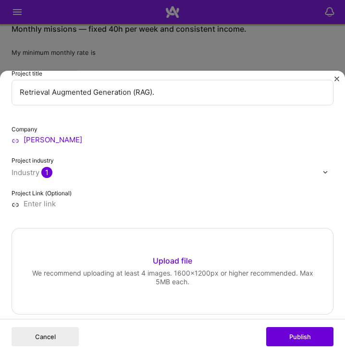
click at [54, 202] on input at bounding box center [173, 203] width 322 height 9
paste input "[URL][DOMAIN_NAME]"
type input "[URL][DOMAIN_NAME]"
click at [309, 192] on div "Project Link (Optional) [URL][DOMAIN_NAME]" at bounding box center [173, 198] width 322 height 20
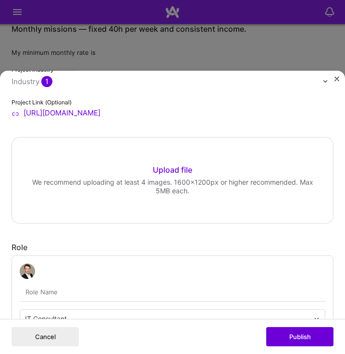
click at [175, 170] on div "Upload file" at bounding box center [172, 170] width 39 height 11
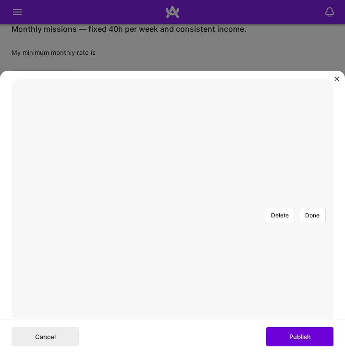
scroll to position [215, 0]
click at [278, 208] on button "Delete" at bounding box center [280, 215] width 30 height 15
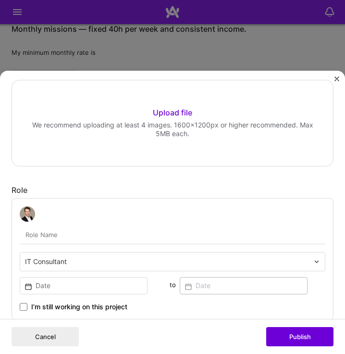
click at [164, 115] on div "Upload file" at bounding box center [172, 113] width 39 height 11
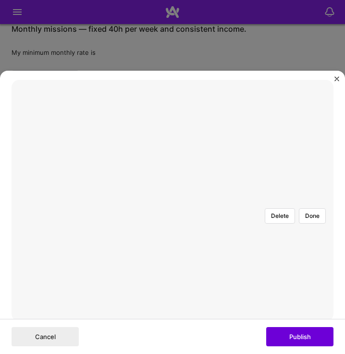
click at [172, 200] on div at bounding box center [172, 200] width 0 height 0
click at [233, 251] on div at bounding box center [307, 298] width 262 height 197
click at [244, 273] on div at bounding box center [319, 316] width 291 height 219
click at [307, 208] on button "Done" at bounding box center [312, 215] width 27 height 15
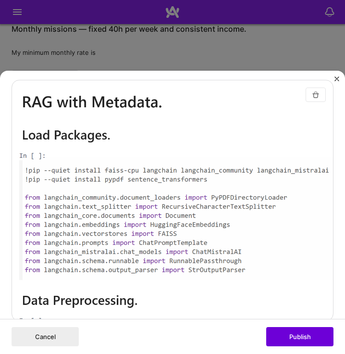
click at [312, 97] on img "button" at bounding box center [316, 95] width 8 height 8
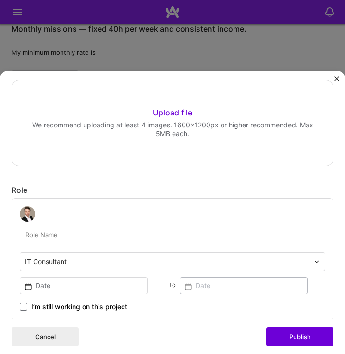
click at [189, 114] on div "Drag and drop an image or Upload file Upload file We recommend uploading at lea…" at bounding box center [172, 123] width 321 height 86
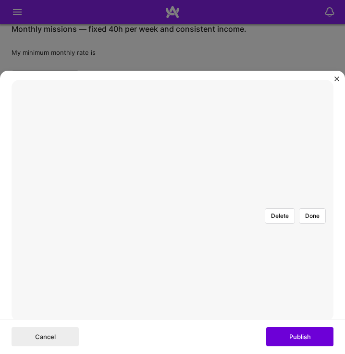
click at [261, 288] on div at bounding box center [319, 309] width 286 height 215
click at [261, 290] on div at bounding box center [319, 312] width 286 height 215
click at [304, 208] on button "Done" at bounding box center [312, 215] width 27 height 15
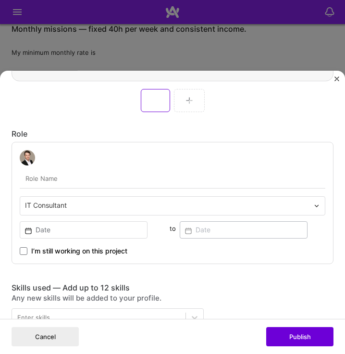
scroll to position [454, 0]
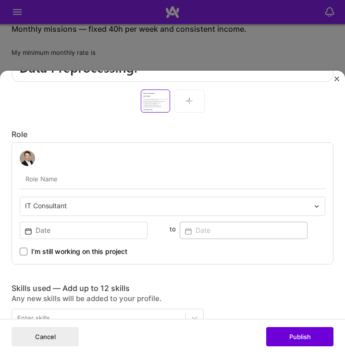
click at [115, 174] on input "text" at bounding box center [173, 179] width 306 height 19
click at [78, 174] on input "text" at bounding box center [173, 179] width 306 height 19
type input "D"
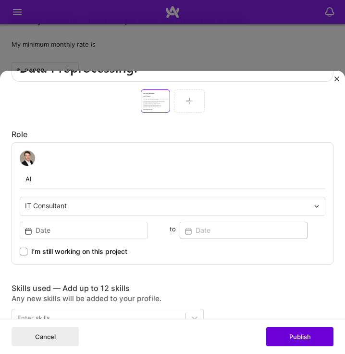
click at [84, 207] on div "IT Consultant" at bounding box center [167, 206] width 294 height 18
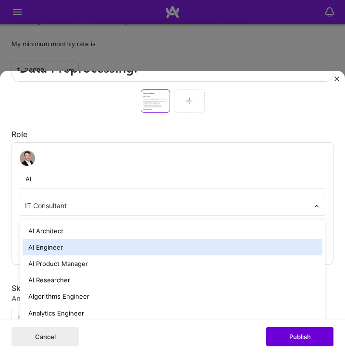
click at [80, 244] on div "AI Engineer" at bounding box center [173, 247] width 300 height 16
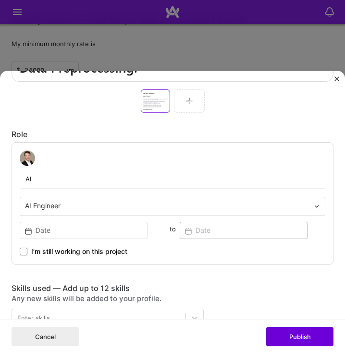
click at [71, 172] on input "AI" at bounding box center [173, 179] width 306 height 19
type input "AI Engineer"
click at [98, 226] on input at bounding box center [84, 229] width 128 height 17
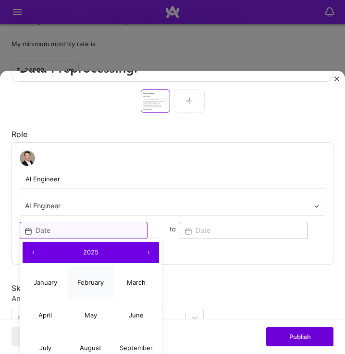
drag, startPoint x: 98, startPoint y: 226, endPoint x: 103, endPoint y: 271, distance: 45.9
click at [103, 239] on div "‹ 2025 › January February March April May June July August September October No…" at bounding box center [84, 229] width 128 height 19
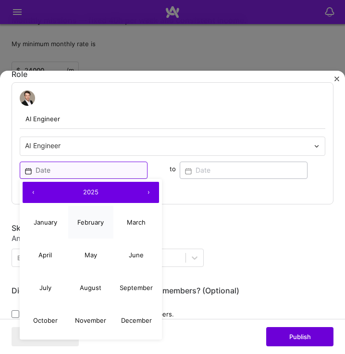
scroll to position [515, 0]
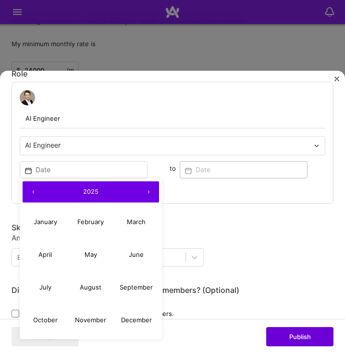
click at [36, 184] on button "‹" at bounding box center [33, 191] width 21 height 21
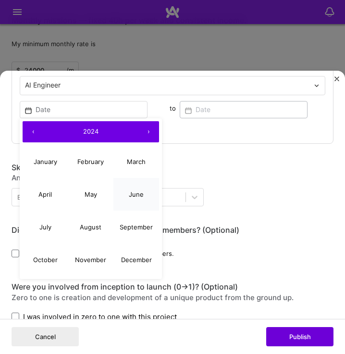
scroll to position [575, 0]
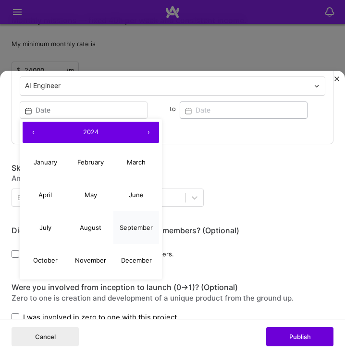
click at [137, 224] on abbr "September" at bounding box center [136, 227] width 33 height 8
type input "[DATE]"
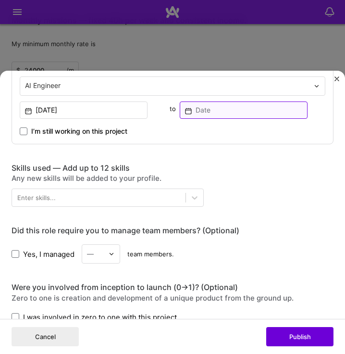
click at [211, 102] on input at bounding box center [244, 109] width 128 height 17
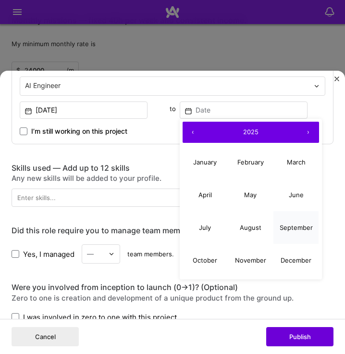
click at [284, 229] on button "September" at bounding box center [296, 227] width 46 height 33
type input "[DATE]"
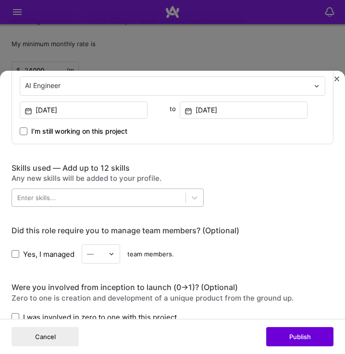
click at [107, 190] on div at bounding box center [98, 197] width 173 height 14
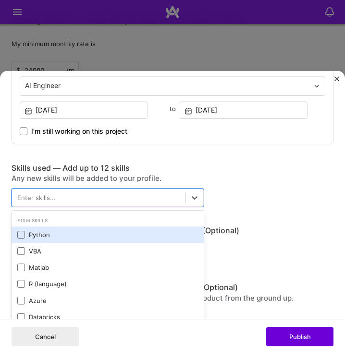
click at [17, 230] on div "Python" at bounding box center [108, 234] width 192 height 16
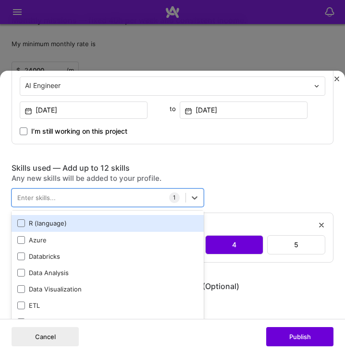
scroll to position [61, 0]
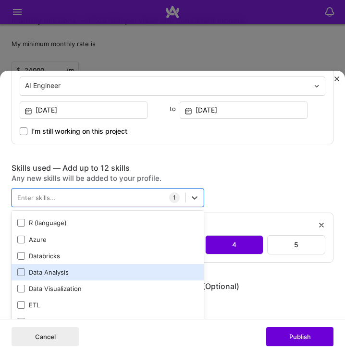
click at [25, 268] on div "Data Analysis" at bounding box center [107, 272] width 181 height 9
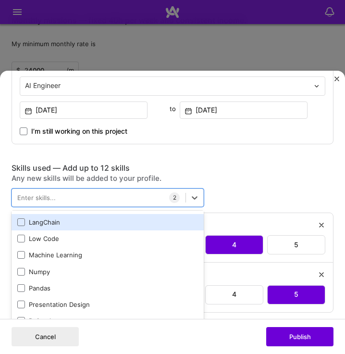
scroll to position [193, 0]
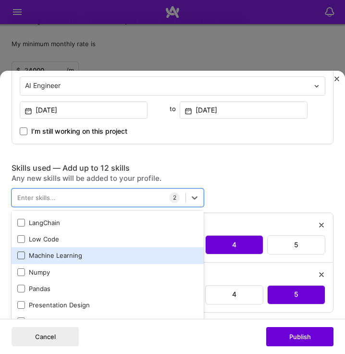
click at [20, 252] on span at bounding box center [21, 255] width 8 height 8
click at [0, 0] on input "checkbox" at bounding box center [0, 0] width 0 height 0
click at [20, 252] on span at bounding box center [21, 255] width 8 height 8
click at [0, 0] on input "checkbox" at bounding box center [0, 0] width 0 height 0
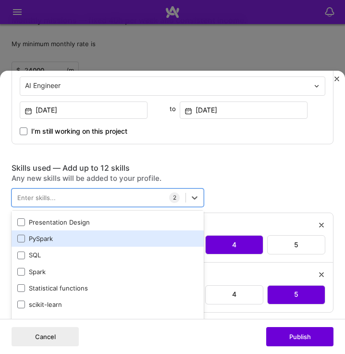
scroll to position [276, 0]
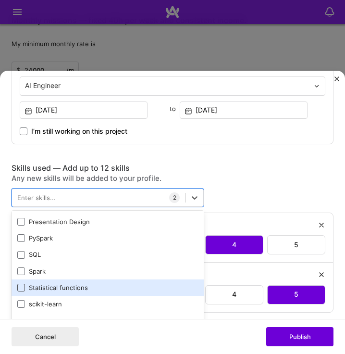
click at [21, 283] on span at bounding box center [21, 287] width 8 height 8
click at [0, 0] on input "checkbox" at bounding box center [0, 0] width 0 height 0
click at [20, 286] on icon at bounding box center [21, 287] width 4 height 3
click at [0, 0] on input "checkbox" at bounding box center [0, 0] width 0 height 0
click at [44, 193] on div "Enter skills..." at bounding box center [36, 197] width 38 height 9
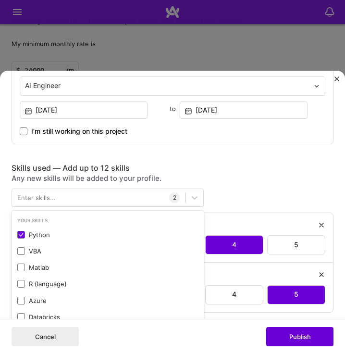
click at [44, 193] on div "Enter skills..." at bounding box center [36, 197] width 38 height 9
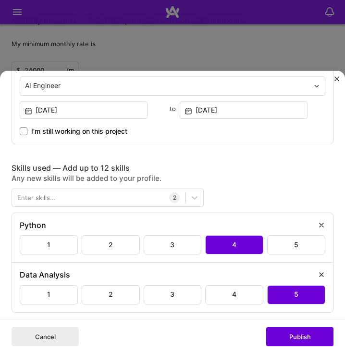
click at [48, 193] on div "Enter skills..." at bounding box center [36, 197] width 38 height 9
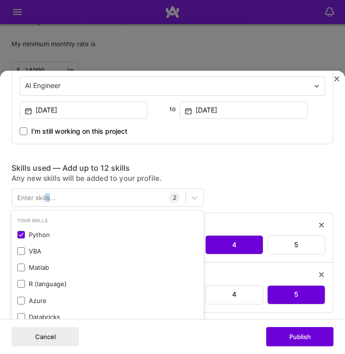
click at [48, 193] on div "Enter skills..." at bounding box center [36, 197] width 38 height 9
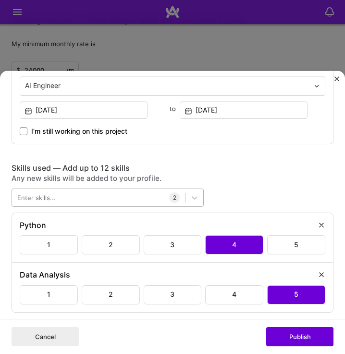
click at [70, 191] on div at bounding box center [98, 197] width 173 height 14
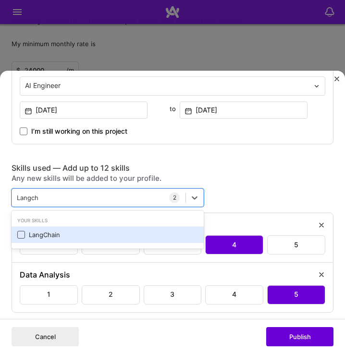
click at [21, 231] on span at bounding box center [21, 235] width 8 height 8
click at [0, 0] on input "checkbox" at bounding box center [0, 0] width 0 height 0
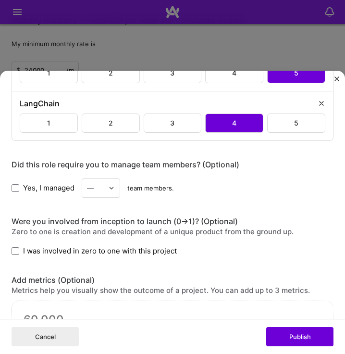
scroll to position [795, 0]
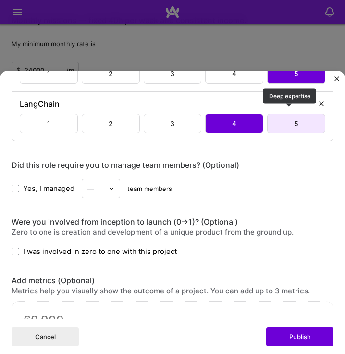
type input "Langch"
click at [290, 122] on div "5" at bounding box center [296, 123] width 58 height 19
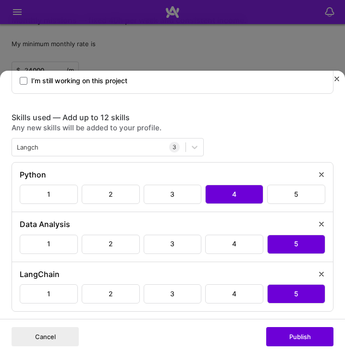
scroll to position [617, 0]
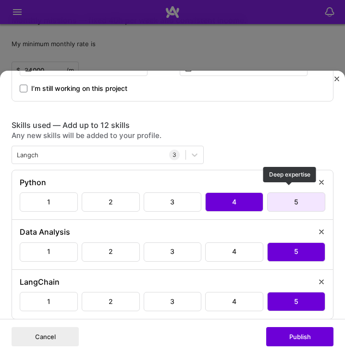
click at [285, 200] on div "5" at bounding box center [296, 201] width 58 height 19
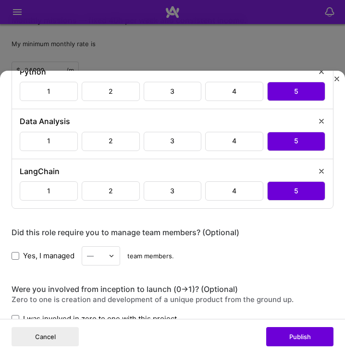
scroll to position [728, 0]
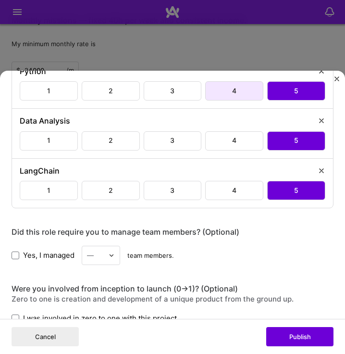
click at [240, 87] on div "4" at bounding box center [234, 90] width 58 height 19
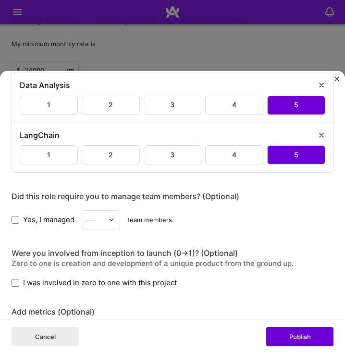
scroll to position [765, 0]
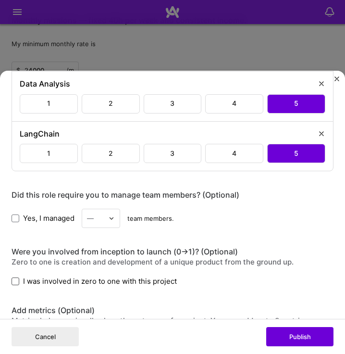
click at [16, 277] on span at bounding box center [16, 281] width 8 height 8
click at [0, 0] on input "I was involved in zero to one with this project" at bounding box center [0, 0] width 0 height 0
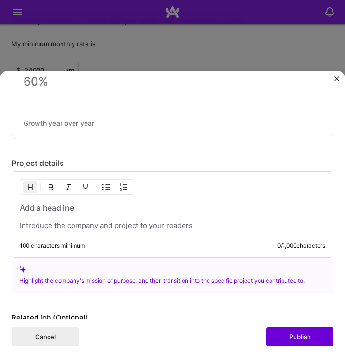
scroll to position [1217, 0]
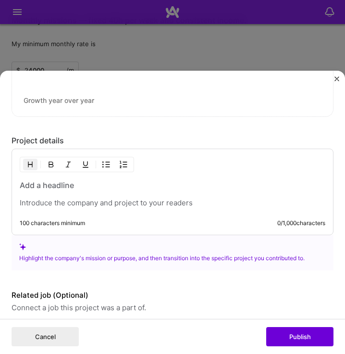
click at [67, 180] on h3 at bounding box center [173, 185] width 306 height 11
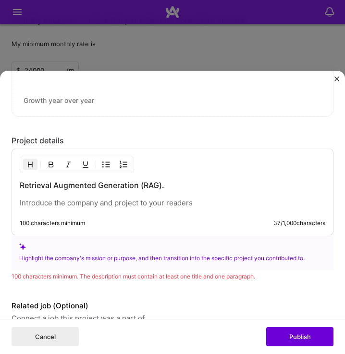
click at [53, 203] on div "Retrieval Augmented Generation (RAG). 100 characters minimum 37 / 1,000 charact…" at bounding box center [173, 191] width 322 height 86
click at [60, 200] on p at bounding box center [173, 203] width 306 height 10
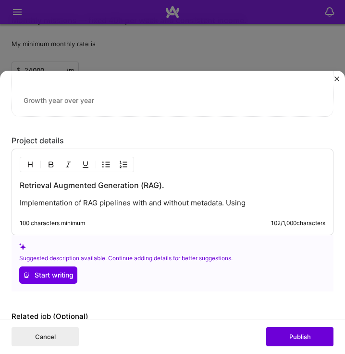
click at [271, 201] on p "Implementation of RAG pipelines with and without metadata. Using" at bounding box center [173, 203] width 306 height 10
click at [273, 198] on p "Implementation of RAG pipelines with and without metadata. Using LangChain and …" at bounding box center [173, 203] width 306 height 10
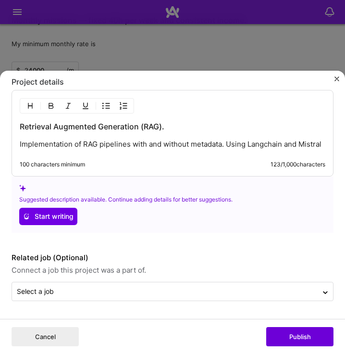
scroll to position [1277, 0]
click at [114, 149] on p "Implementation of RAG pipelines with and without metadata. Using LangChain and …" at bounding box center [173, 144] width 306 height 10
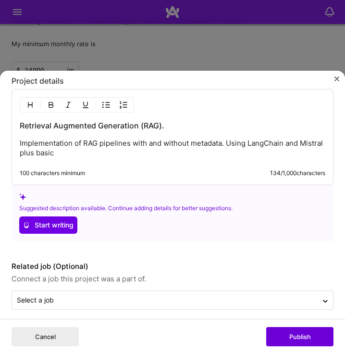
click at [94, 148] on p "Implementation of RAG pipelines with and without metadata. Using LangChain and …" at bounding box center [173, 147] width 306 height 19
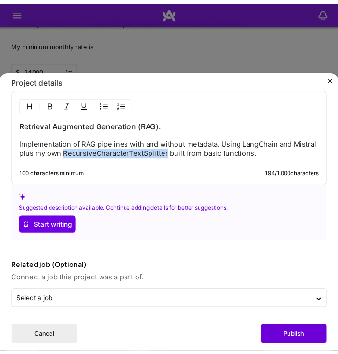
scroll to position [1280, 0]
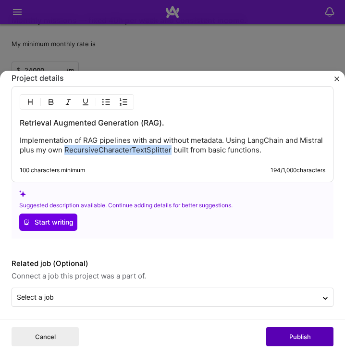
click at [286, 338] on button "Publish" at bounding box center [299, 336] width 67 height 19
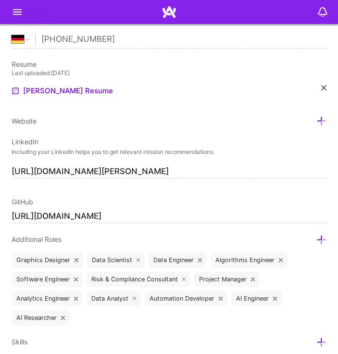
scroll to position [0, 0]
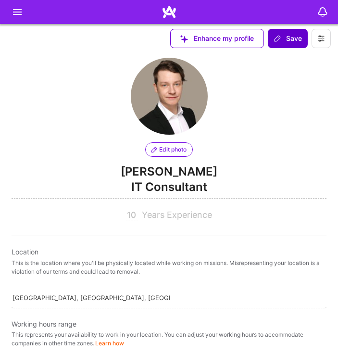
click at [283, 43] on span "Save" at bounding box center [287, 39] width 28 height 10
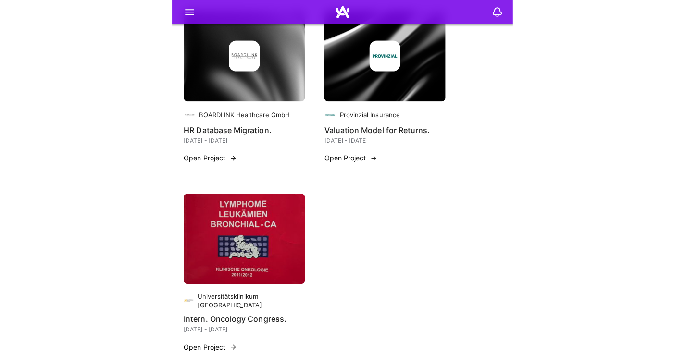
scroll to position [350, 0]
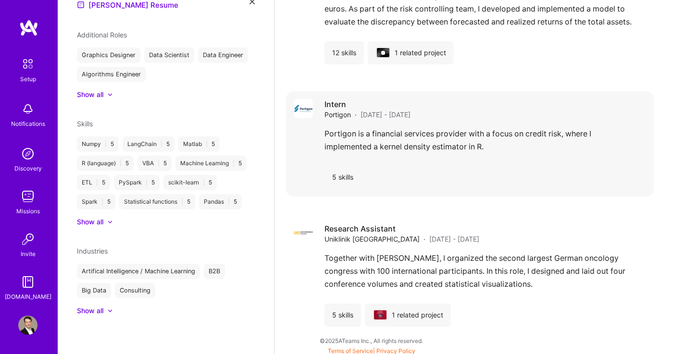
click at [507, 115] on div "Intern Portigon · [DATE] - [DATE]" at bounding box center [484, 109] width 321 height 21
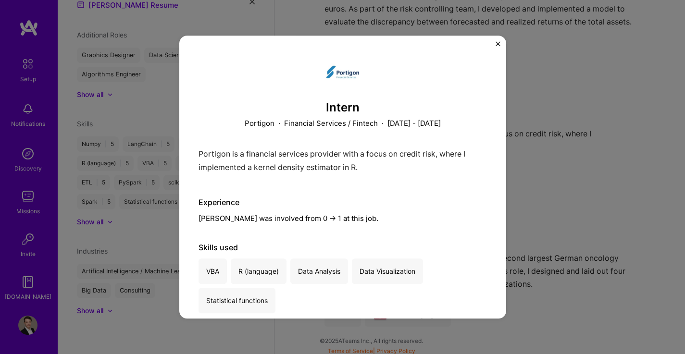
click at [494, 41] on div "Intern Portigon · Financial Services / Fintech · [DATE] - [DATE] Portigon is a …" at bounding box center [342, 177] width 327 height 283
click at [496, 43] on img "Close" at bounding box center [497, 43] width 5 height 5
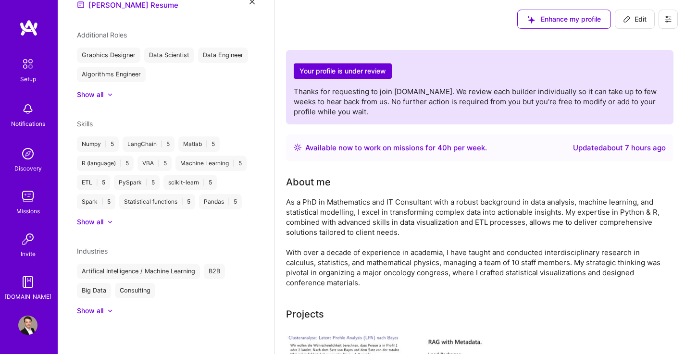
click at [90, 224] on div "Show all" at bounding box center [90, 222] width 26 height 10
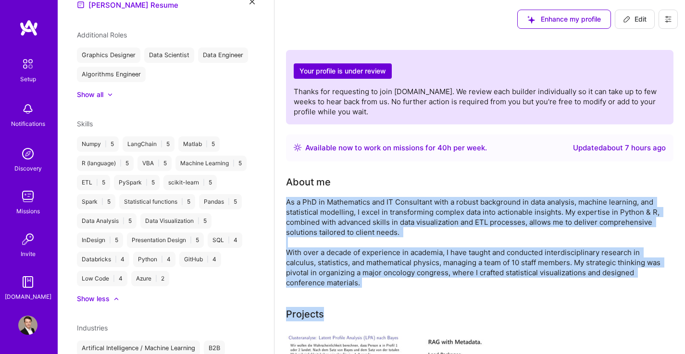
drag, startPoint x: 287, startPoint y: 200, endPoint x: 378, endPoint y: 285, distance: 124.0
click at [378, 285] on div "As a PhD in Mathematics and IT Consultant with a robust background in data anal…" at bounding box center [478, 242] width 384 height 91
copy div "As a PhD in Mathematics and IT Consultant with a robust background in data anal…"
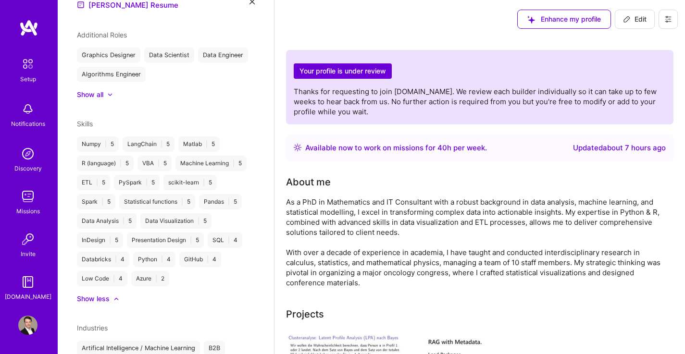
drag, startPoint x: 445, startPoint y: 215, endPoint x: 639, endPoint y: 22, distance: 274.5
click at [639, 22] on span "Edit" at bounding box center [635, 19] width 24 height 10
select select "DE"
select select "Right Now"
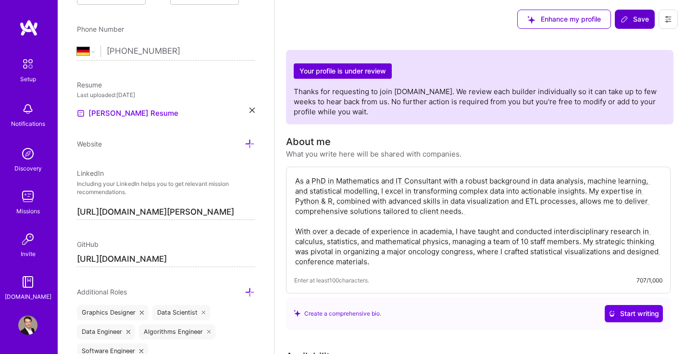
scroll to position [459, 0]
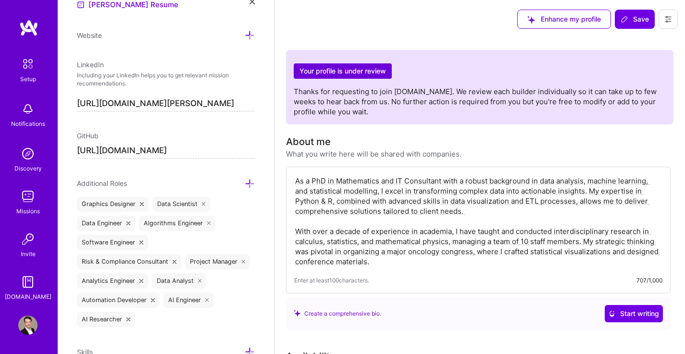
click at [366, 189] on textarea "As a PhD in Mathematics and IT Consultant with a robust background in data anal…" at bounding box center [478, 221] width 368 height 93
click at [429, 237] on textarea "As a PhD in Mathematics and IT Consultant with a robust background in data anal…" at bounding box center [478, 221] width 368 height 93
click at [487, 195] on textarea "As a PhD in Mathematics and IT Consultant with a robust background in data anal…" at bounding box center [478, 221] width 368 height 93
click at [402, 190] on textarea "As a PhD in Mathematics and IT Consultant with a robust background in data anal…" at bounding box center [478, 221] width 368 height 93
click at [367, 193] on textarea "As a PhD in Mathematics and IT Consultant with a robust background in data anal…" at bounding box center [478, 221] width 368 height 93
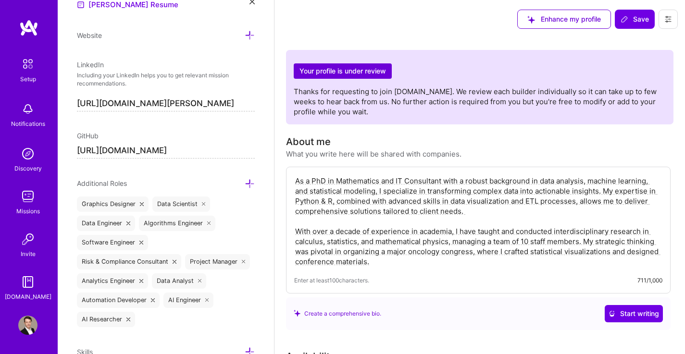
type textarea "As a PhD in Mathematics and IT Consultant with a robust background in data anal…"
click at [466, 217] on textarea "As a PhD in Mathematics and IT Consultant with a robust background in data anal…" at bounding box center [478, 221] width 368 height 93
click at [460, 278] on div "Enter at least 100 characters. 711/1,000" at bounding box center [478, 280] width 368 height 10
click at [631, 22] on span "Save" at bounding box center [634, 19] width 28 height 10
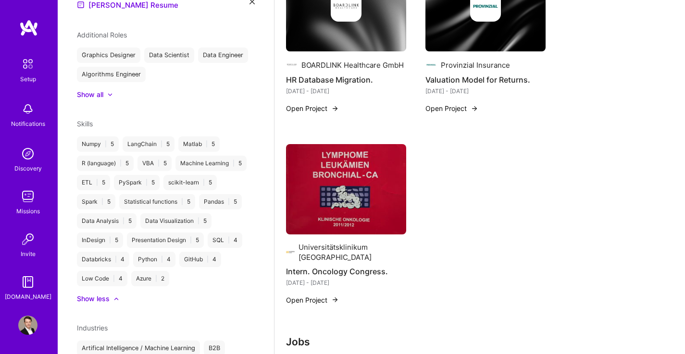
scroll to position [1102, 0]
click at [29, 163] on div "Discovery" at bounding box center [27, 168] width 27 height 10
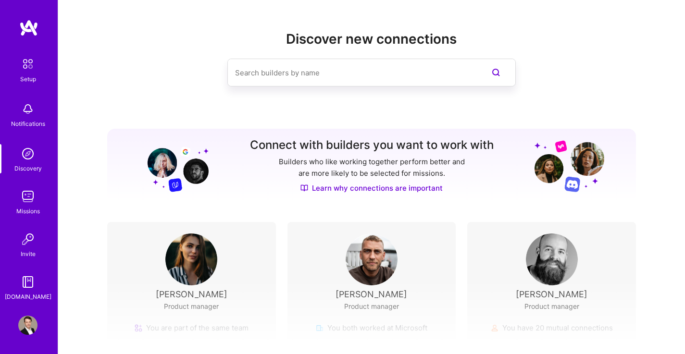
click at [197, 250] on img at bounding box center [191, 259] width 52 height 52
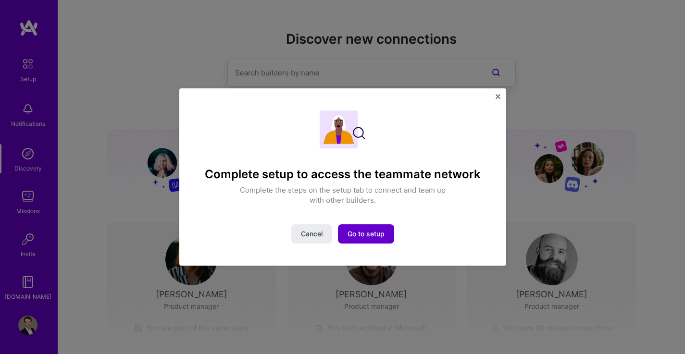
click at [359, 233] on span "Go to setup" at bounding box center [365, 234] width 37 height 10
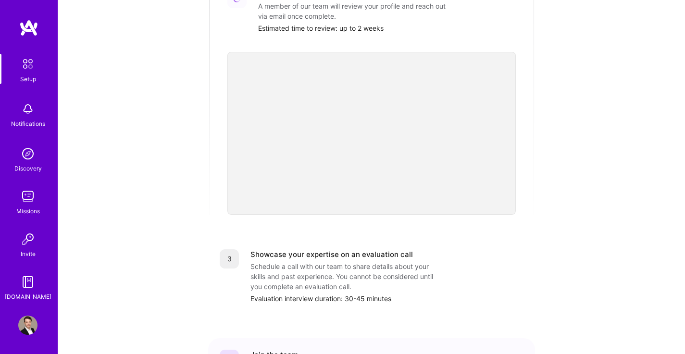
scroll to position [350, 0]
